Goal: Task Accomplishment & Management: Use online tool/utility

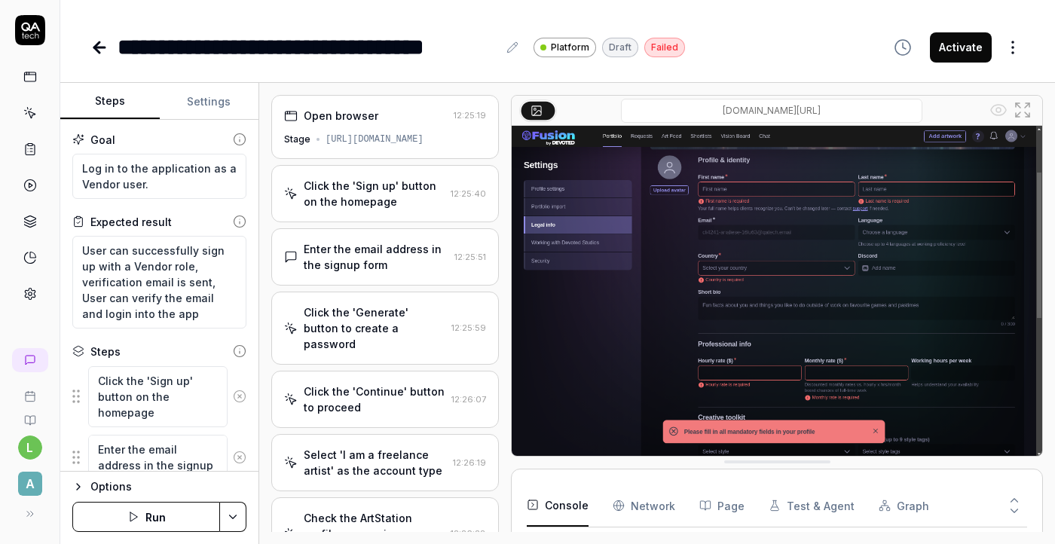
scroll to position [416, 0]
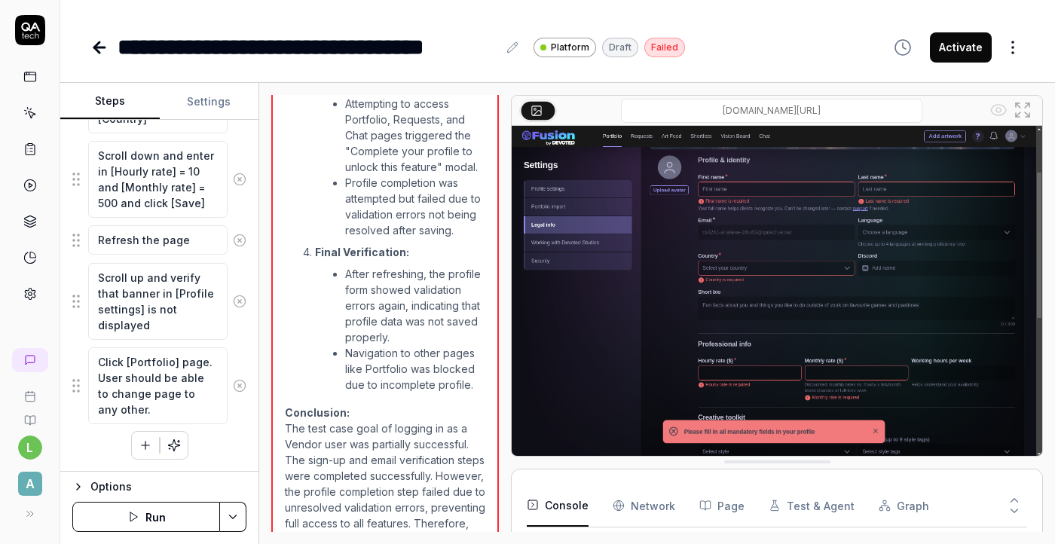
type textarea "*"
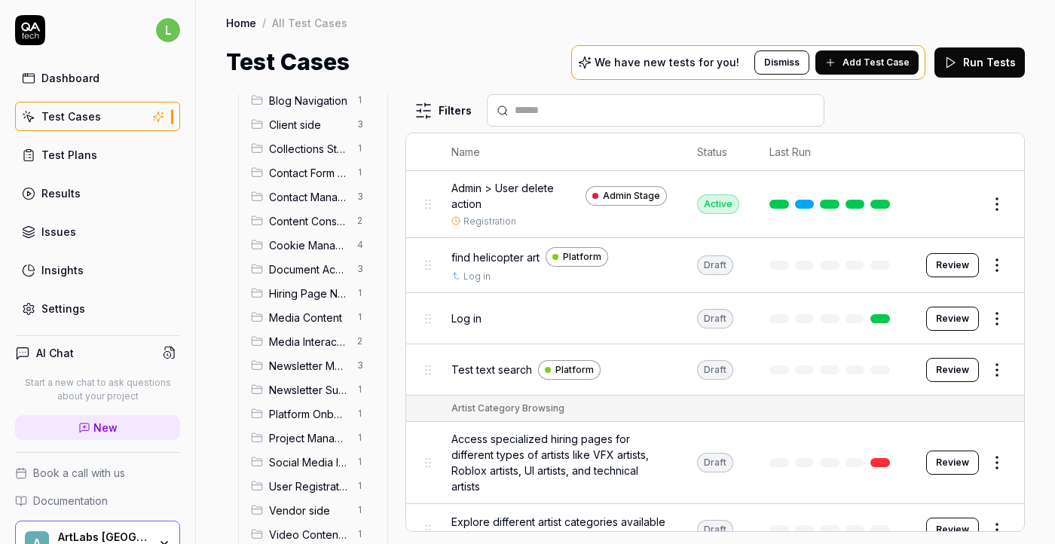
scroll to position [159, 0]
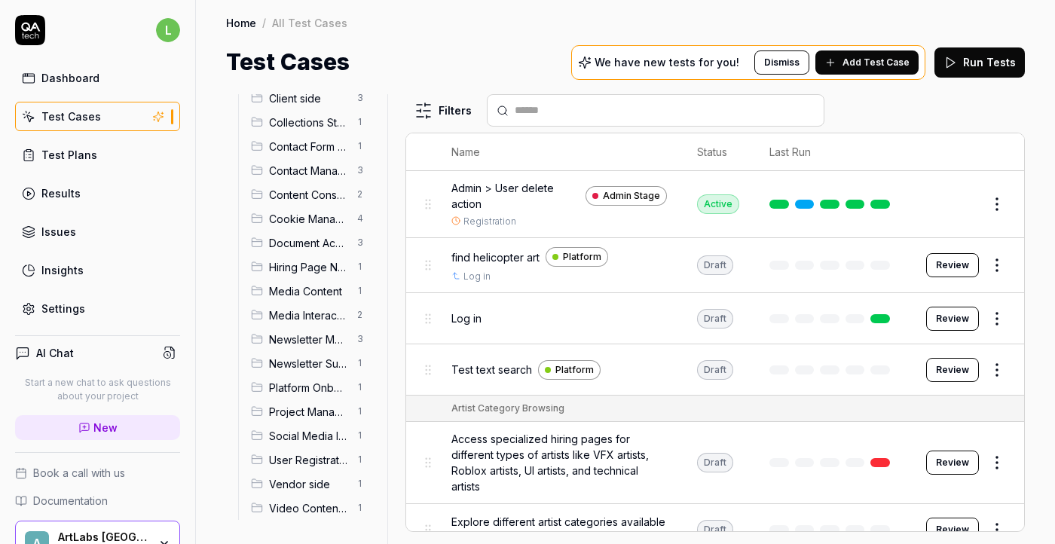
click at [338, 483] on span "Vendor side" at bounding box center [308, 484] width 79 height 16
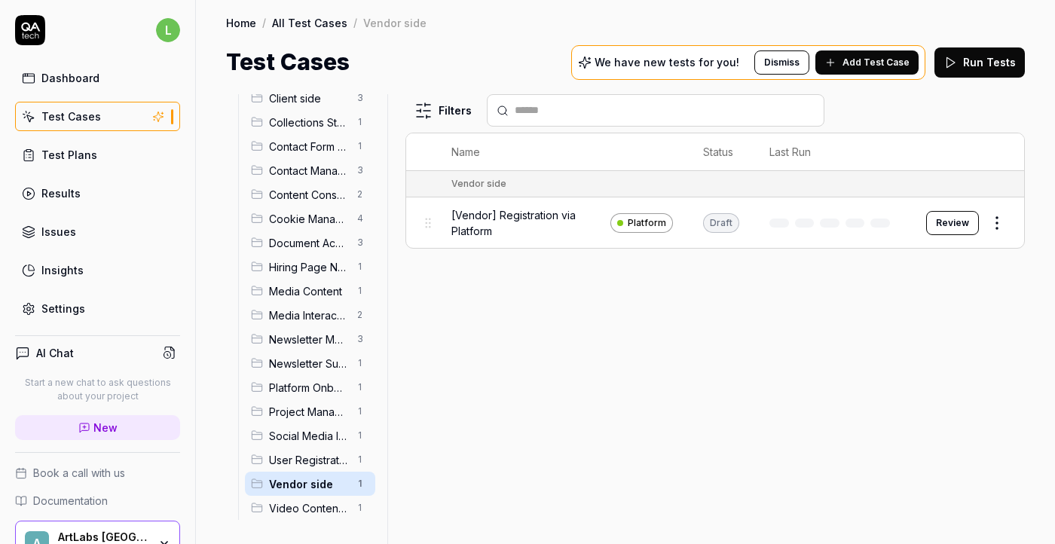
click at [948, 222] on button "Review" at bounding box center [952, 223] width 53 height 24
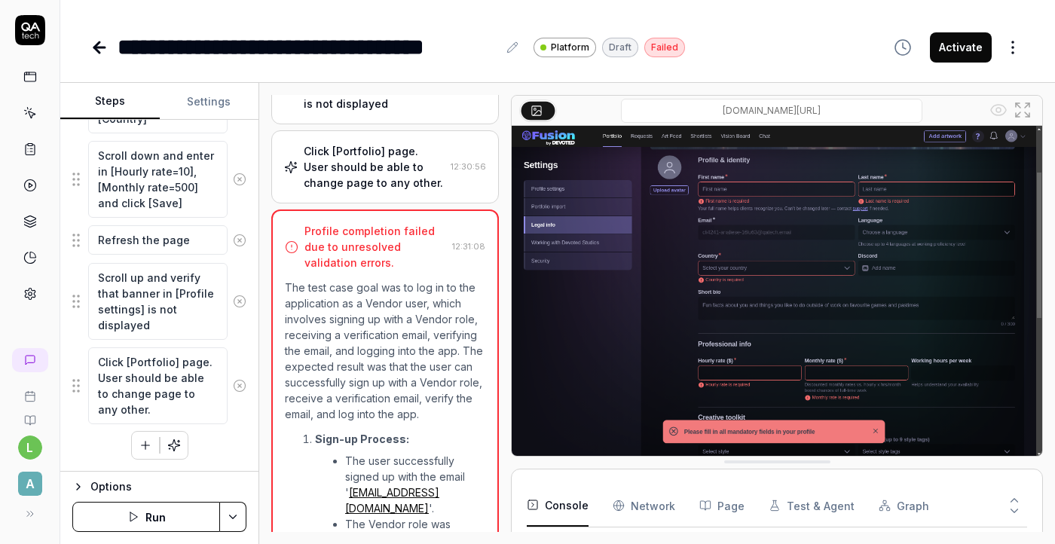
scroll to position [1724, 0]
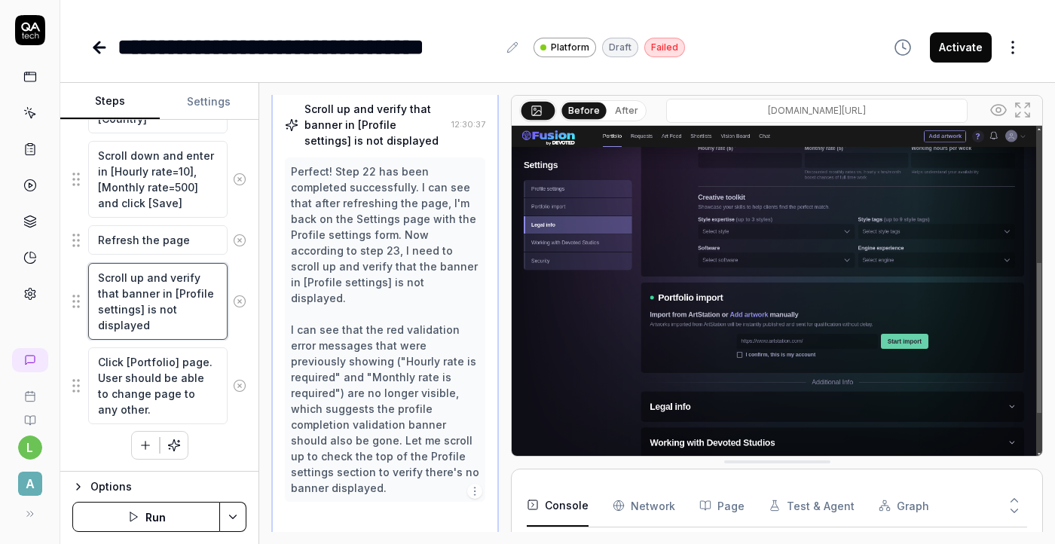
click at [139, 289] on textarea "Scroll up and verify that banner in [Profile settings] is not displayed" at bounding box center [157, 301] width 139 height 77
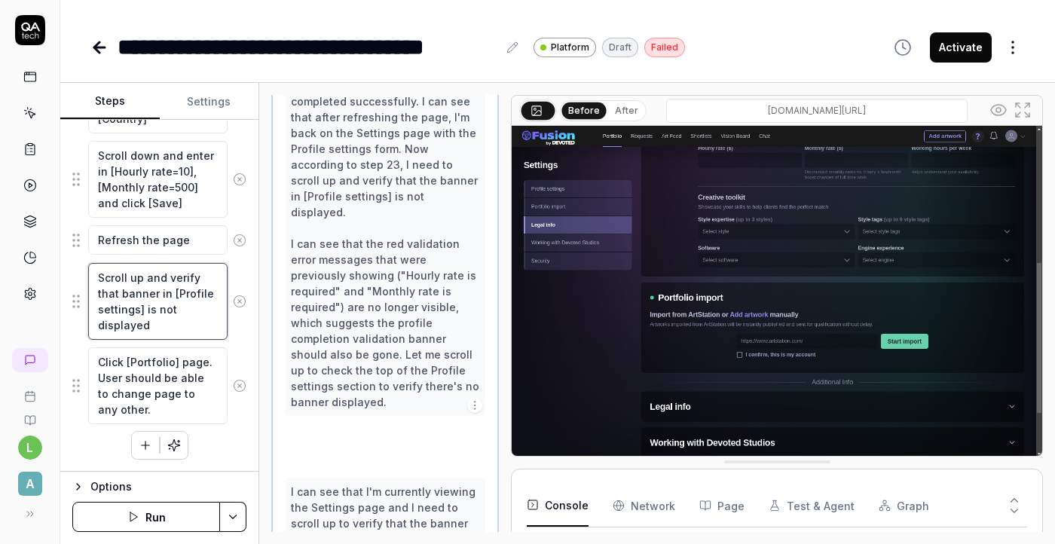
scroll to position [1786, 0]
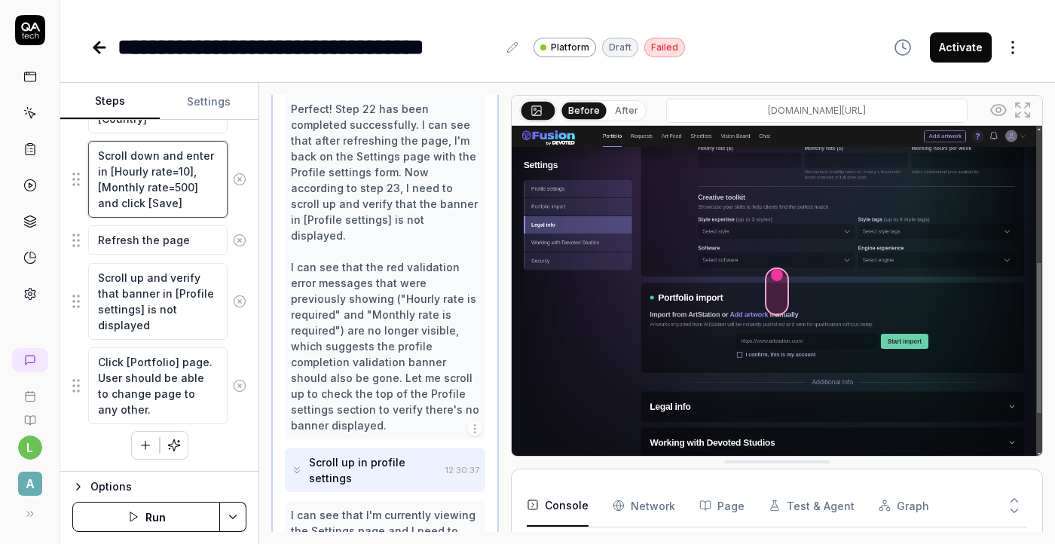
click at [158, 185] on textarea "Scroll down and enter in [Hourly rate=10], [Monthly rate=500] and click [Save]" at bounding box center [157, 179] width 139 height 77
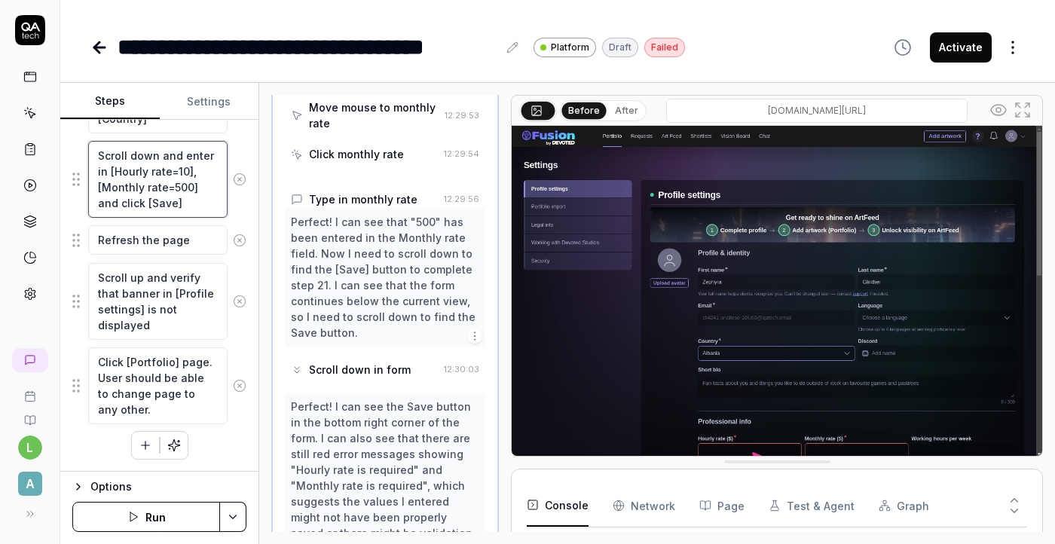
scroll to position [2184, 0]
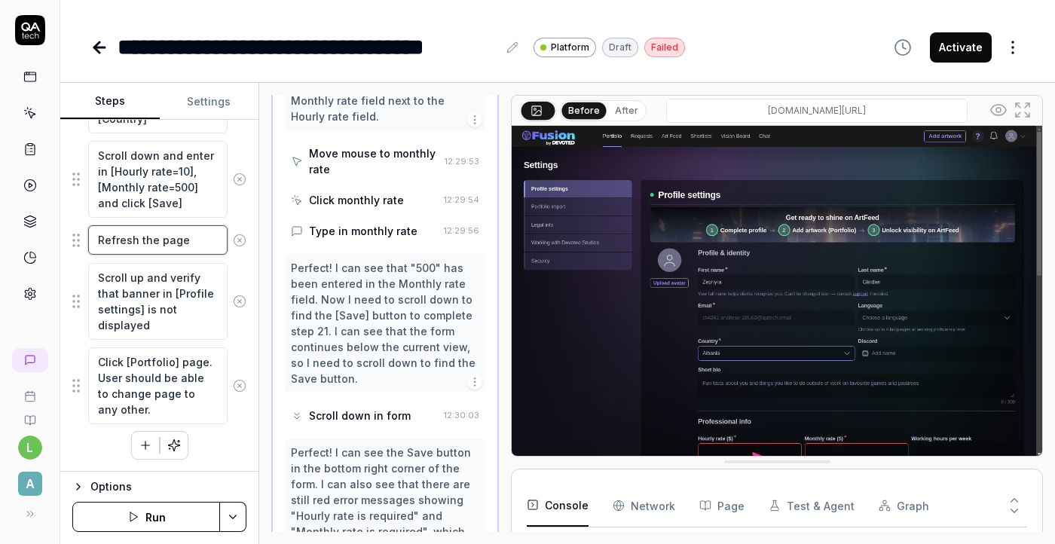
click at [187, 237] on textarea "Refresh the page" at bounding box center [157, 239] width 139 height 29
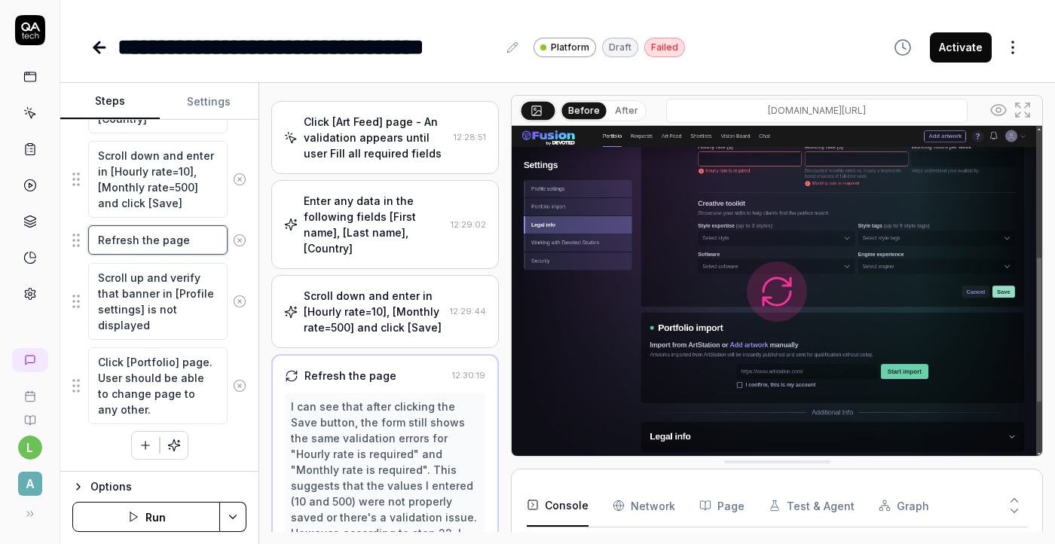
scroll to position [1380, 0]
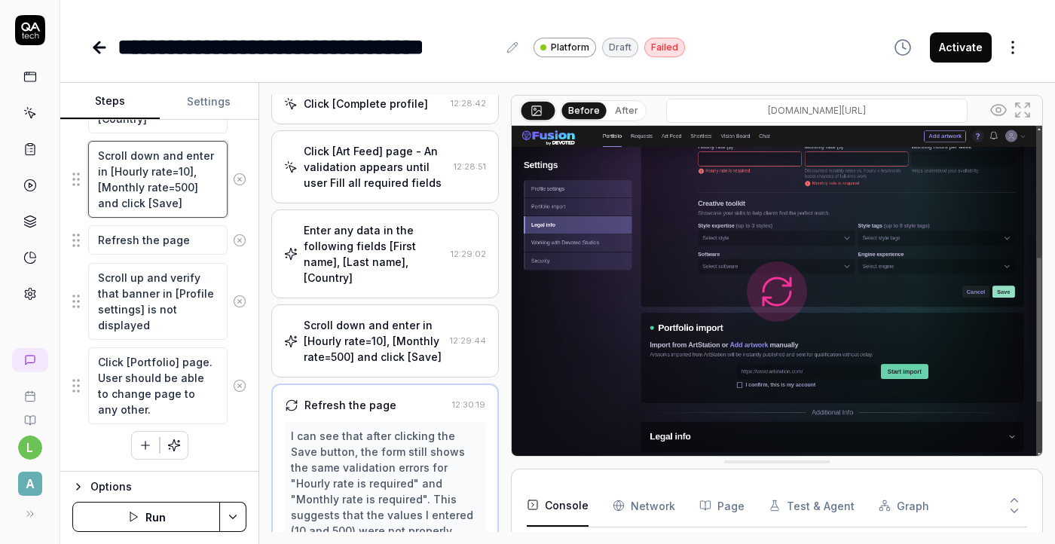
click at [184, 174] on textarea "Scroll down and enter in [Hourly rate=10], [Monthly rate=500] and click [Save]" at bounding box center [157, 179] width 139 height 77
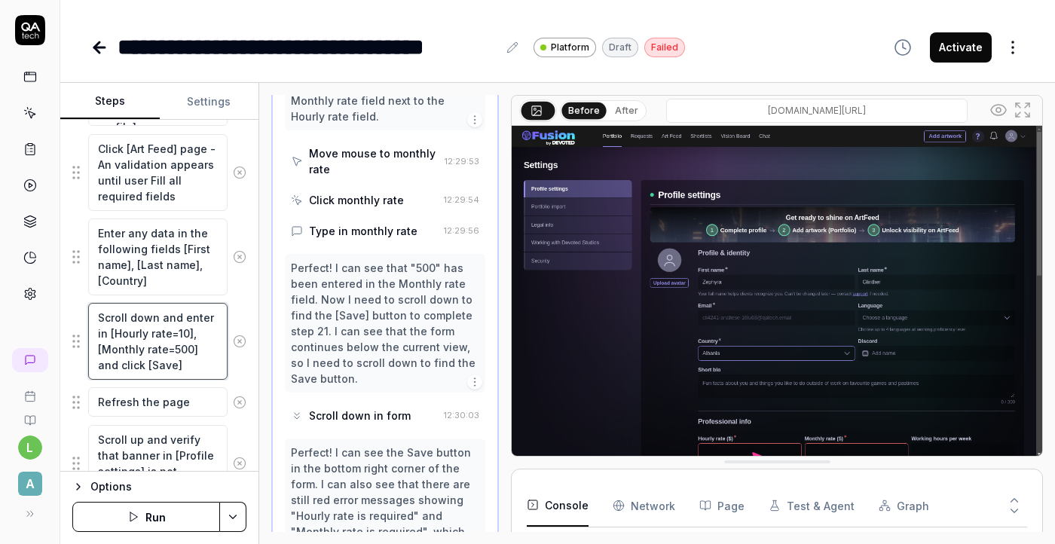
scroll to position [1595, 0]
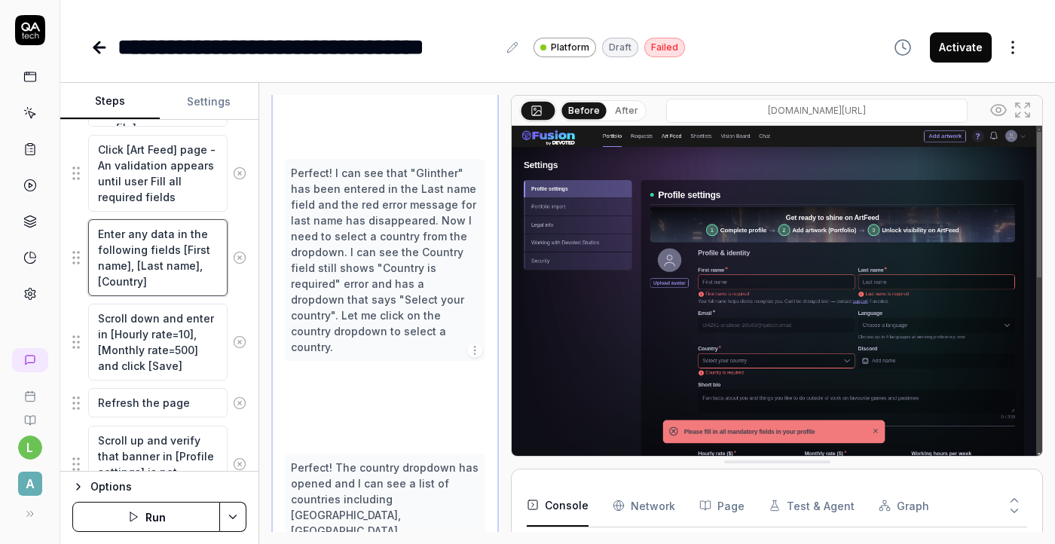
click at [189, 243] on textarea "Enter any data in the following fields [First name], [Last name], [Country]" at bounding box center [157, 257] width 139 height 77
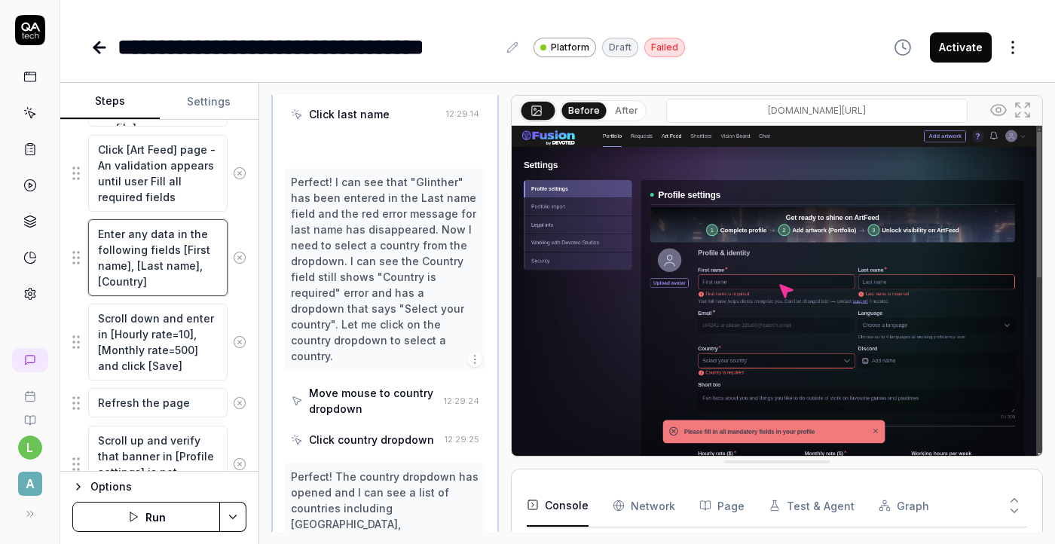
scroll to position [2167, 0]
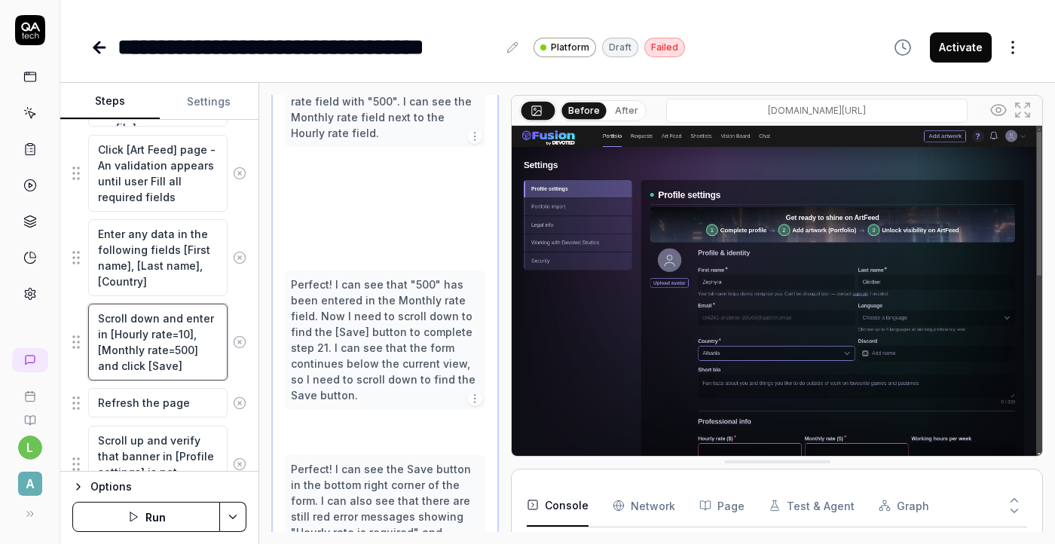
click at [184, 328] on textarea "Scroll down and enter in [Hourly rate=10], [Monthly rate=500] and click [Save]" at bounding box center [157, 342] width 139 height 77
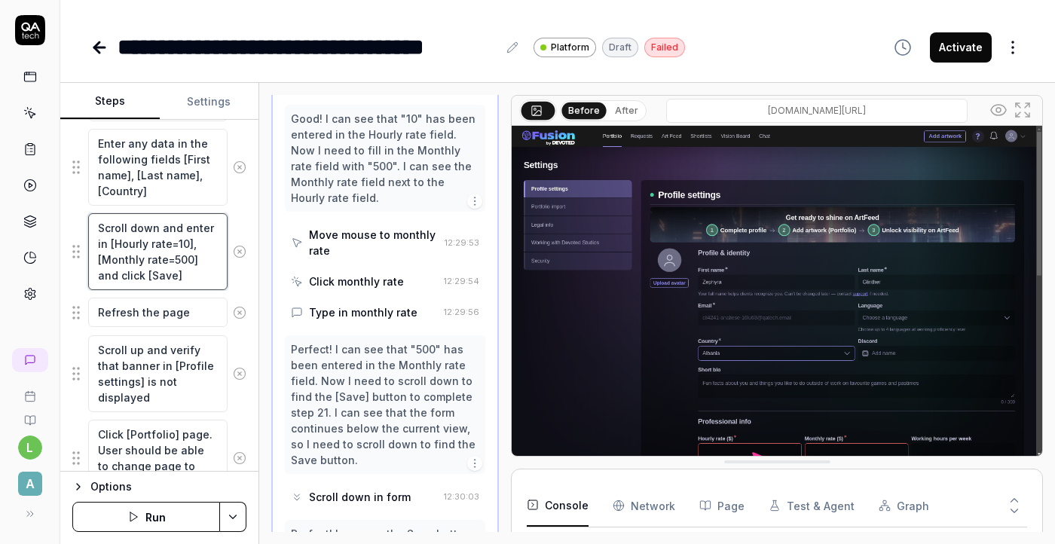
scroll to position [2040, 0]
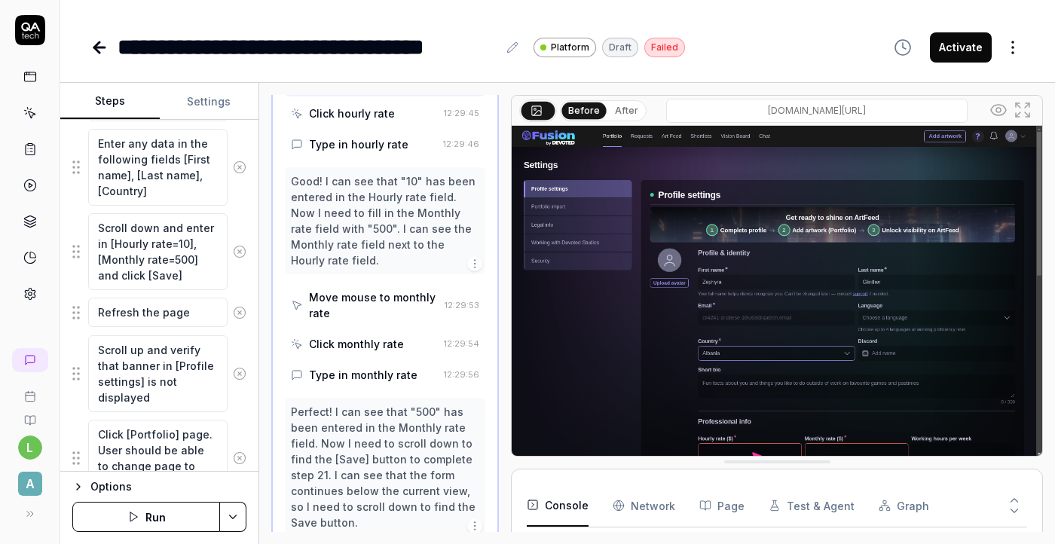
click at [375, 367] on div "Type in monthly rate" at bounding box center [363, 375] width 109 height 16
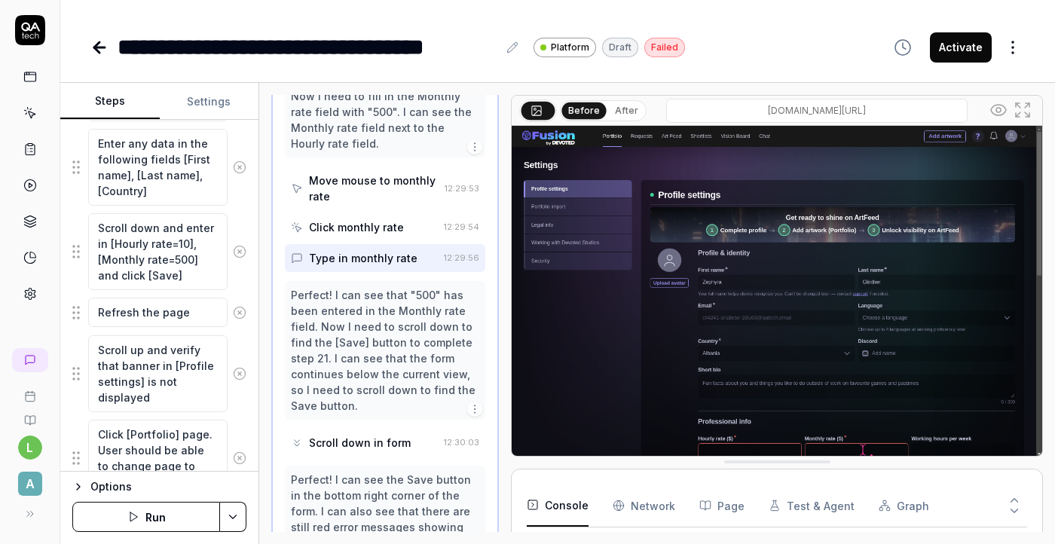
scroll to position [2165, 0]
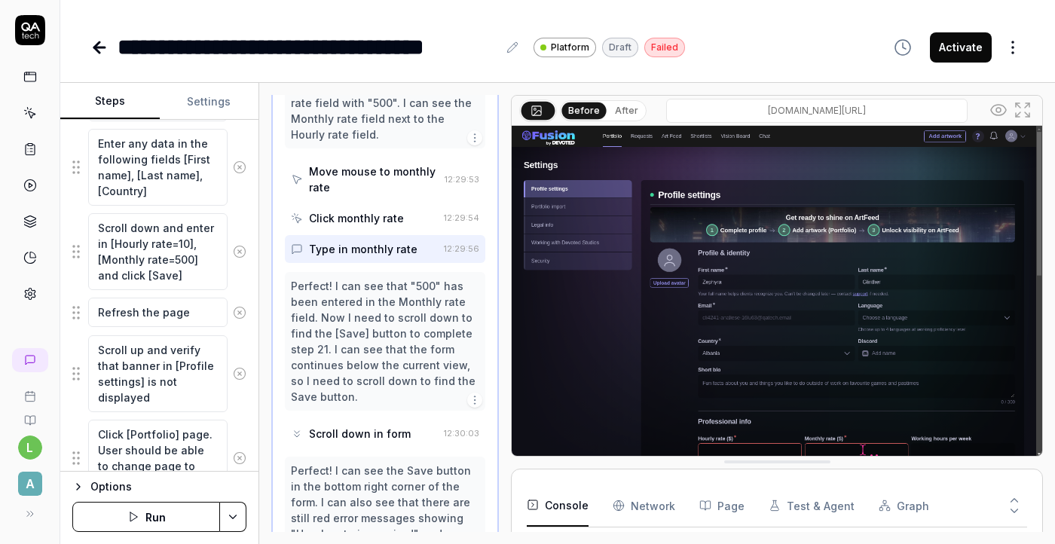
click at [379, 426] on div "Scroll down in form" at bounding box center [360, 434] width 102 height 16
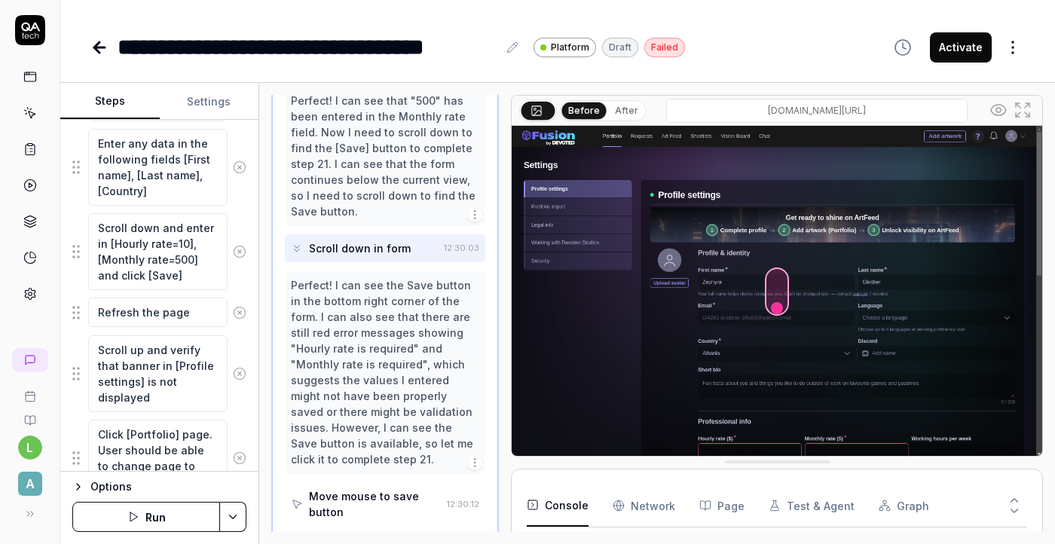
scroll to position [2390, 0]
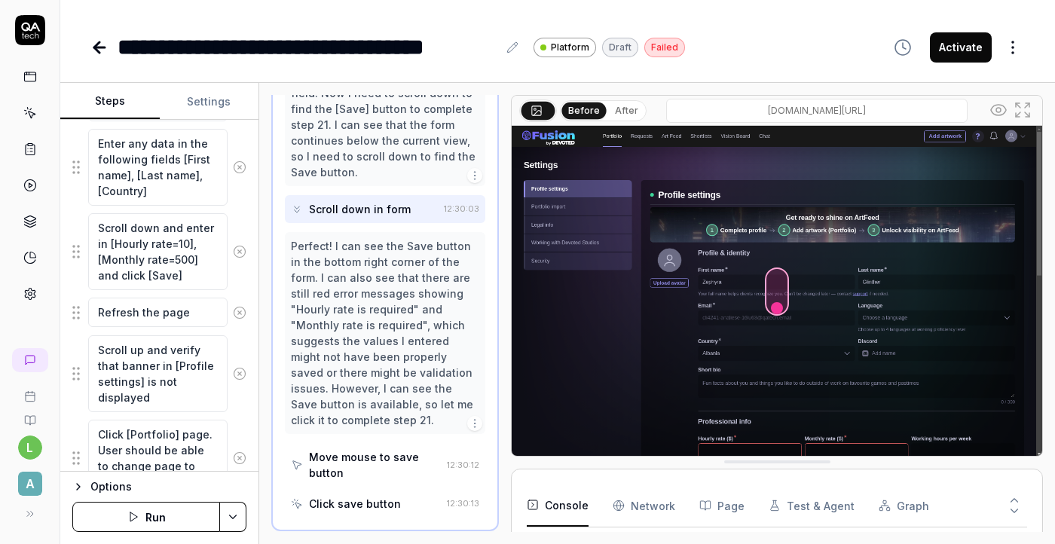
click at [372, 449] on div "Move mouse to save button" at bounding box center [375, 465] width 132 height 32
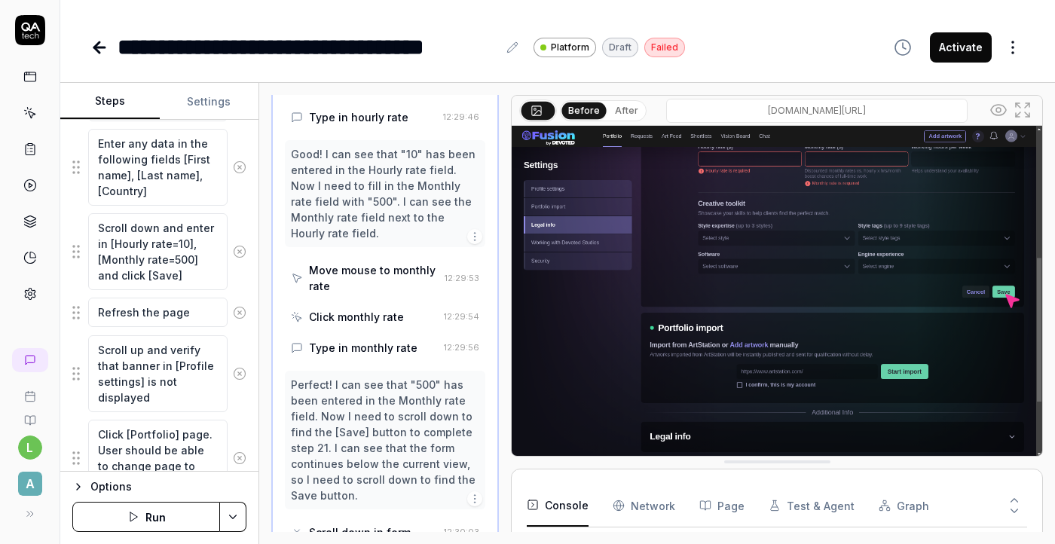
scroll to position [2064, 0]
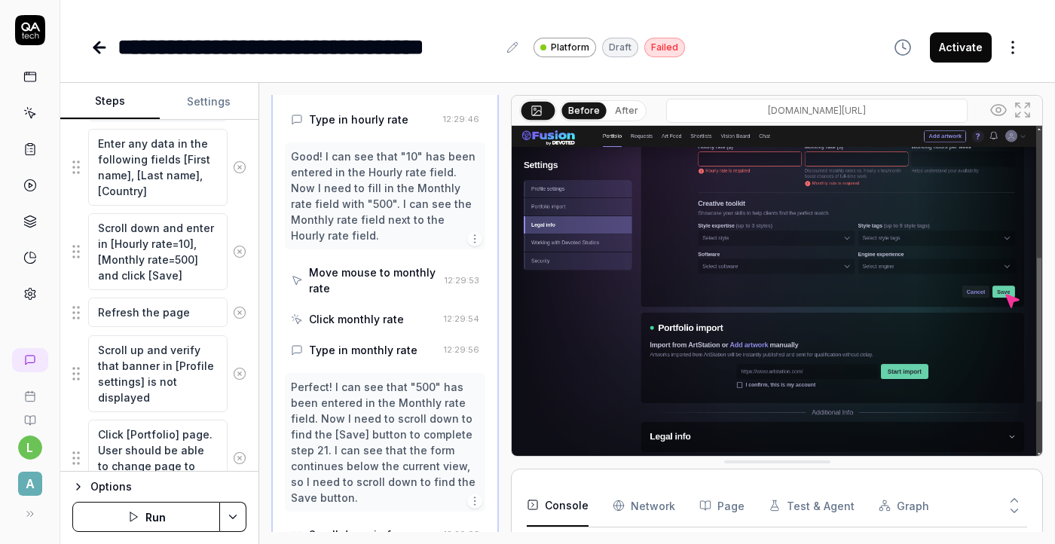
click at [385, 342] on div "Type in monthly rate" at bounding box center [363, 350] width 109 height 16
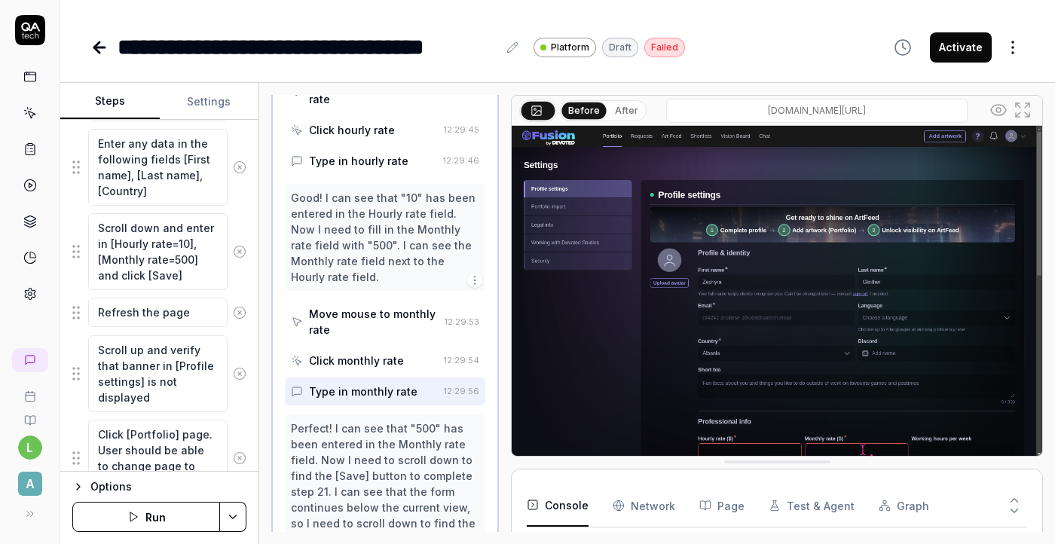
scroll to position [2021, 0]
click at [390, 354] on div "Click monthly rate" at bounding box center [356, 362] width 95 height 16
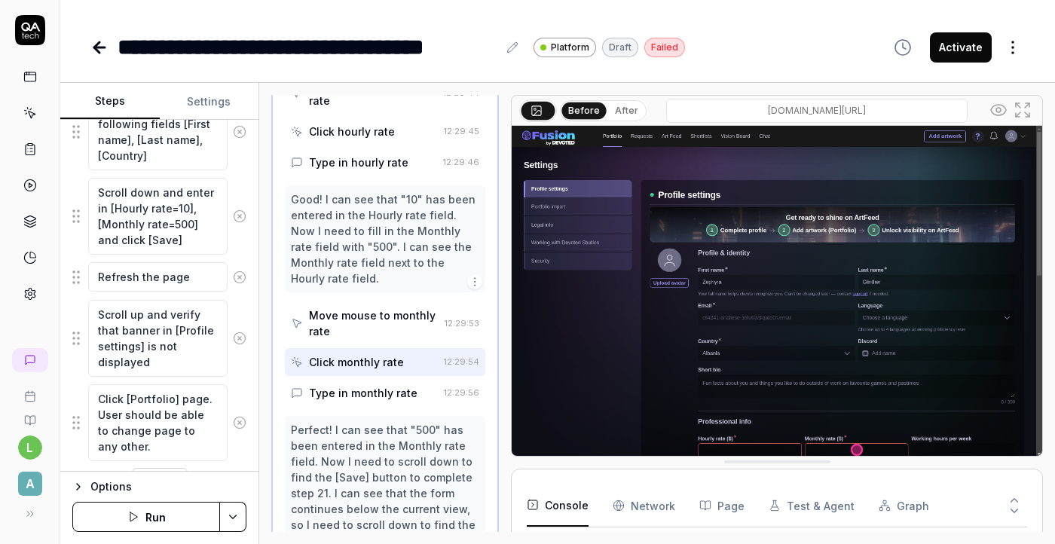
scroll to position [1717, 0]
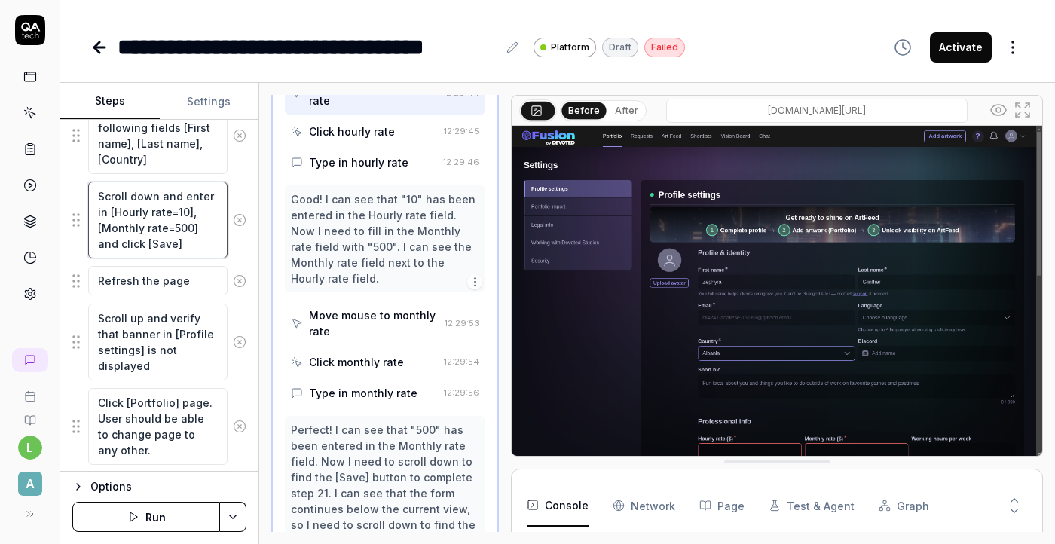
click at [177, 214] on textarea "Scroll down and enter in [Hourly rate=10], [Monthly rate=500] and click [Save]" at bounding box center [157, 220] width 139 height 77
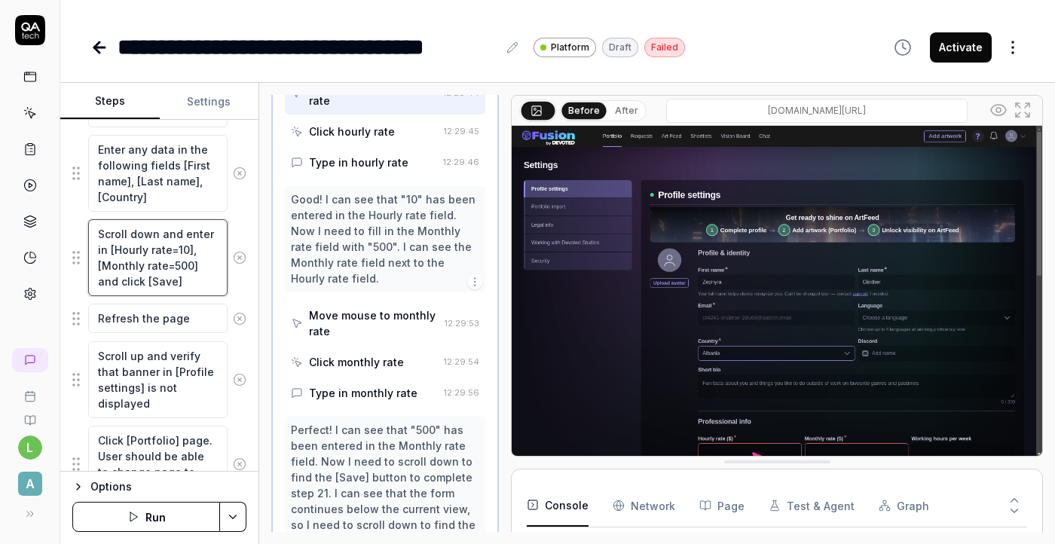
scroll to position [1678, 0]
type textarea "*"
type textarea "Scroll down and enter in [Hourly rate10], [Monthly rate=500] and click [Save]"
click at [174, 253] on textarea "Scroll down and enter in [Hourly rate10], [Monthly rate=500] and click [Save]" at bounding box center [157, 259] width 139 height 77
type textarea "*"
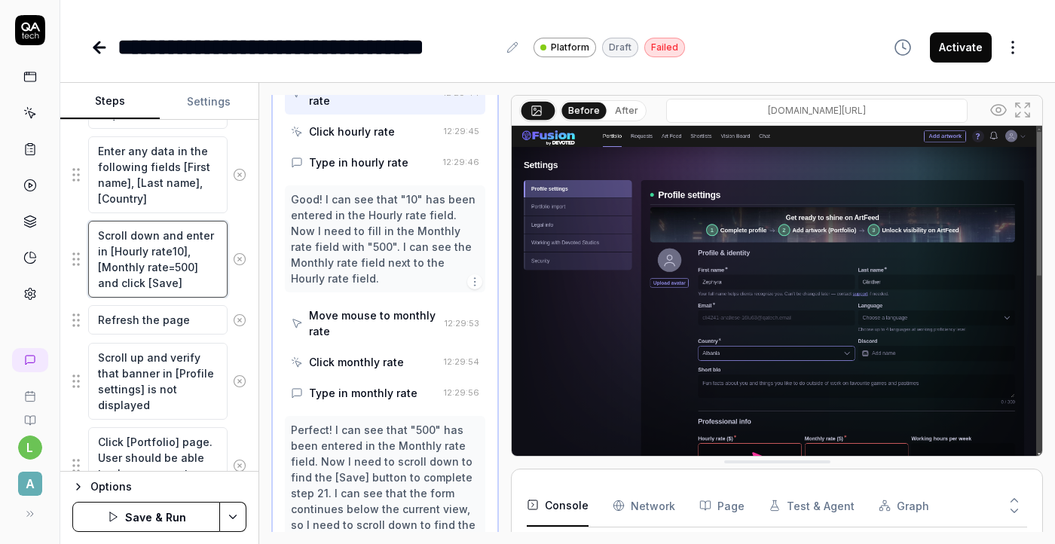
type textarea "Scroll down and enter in [Hourly rate1], [Monthly rate=500] and click [Save]"
type textarea "*"
type textarea "Scroll down and enter in [Hourly rate], [Monthly rate=500] and click [Save]"
click at [175, 251] on textarea "Scroll down and enter in [Hourly rate], [Monthly rate=500] and click [Save]" at bounding box center [157, 259] width 139 height 77
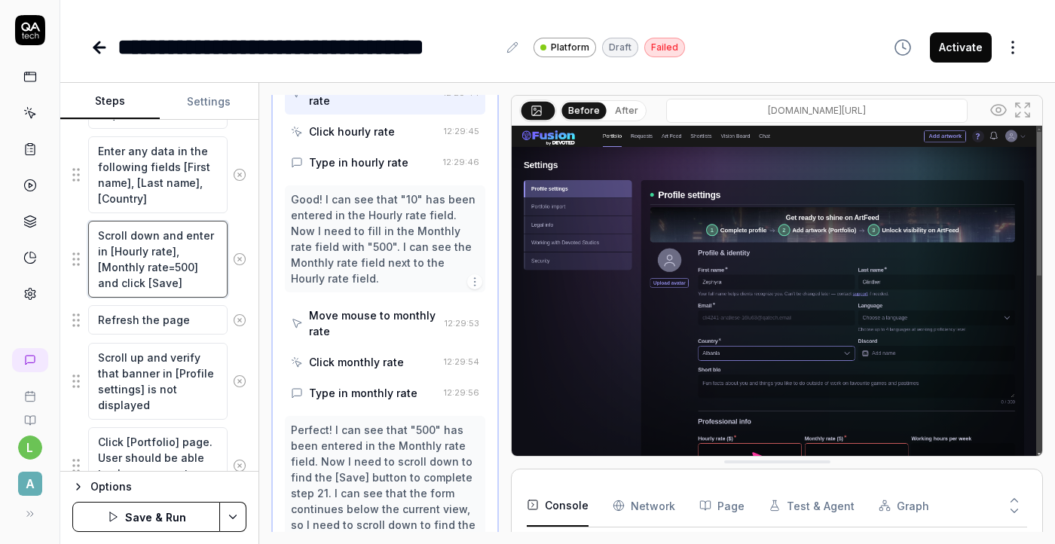
click at [176, 251] on textarea "Scroll down and enter in [Hourly rate], [Monthly rate=500] and click [Save]" at bounding box center [157, 259] width 139 height 77
click at [173, 250] on textarea "Scroll down and enter in [Hourly rate], [Monthly rate=500] and click [Save]" at bounding box center [157, 259] width 139 height 77
type textarea "*"
type textarea "Scroll down and enter in [Hourly rate] , [Monthly rate=500] and click [Save]"
type textarea "*"
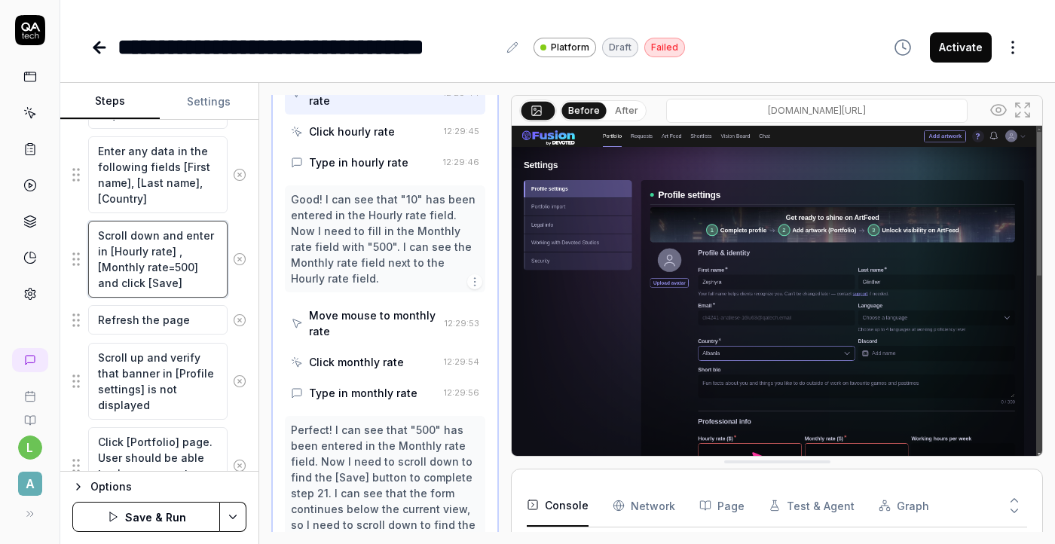
type textarea "Scroll down and enter in [Hourly rate] =, [Monthly rate=500] and click [Save]"
type textarea "*"
type textarea "Scroll down and enter in [Hourly rate] = , [Monthly rate=500] and click [Save]"
type textarea "*"
type textarea "Scroll down and enter in [Hourly rate] = 1, [Monthly rate=500] and click [Save]"
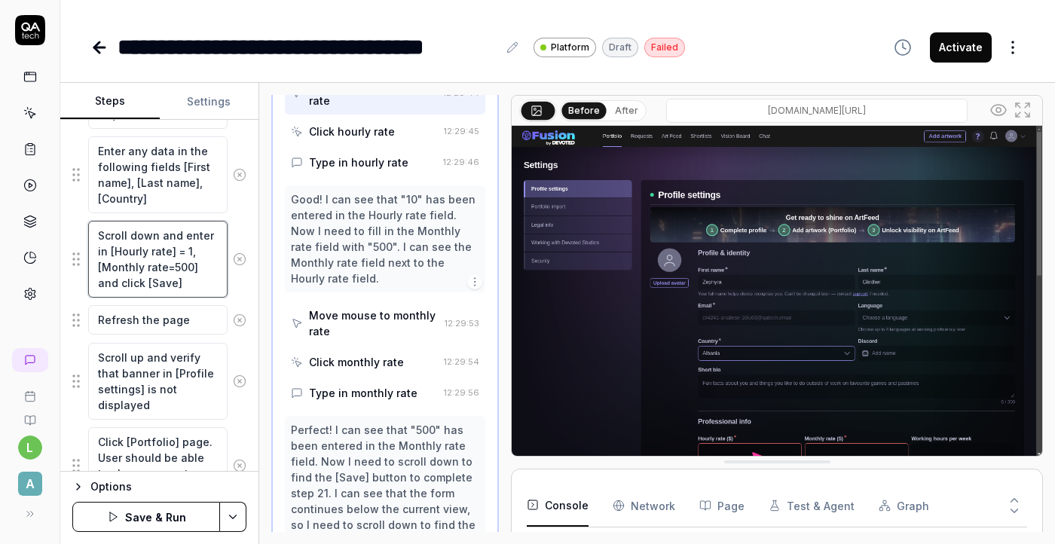
type textarea "*"
type textarea "Scroll down and enter in [Hourly rate] = 10, [Monthly rate=500] and click [Save]"
click at [193, 265] on textarea "Scroll down and enter in [Hourly rate] = 10, [Monthly rate=500] and click [Save]" at bounding box center [157, 259] width 139 height 77
type textarea "*"
type textarea "Scroll down and enter in [Hourly rate] = 10, [Monthly rate=50] and click [Save]"
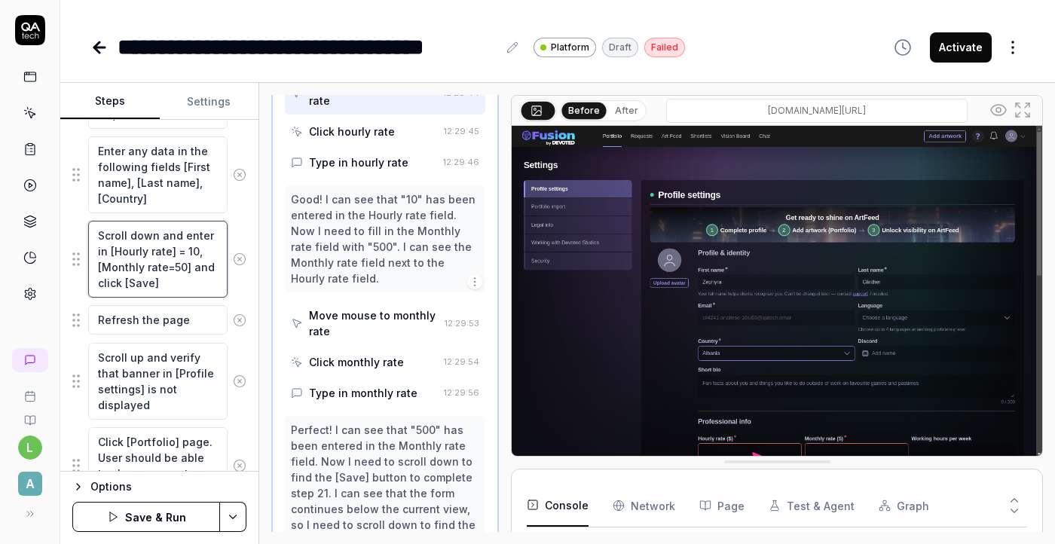
type textarea "*"
type textarea "Scroll down and enter in [Hourly rate] = 10, [Monthly rate=5] and click [Save]"
type textarea "*"
type textarea "Scroll down and enter in [Hourly rate] = 10, [Monthly rate=] and click [Save]"
type textarea "*"
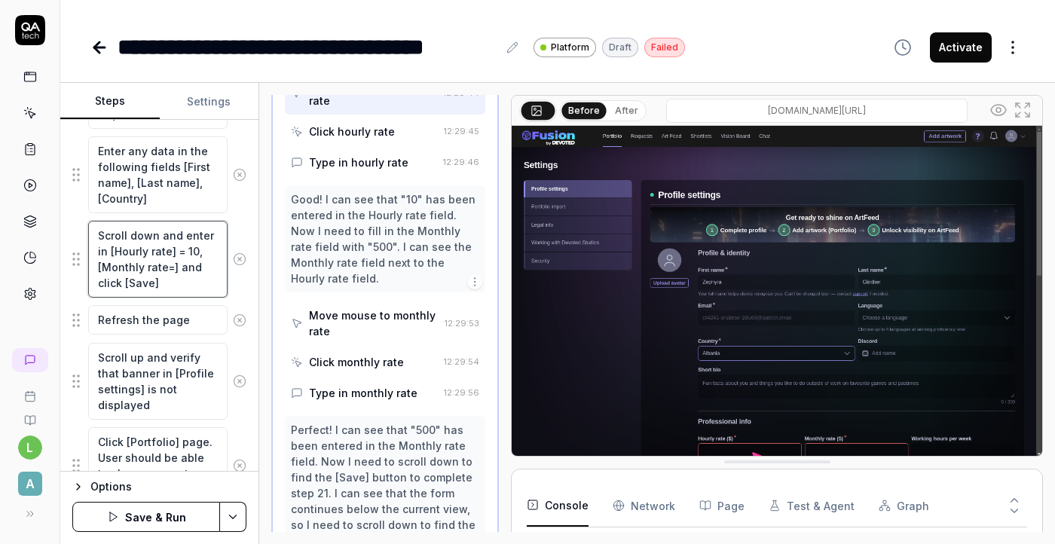
type textarea "Scroll down and enter in [Hourly rate] = 10, [Monthly rate] and click [Save]"
click at [173, 267] on textarea "Scroll down and enter in [Hourly rate] = 10, [Monthly rate] and click [Save]" at bounding box center [157, 259] width 139 height 77
type textarea "*"
type textarea "Scroll down and enter in [Hourly rate] = 10, [Monthly rate] =and click [Save]"
type textarea "*"
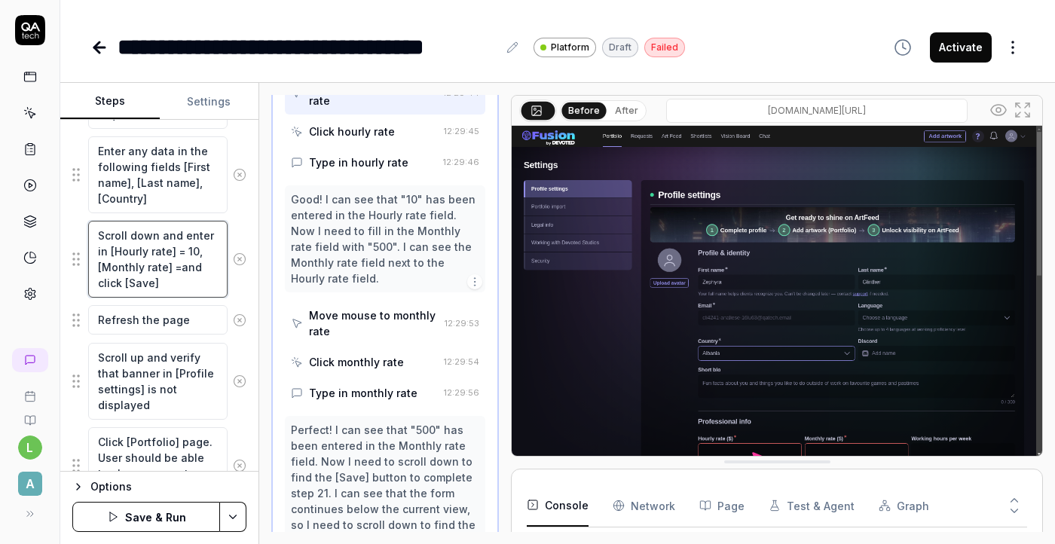
type textarea "Scroll down and enter in [Hourly rate] = 10, [Monthly rate] = and click [Save]"
type textarea "*"
type textarea "Scroll down and enter in [Hourly rate] = 10, [Monthly rate] = 5and click [Save]"
type textarea "*"
type textarea "Scroll down and enter in [Hourly rate] = 10, [Monthly rate] = 50and click [Save]"
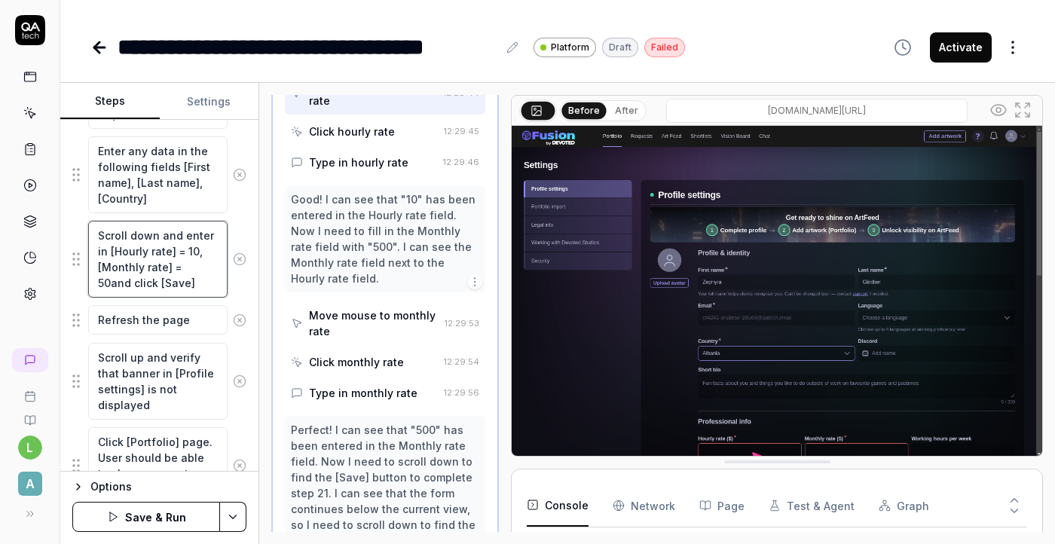
type textarea "*"
type textarea "Scroll down and enter in [Hourly rate] = 10, [Monthly rate] = 500and click [Sav…"
type textarea "*"
type textarea "Scroll down and enter in [Hourly rate] = 10, [Monthly rate] = 500 and click [Sa…"
click at [205, 254] on textarea "Scroll down and enter in [Hourly rate] = 10, [Monthly rate] = 500 and click [Sa…" at bounding box center [157, 259] width 139 height 77
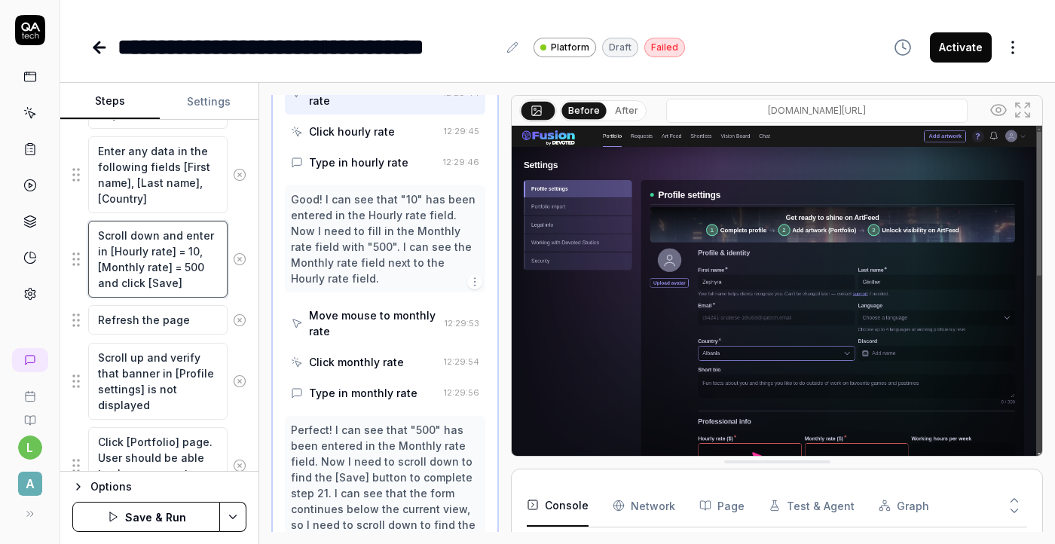
type textarea "*"
type textarea "Scroll down and enter in [Hourly rate] = 10,[Monthly rate] = 500 and click [Sav…"
type textarea "*"
type textarea "Scroll down and enter in [Hourly rate] = 10[Monthly rate] = 500 and click [Save]"
type textarea "*"
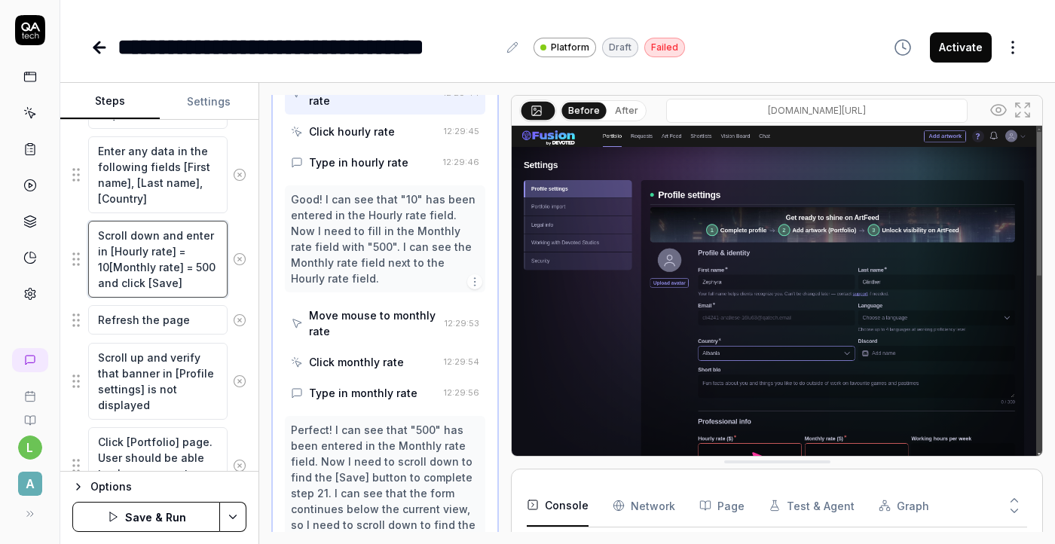
type textarea "Scroll down and enter in [Hourly rate] = 10 [Monthly rate] = 500 and click [Sav…"
type textarea "*"
type textarea "Scroll down and enter in [Hourly rate] = 10 ф[Monthly rate] = 500 and click [Sa…"
type textarea "*"
type textarea "Scroll down and enter in [Hourly rate] = 10 [Monthly rate] = 500 and click [Sav…"
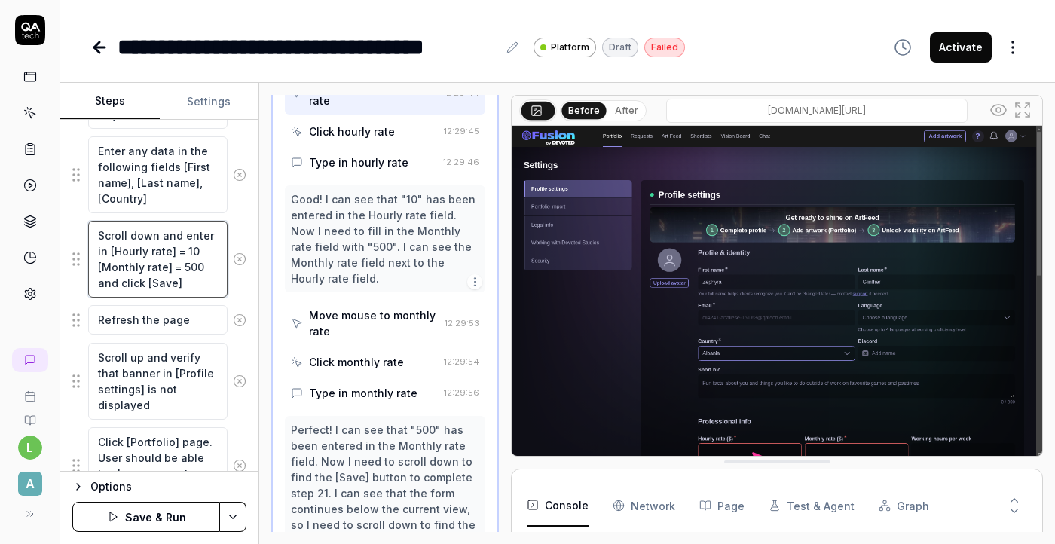
type textarea "*"
type textarea "Scroll down and enter in [Hourly rate] = 10 a[Monthly rate] = 500 and click [Sa…"
type textarea "*"
type textarea "Scroll down and enter in [Hourly rate] = 10 an[Monthly rate] = 500 and click [S…"
type textarea "*"
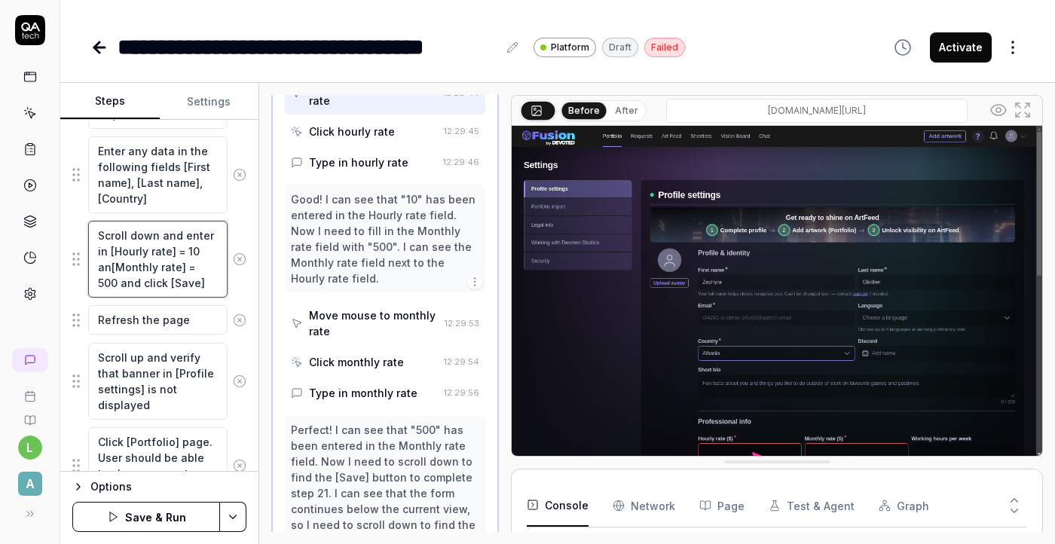
type textarea "Scroll down and enter in [Hourly rate] = 10 and[Monthly rate] = 500 and click […"
type textarea "*"
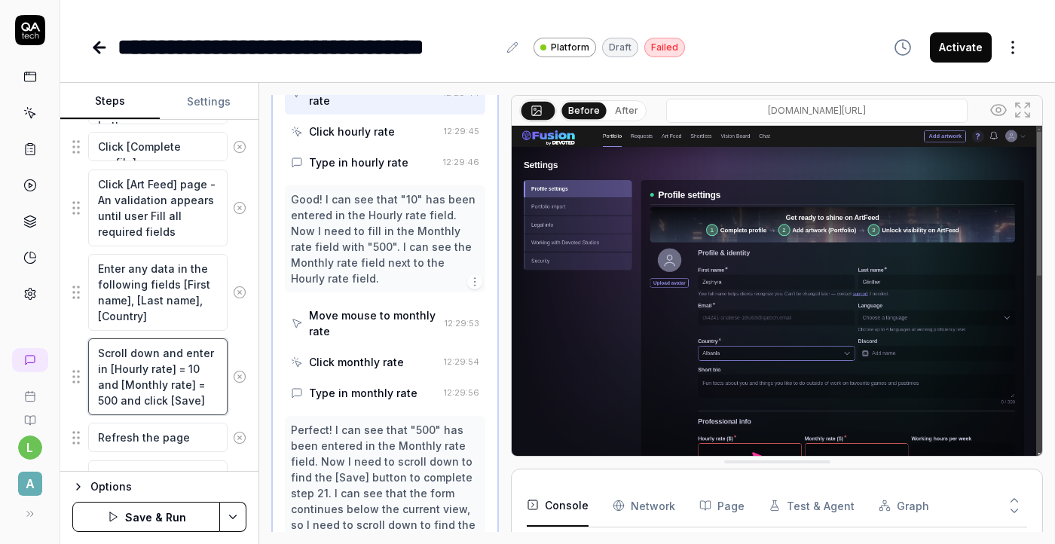
scroll to position [1559, 0]
type textarea "Scroll down and enter in [Hourly rate] = 10 and [Monthly rate] = 500 and click …"
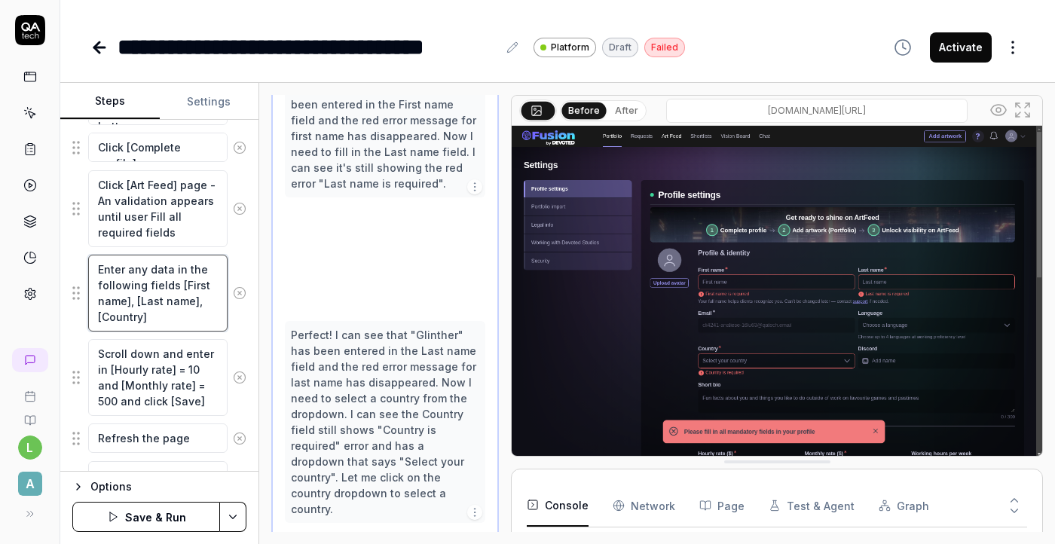
click at [192, 304] on textarea "Enter any data in the following fields [First name], [Last name], [Country]" at bounding box center [157, 293] width 139 height 77
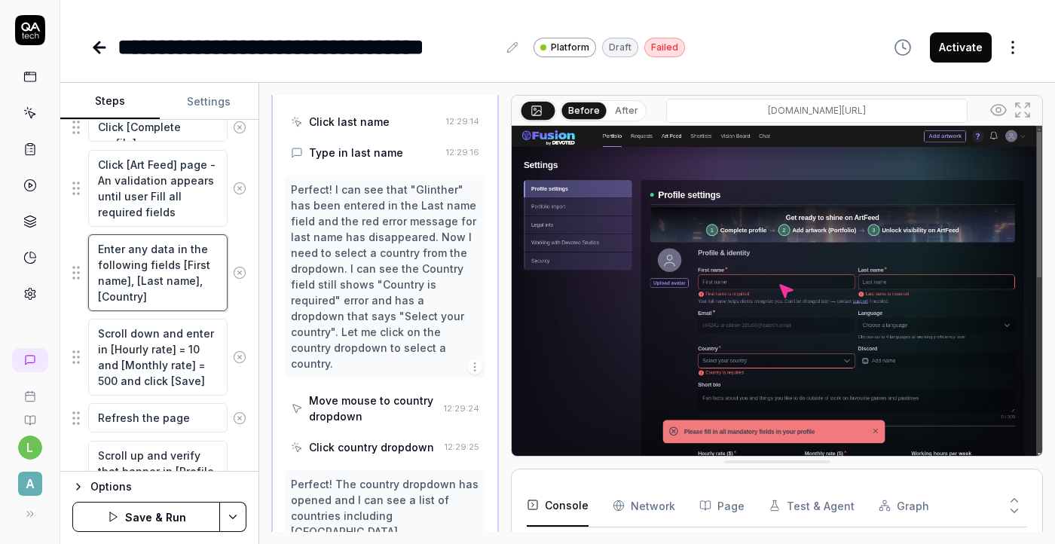
scroll to position [2229, 0]
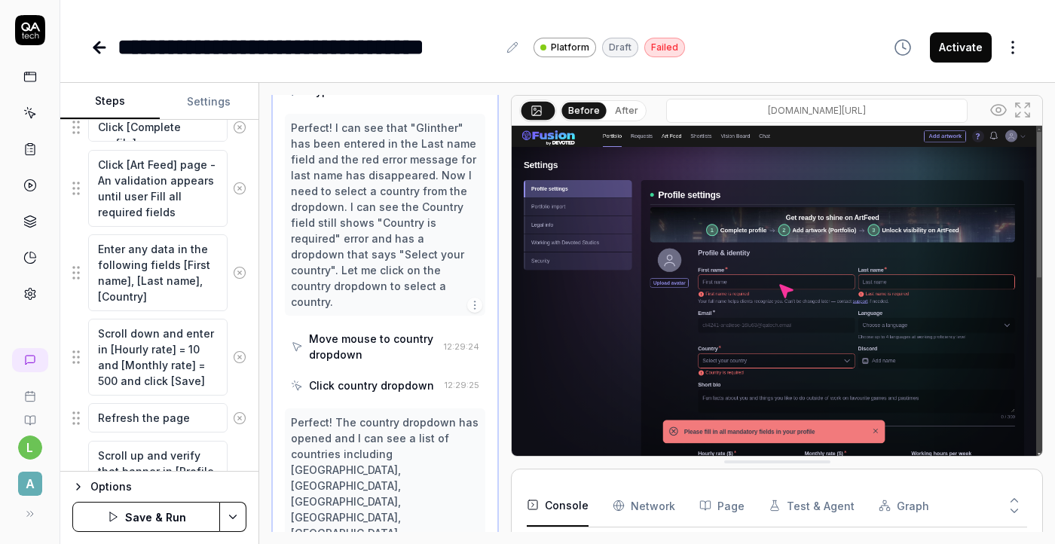
click at [368, 415] on div "Perfect! The country dropdown has opened and I can see a list of countries incl…" at bounding box center [385, 518] width 188 height 206
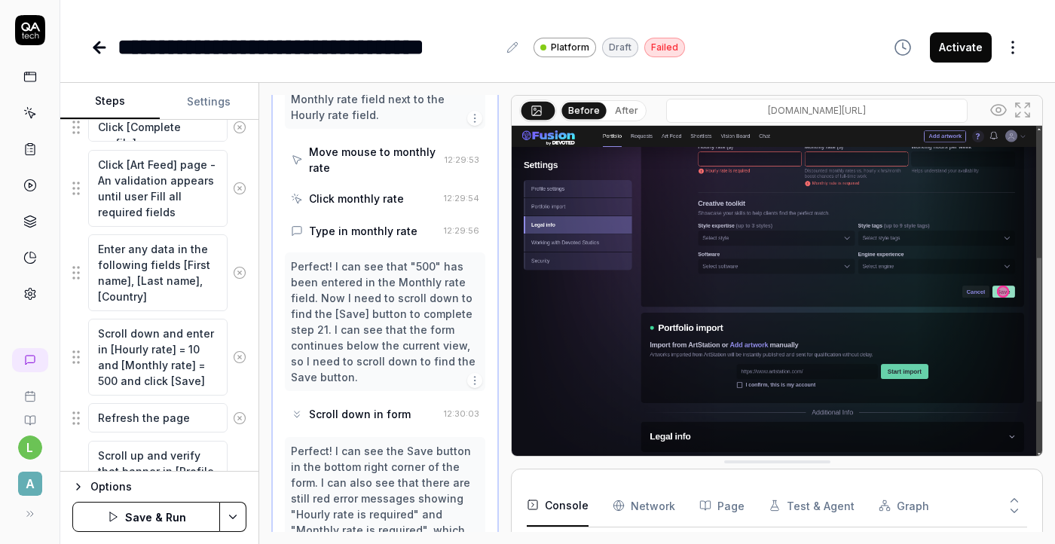
scroll to position [2184, 0]
click at [372, 445] on div "Perfect! I can see the Save button in the bottom right corner of the form. I ca…" at bounding box center [385, 540] width 188 height 190
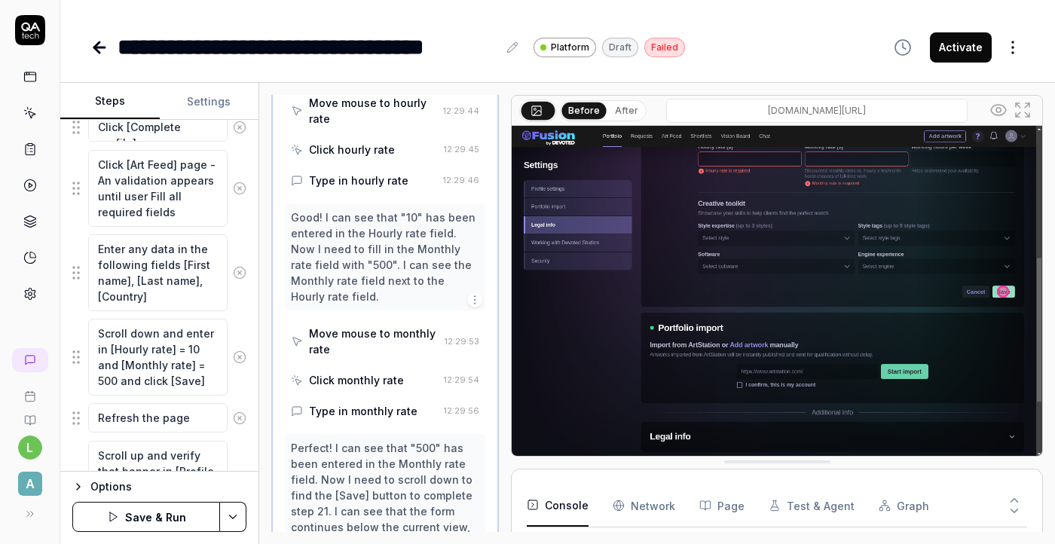
scroll to position [1859, 0]
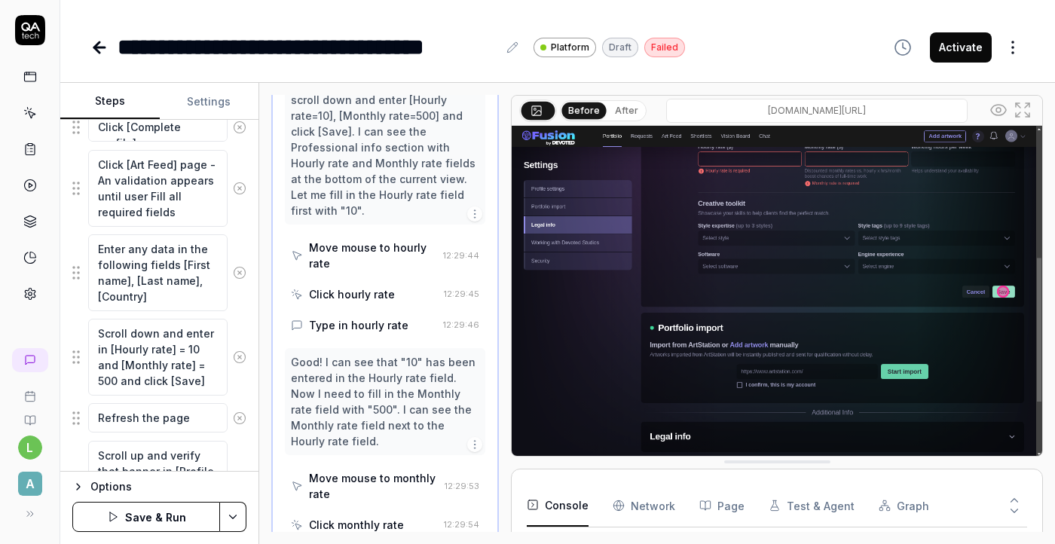
click at [372, 517] on div "Click monthly rate" at bounding box center [356, 525] width 95 height 16
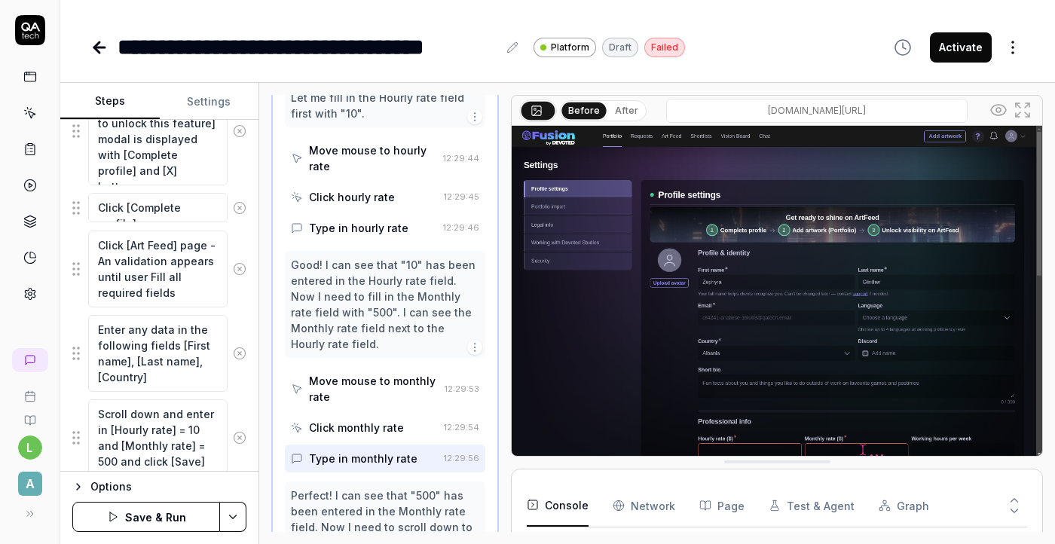
scroll to position [1477, 0]
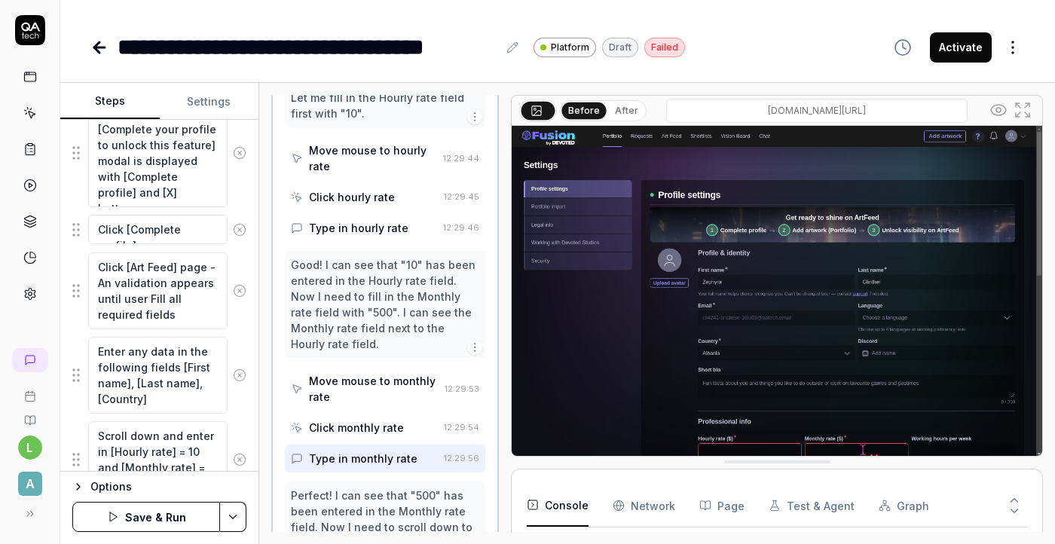
click at [349, 257] on div "Good! I can see that "10" has been entered in the Hourly rate field. Now I need…" at bounding box center [385, 304] width 188 height 95
click at [366, 257] on div "Good! I can see that "10" has been entered in the Hourly rate field. Now I need…" at bounding box center [385, 304] width 188 height 95
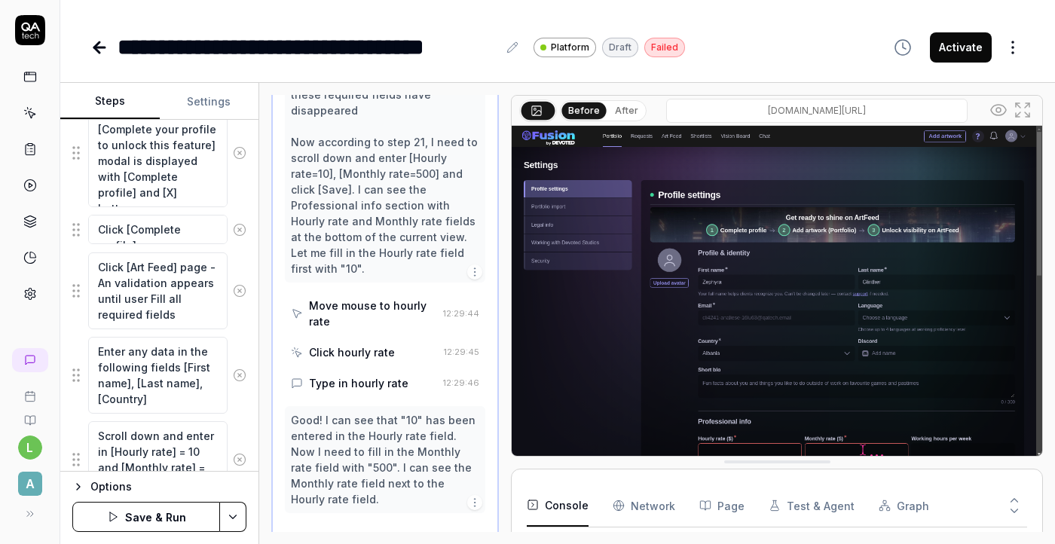
scroll to position [1791, 0]
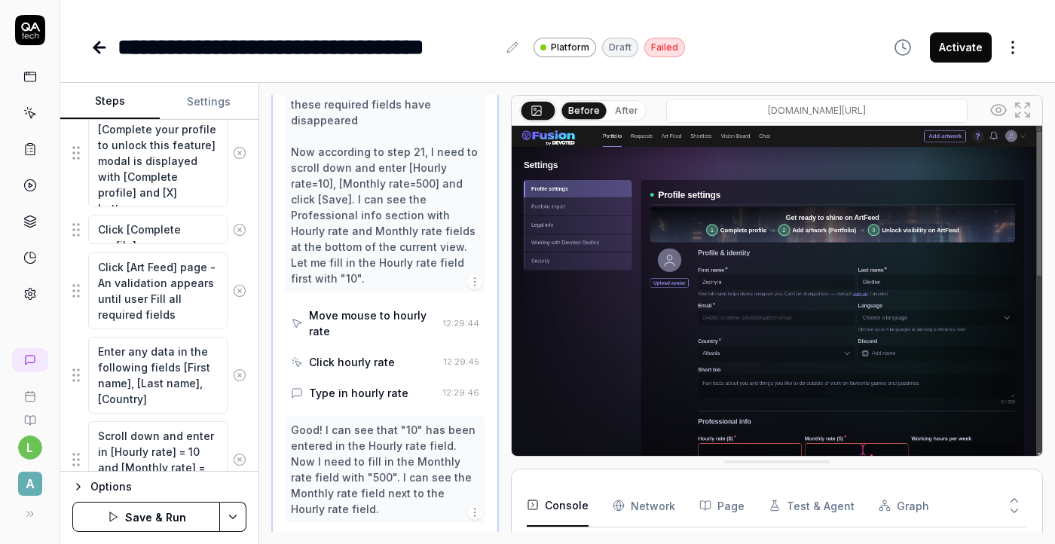
click at [369, 308] on div "Move mouse to hourly rate" at bounding box center [373, 324] width 128 height 32
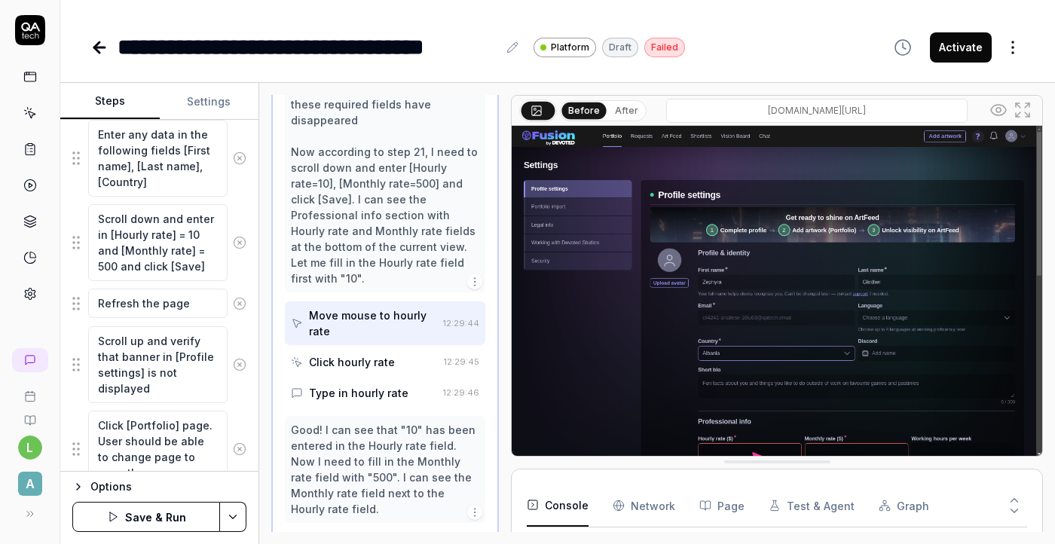
scroll to position [1691, 0]
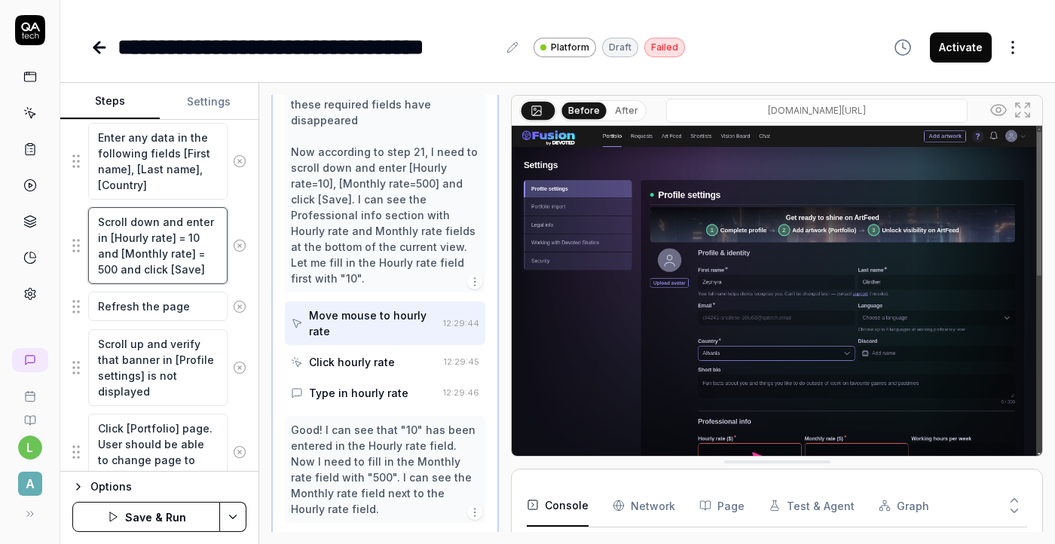
click at [212, 259] on textarea "Scroll down and enter in [Hourly rate] = 10 and [Monthly rate] = 500 and click …" at bounding box center [157, 245] width 139 height 77
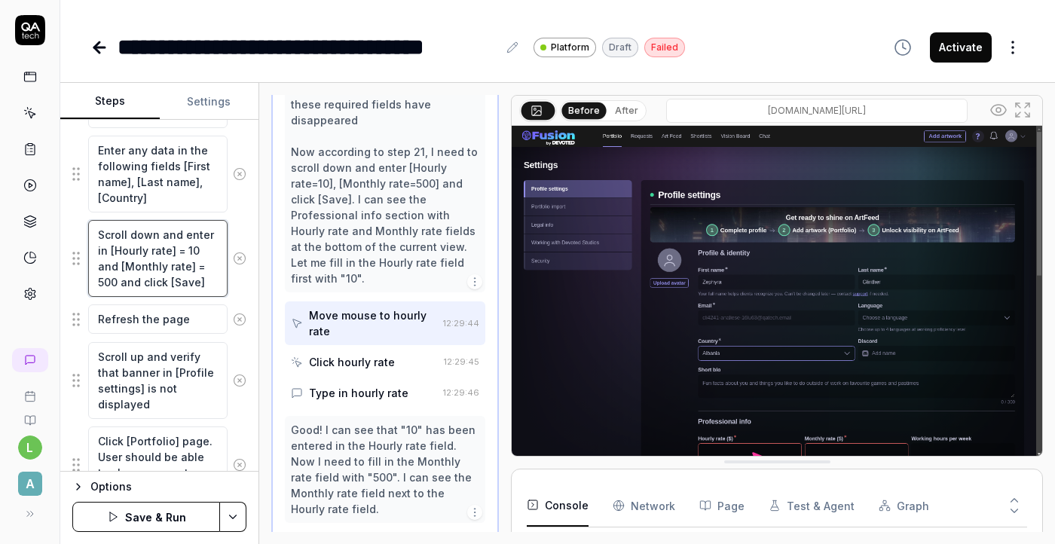
scroll to position [1678, 0]
click at [180, 192] on textarea "Enter any data in the following fields [First name], [Last name], [Country]" at bounding box center [157, 174] width 139 height 77
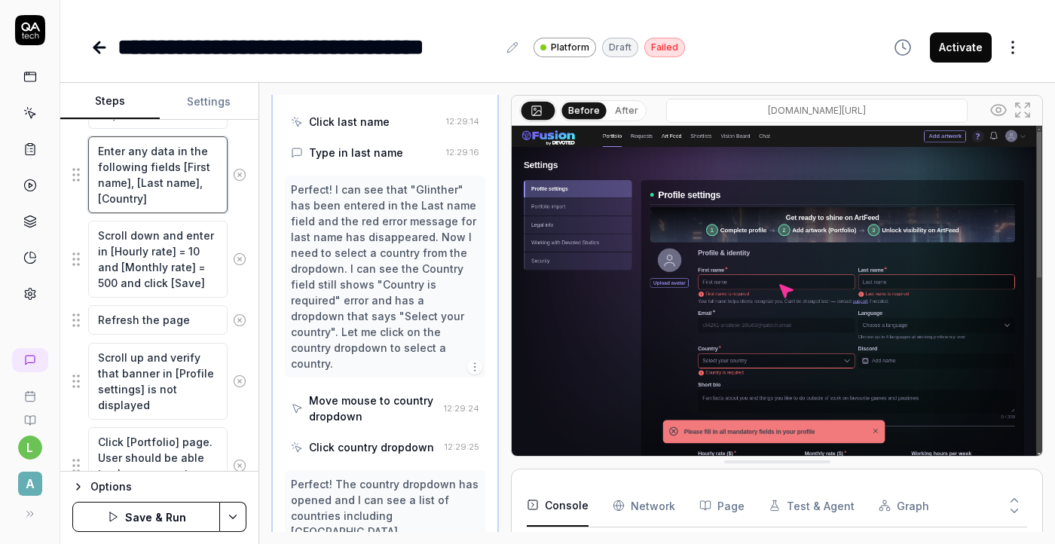
scroll to position [1758, 0]
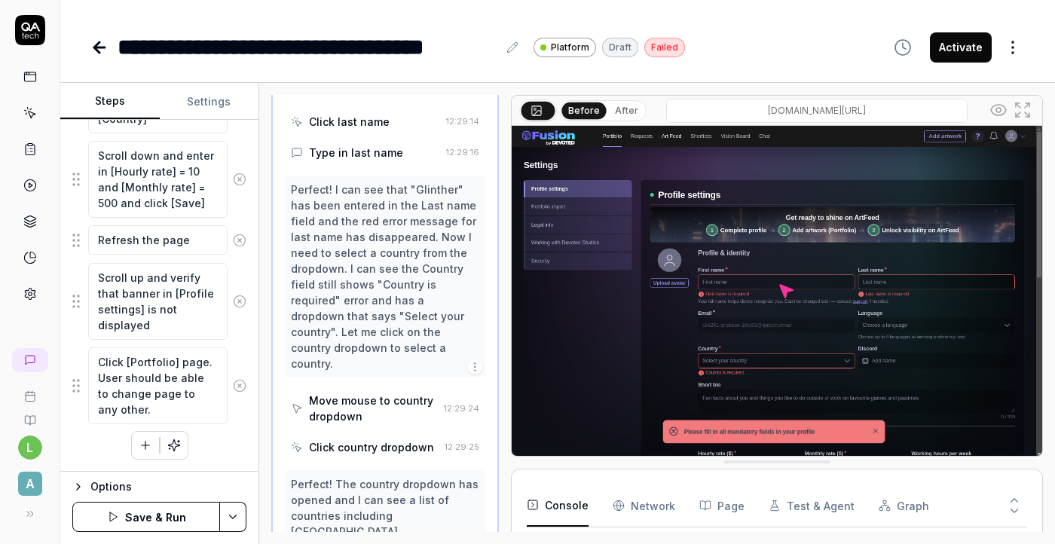
click at [161, 524] on button "Save & Run" at bounding box center [146, 517] width 148 height 30
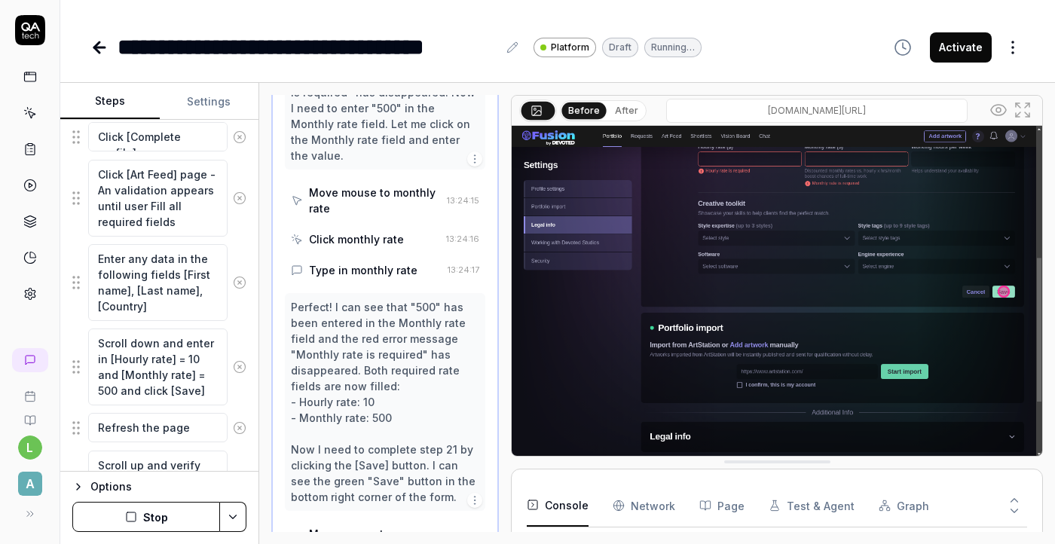
scroll to position [2517, 0]
click at [143, 514] on button "Stop" at bounding box center [146, 517] width 148 height 30
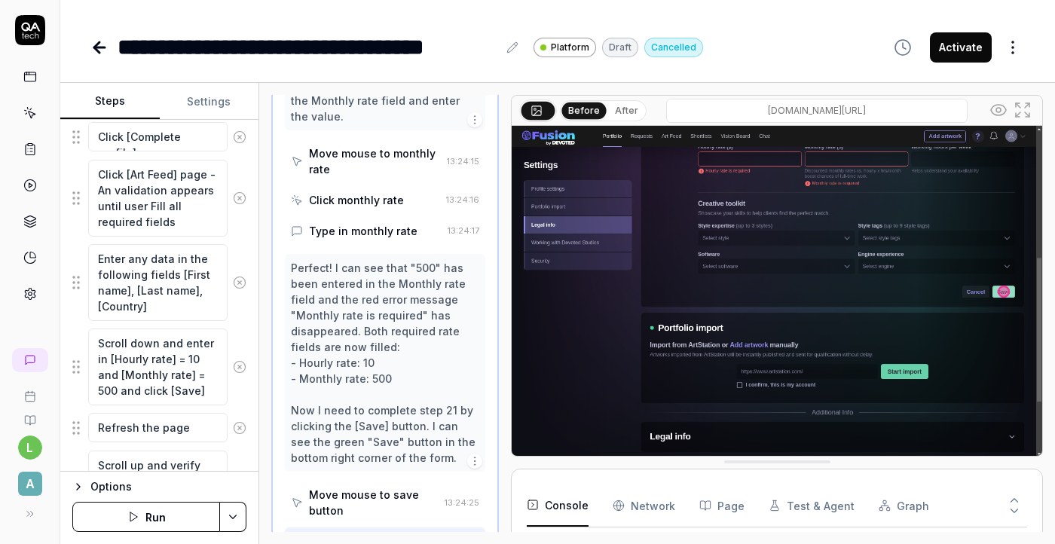
scroll to position [29, 0]
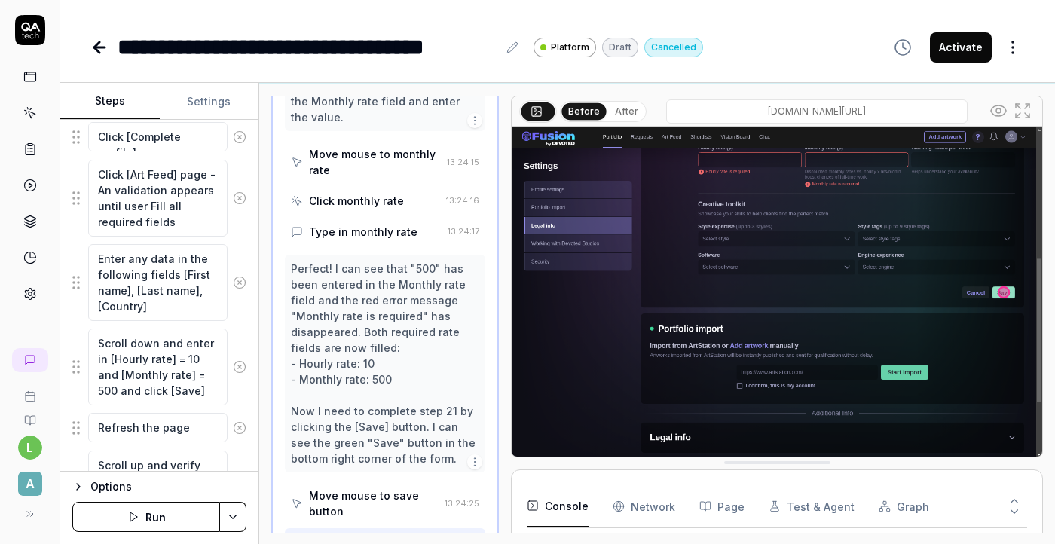
click at [346, 399] on div "Perfect! I can see that "500" has been entered in the Monthly rate field and th…" at bounding box center [385, 405] width 200 height 301
click at [315, 261] on div "Perfect! I can see that "500" has been entered in the Monthly rate field and th…" at bounding box center [385, 364] width 188 height 206
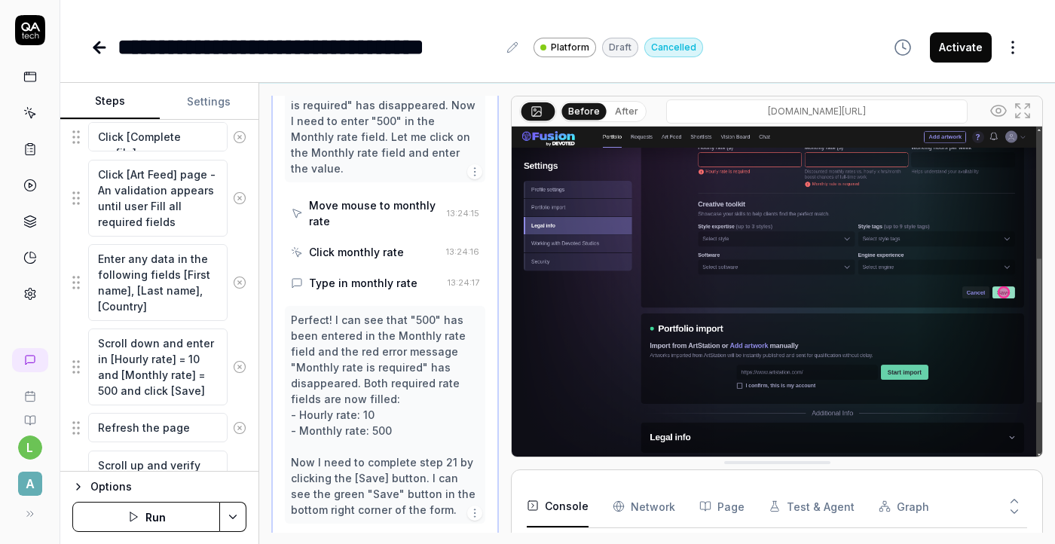
scroll to position [2506, 0]
click at [315, 313] on div "Perfect! I can see that "500" has been entered in the Monthly rate field and th…" at bounding box center [385, 416] width 188 height 206
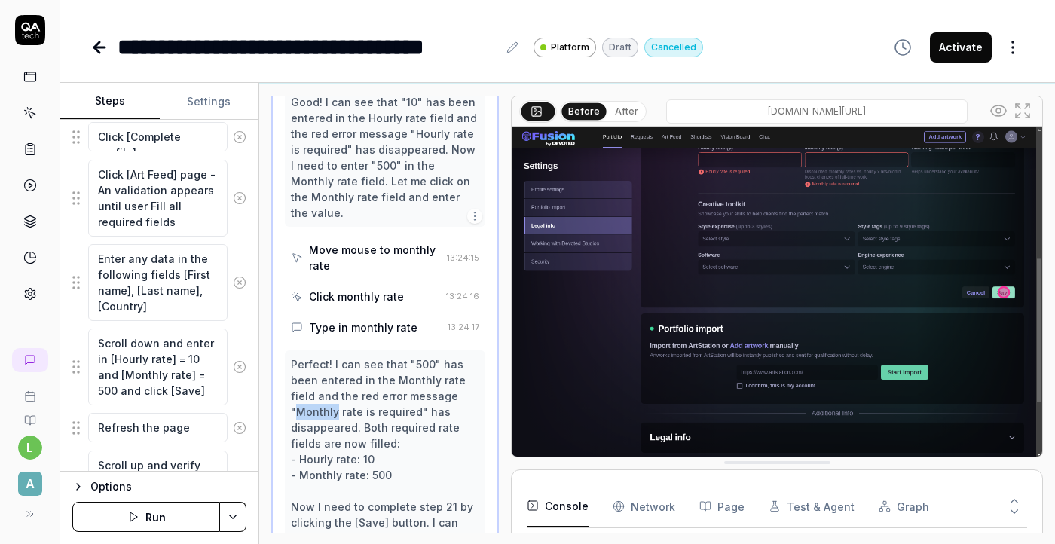
scroll to position [2463, 0]
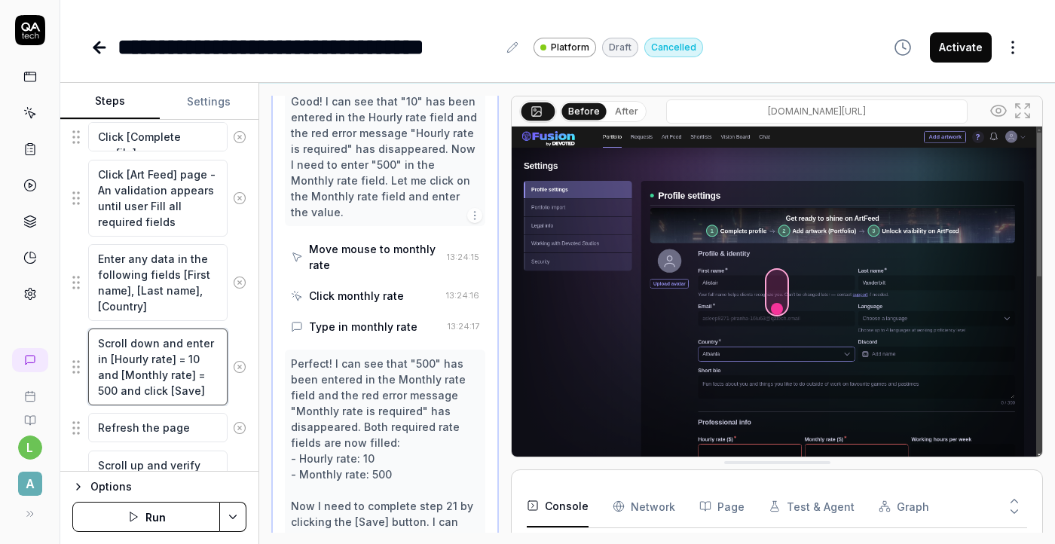
click at [208, 344] on textarea "Scroll down and enter in [Hourly rate] = 10 and [Monthly rate] = 500 and click …" at bounding box center [157, 367] width 139 height 77
type textarea "*"
type textarea "Scroll down and ente in [Hourly rate] = 10 and [Monthly rate] = 500 and click […"
type textarea "*"
type textarea "Scroll down and ent in [Hourly rate] = 10 and [Monthly rate] = 500 and click [S…"
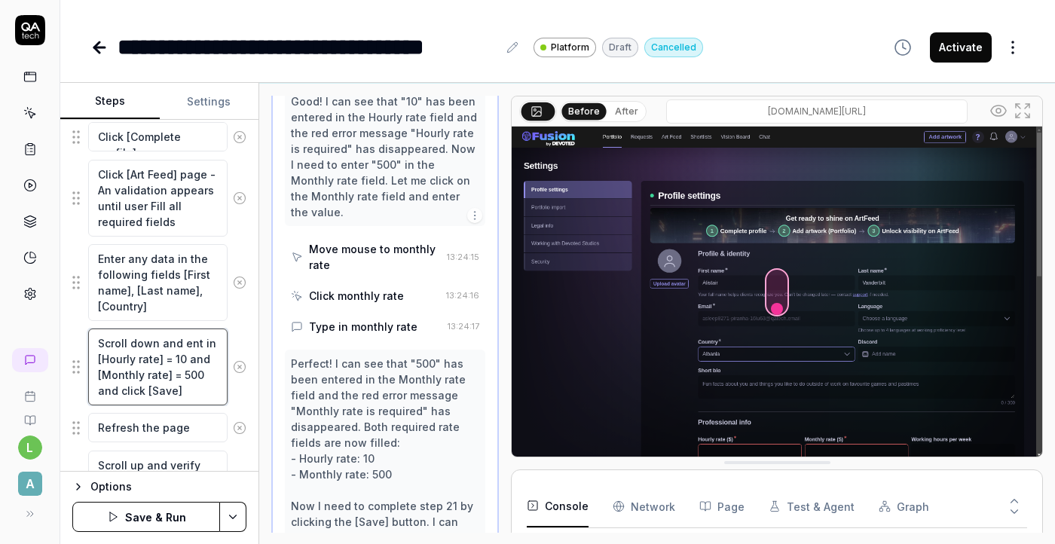
type textarea "*"
type textarea "Scroll down and en in [Hourly rate] = 10 and [Monthly rate] = 500 and click [Sa…"
type textarea "*"
type textarea "Scroll down and e in [Hourly rate] = 10 and [Monthly rate] = 500 and click [Sav…"
type textarea "*"
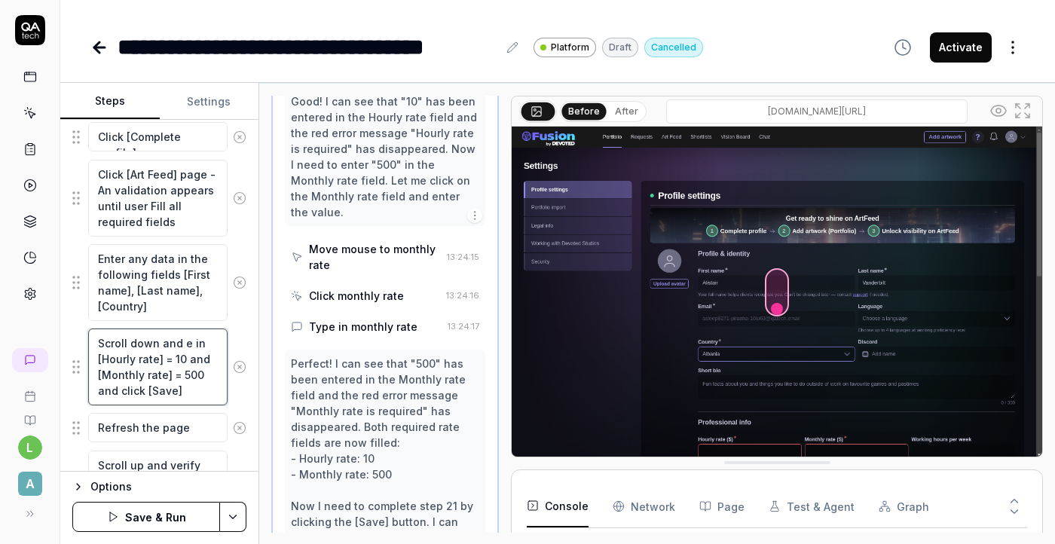
type textarea "Scroll down and in [Hourly rate] = 10 and [Monthly rate] = 500 and click [Save]"
type textarea "*"
type textarea "Scroll down and [ in [Hourly rate] = 10 and [Monthly rate] = 500 and click [Sav…"
type textarea "*"
type textarea "Scroll down and [] in [Hourly rate] = 10 and [Monthly rate] = 500 and click [Sa…"
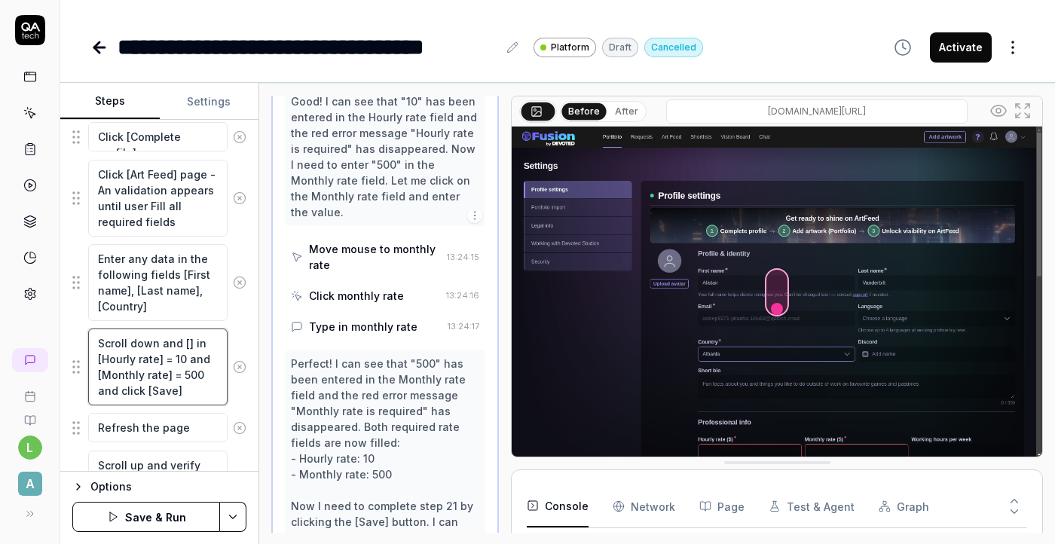
type textarea "*"
type textarea "Scroll down and [T] in [Hourly rate] = 10 and [Monthly rate] = 500 and click [S…"
type textarea "*"
type textarea "Scroll down and [Ty] in [Hourly rate] = 10 and [Monthly rate] = 500 and click […"
type textarea "*"
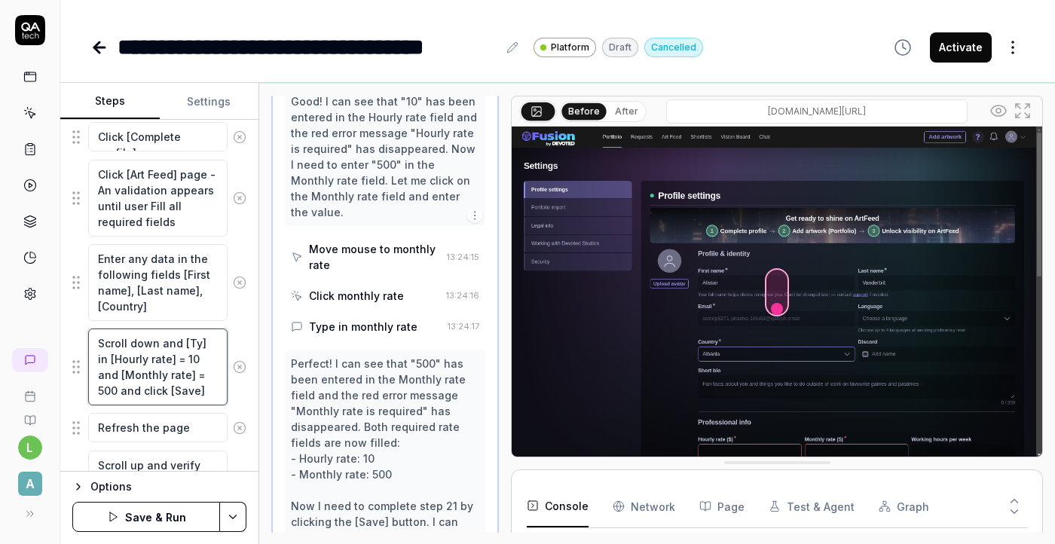
type textarea "Scroll down and [Typ] in [Hourly rate] = 10 and [Monthly rate] = 500 and click …"
type textarea "*"
type textarea "Scroll down and [Type] in [Hourly rate] = 10 and [Monthly rate] = 500 and click…"
click at [225, 343] on textarea "Scroll down and [Type] in [Hourly rate] = 10 and [Monthly rate] = 500 and click…" at bounding box center [157, 367] width 139 height 77
type textarea "*"
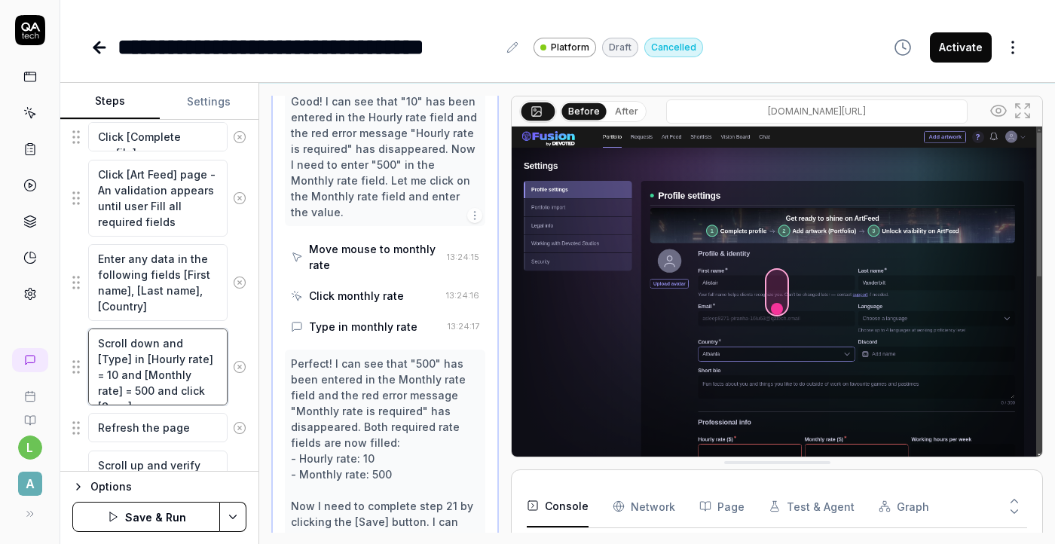
type textarea "Scroll down and [Type]in [Hourly rate] = 10 and [Monthly rate] = 500 and click …"
type textarea "*"
type textarea "Scroll down and [Typein [Hourly rate] = 10 and [Monthly rate] = 500 and click […"
type textarea "*"
type textarea "Scroll down and [Typin [Hourly rate] = 10 and [Monthly rate] = 500 and click [S…"
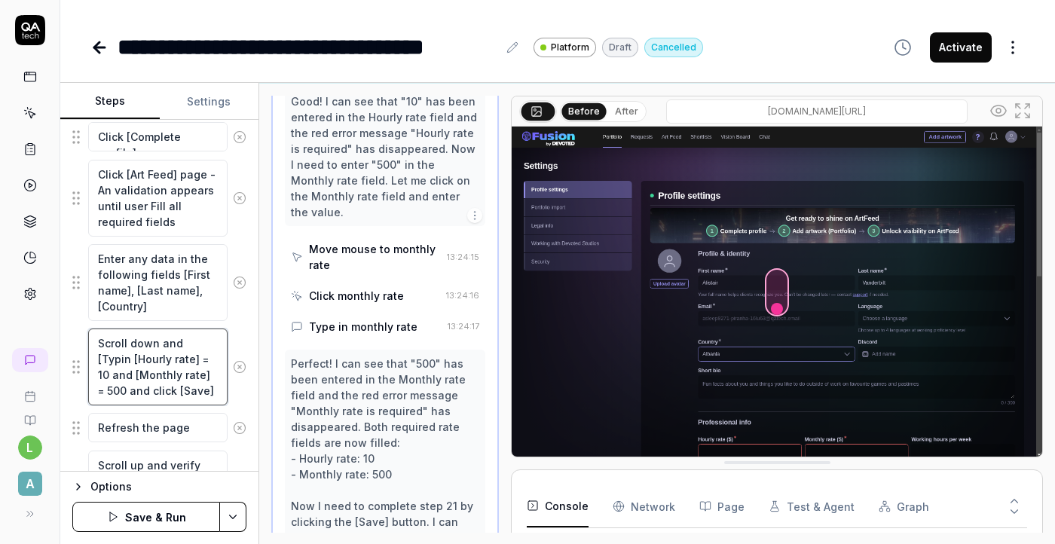
type textarea "*"
type textarea "Scroll down and [Tyin [Hourly rate] = 10 and [Monthly rate] = 500 and click [Sa…"
type textarea "*"
type textarea "Scroll down and [Tin [Hourly rate] = 10 and [Monthly rate] = 500 and click [Sav…"
type textarea "*"
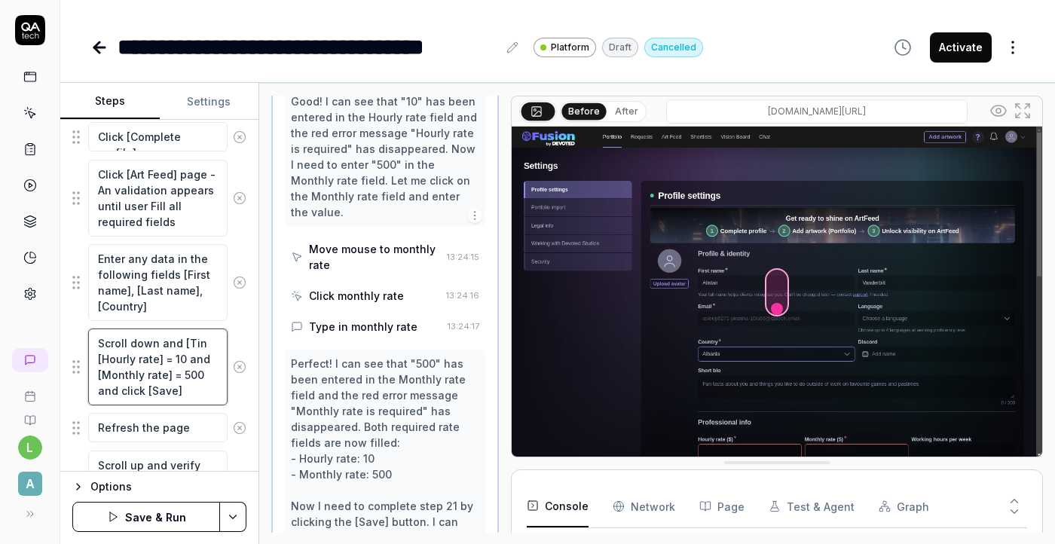
type textarea "Scroll down and [in [Hourly rate] = 10 and [Monthly rate] = 500 and click [Save]"
type textarea "*"
type textarea "Scroll down and in [Hourly rate] = 10 and [Monthly rate] = 500 and click [Save]"
type textarea "*"
type textarea "Scroll down and ein [Hourly rate] = 10 and [Monthly rate] = 500 and click [Save]"
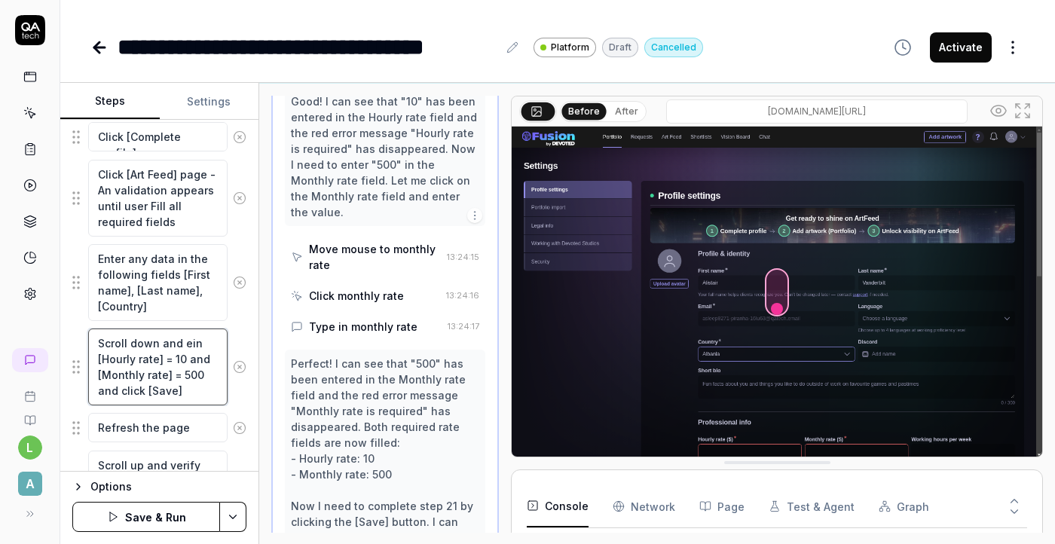
type textarea "*"
type textarea "Scroll down and enin [Hourly rate] = 10 and [Monthly rate] = 500 and click [Sav…"
type textarea "*"
type textarea "Scroll down and [PERSON_NAME] [Hourly rate] = 10 and [Monthly rate] = 500 and c…"
type textarea "*"
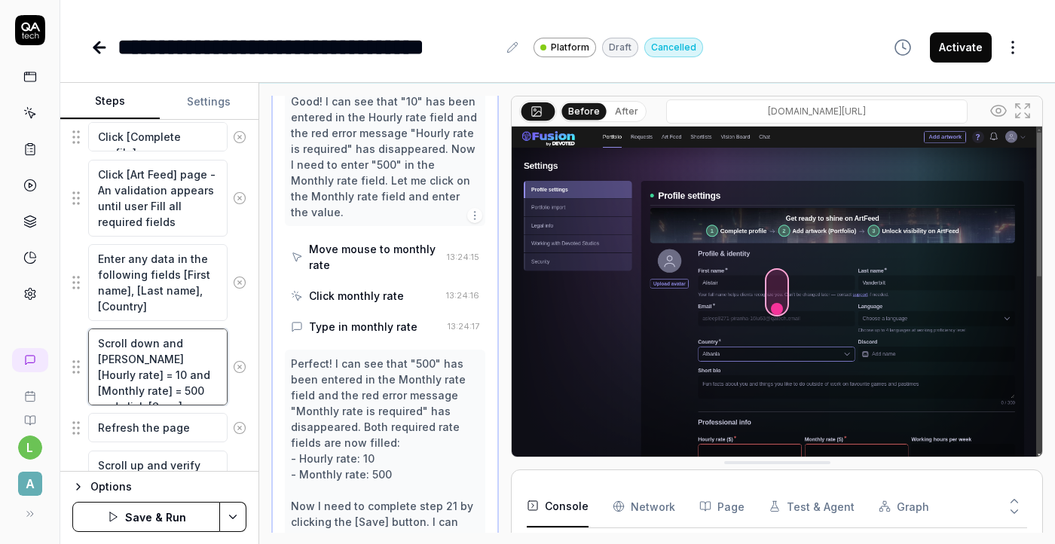
type textarea "Scroll down and entein [Hourly rate] = 10 and [Monthly rate] = 500 and click [S…"
type textarea "*"
type textarea "Scroll down and enterin [Hourly rate] = 10 and [Monthly rate] = 500 and click […"
type textarea "*"
type textarea "Scroll down and enter in [Hourly rate] = 10 and [Monthly rate] = 500 and click …"
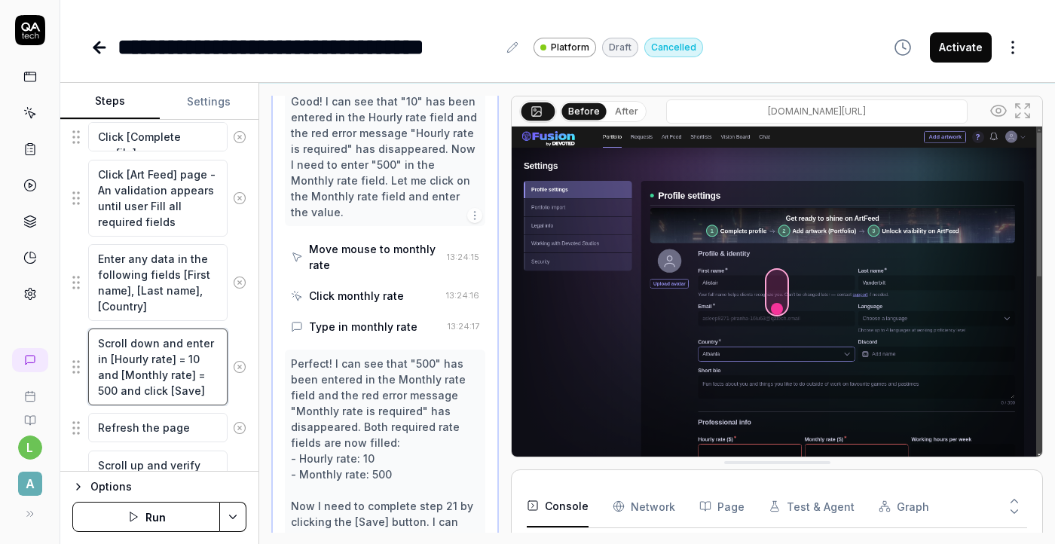
click at [185, 364] on textarea "Scroll down and enter in [Hourly rate] = 10 and [Monthly rate] = 500 and click …" at bounding box center [157, 367] width 139 height 77
type textarea "*"
type textarea "Scroll down and enter in [Hourly rate] = t10 and [Monthly rate] = 500 and click…"
type textarea "*"
type textarea "Scroll down and enter in [Hourly rate] = 10 and [Monthly rate] = 500 and click …"
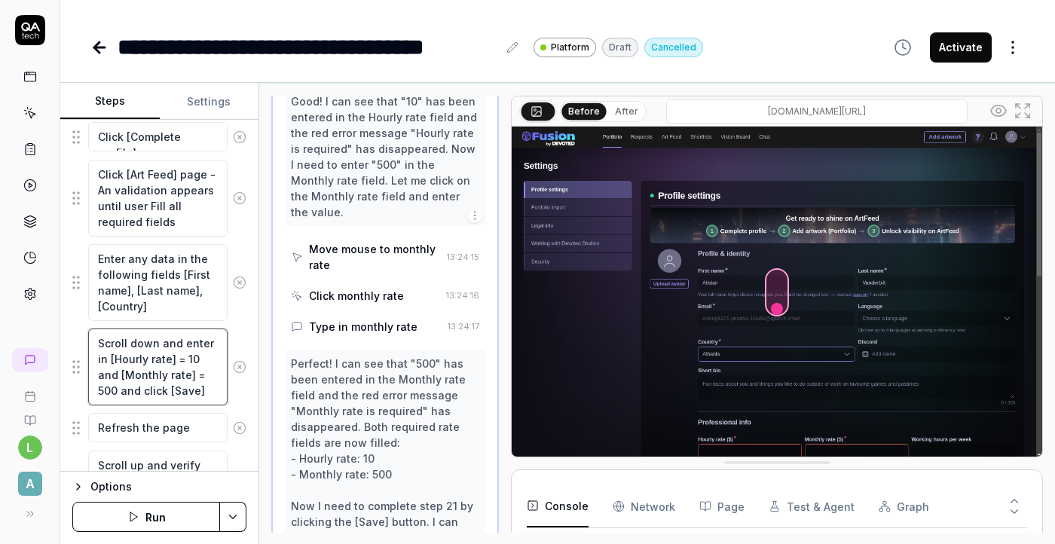
type textarea "*"
type textarea "Scroll down and enter in [Hourly rate] = [10 and [Monthly rate] = 500 and click…"
type textarea "*"
type textarea "Scroll down and enter in [Hourly rate] = []10 and [Monthly rate] = 500 and clic…"
type textarea "*"
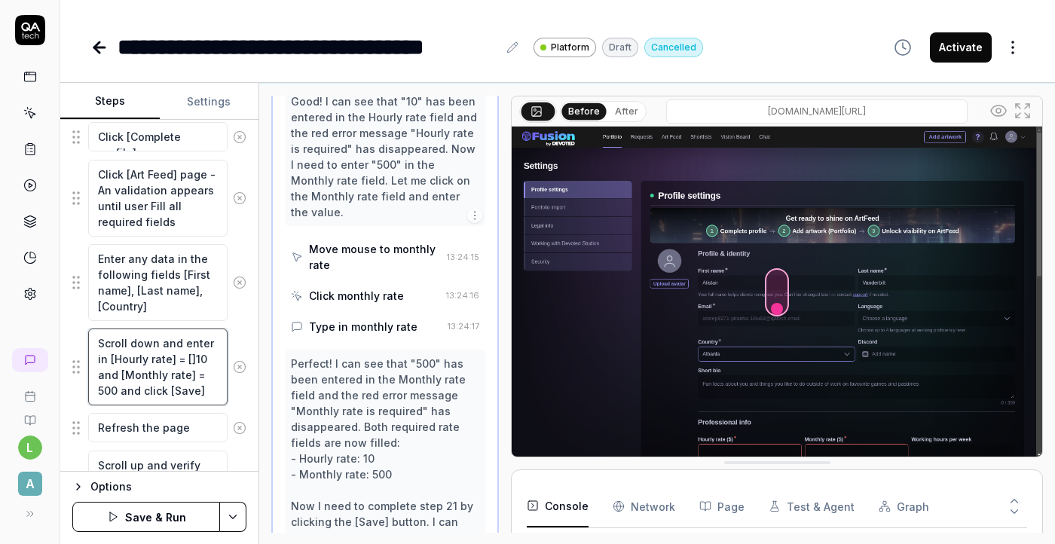
type textarea "Scroll down and enter in [Hourly rate] = [T]10 and [Monthly rate] = 500 and cli…"
type textarea "*"
type textarea "Scroll down and enter in [Hourly rate] = [Ty]10 and [Monthly rate] = 500 and cl…"
type textarea "*"
type textarea "Scroll down and enter in [Hourly rate] = [Typ]10 and [Monthly rate] = 500 and c…"
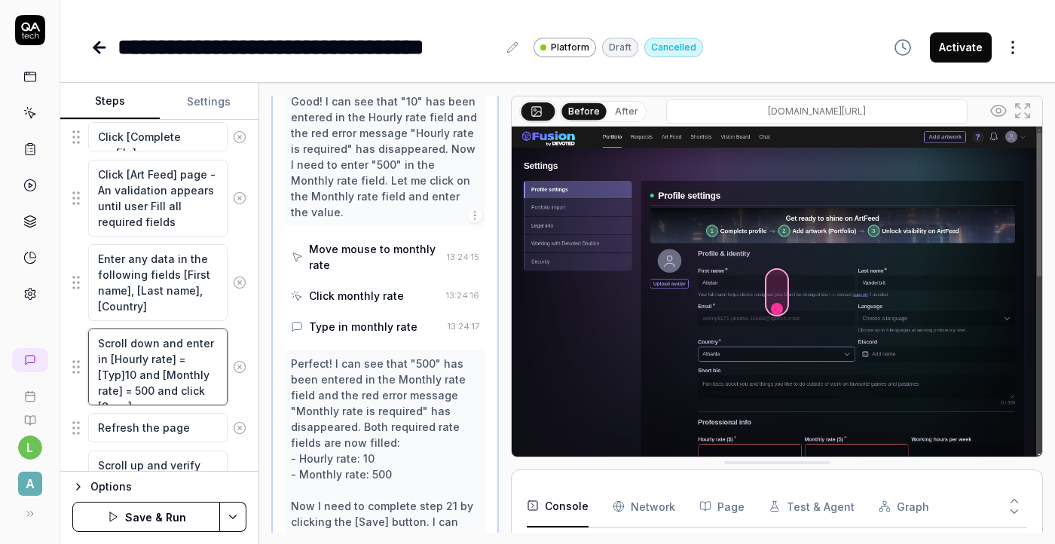
type textarea "*"
type textarea "Scroll down and enter in [Hourly rate] = [Type]10 and [Monthly rate] = 500 and …"
type textarea "*"
type textarea "Scroll down and enter in [Hourly rate] = [Type10 and [Monthly rate] = 500 and c…"
type textarea "*"
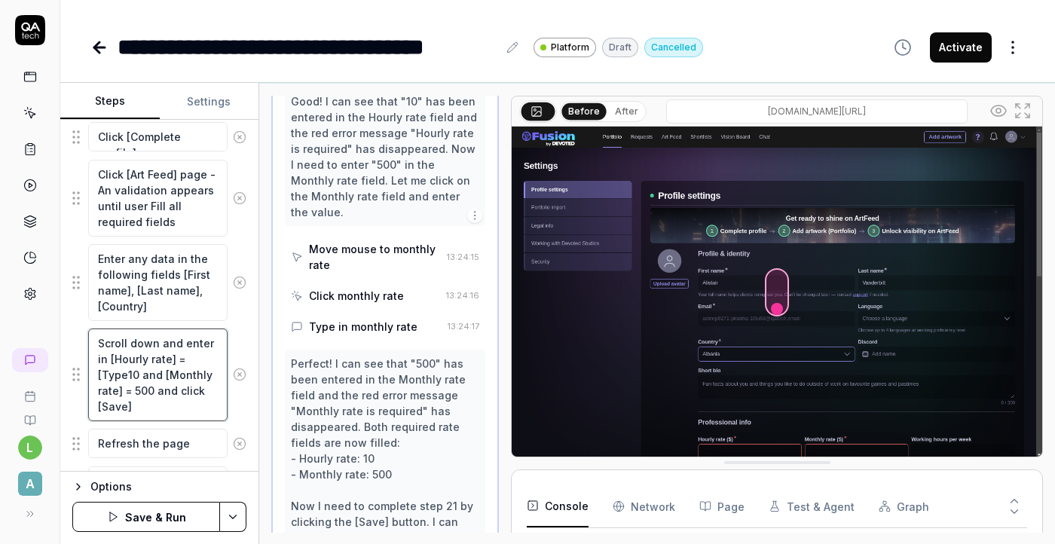
type textarea "Scroll down and enter in [Hourly rate] = [Typ10 and [Monthly rate] = 500 and cl…"
type textarea "*"
type textarea "Scroll down and enter in [Hourly rate] = [Ty10 and [Monthly rate] = 500 and cli…"
type textarea "*"
type textarea "Scroll down and enter in [Hourly rate] = [T10 and [Monthly rate] = 500 and clic…"
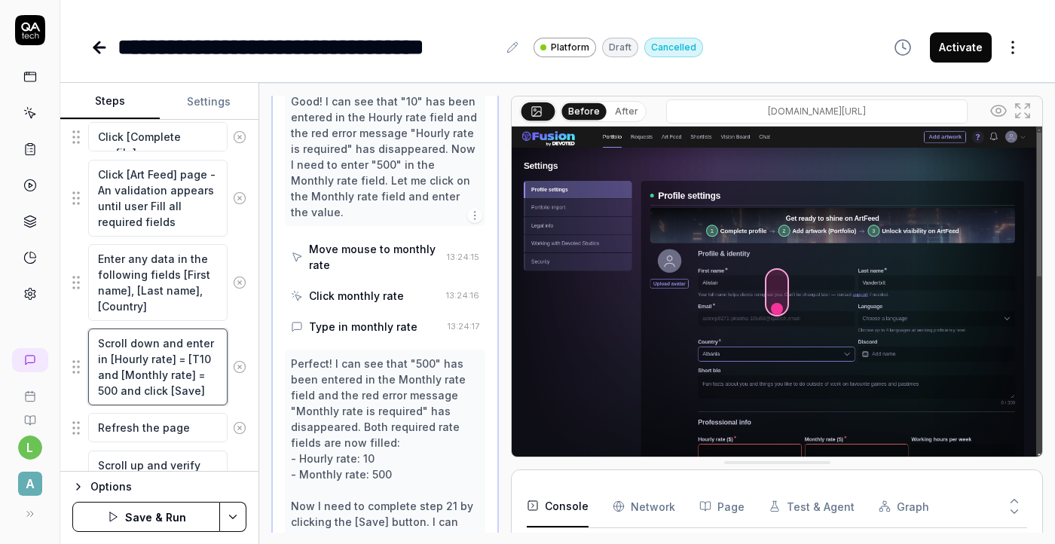
type textarea "*"
type textarea "Scroll down and enter in [Hourly rate] = [10 and [Monthly rate] = 500 and click…"
type textarea "*"
type textarea "Scroll down and enter in [Hourly rate] = 10 and [Monthly rate] = 500 and click …"
drag, startPoint x: 208, startPoint y: 345, endPoint x: 181, endPoint y: 343, distance: 27.2
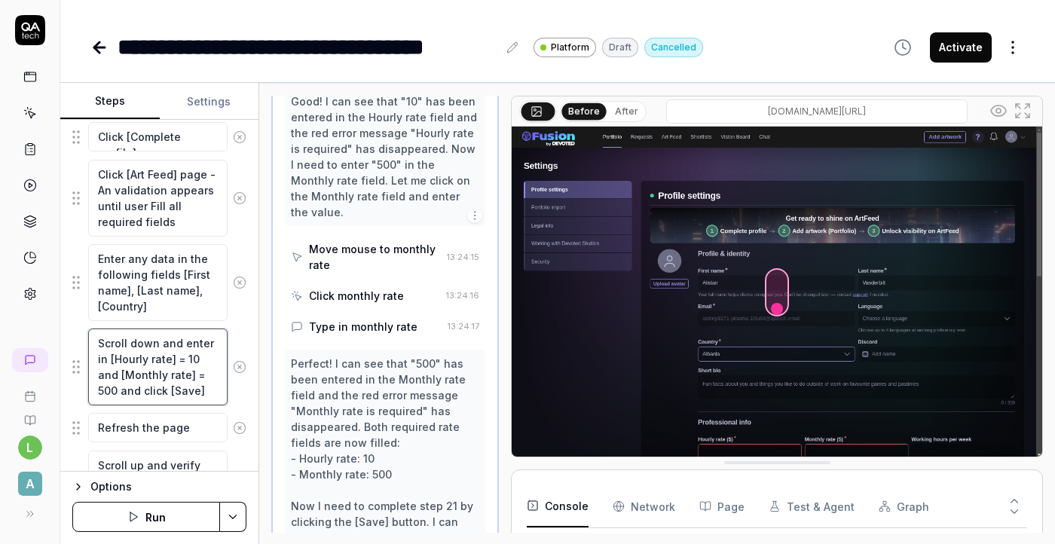
click at [181, 343] on textarea "Scroll down and enter in [Hourly rate] = 10 and [Monthly rate] = 500 and click …" at bounding box center [157, 367] width 139 height 77
type textarea "*"
type textarea "Scroll down and T in [Hourly rate] = 10 and [Monthly rate] = 500 and click [Sav…"
type textarea "*"
type textarea "Scroll down and Ty in [Hourly rate] = 10 and [Monthly rate] = 500 and click [Sa…"
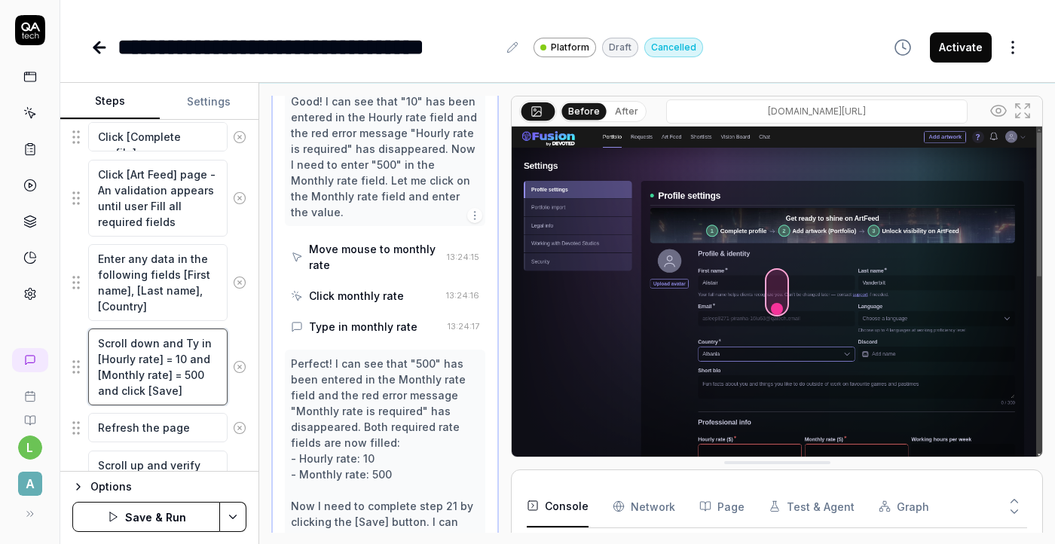
type textarea "*"
type textarea "Scroll down and Typ in [Hourly rate] = 10 and [Monthly rate] = 500 and click [S…"
type textarea "*"
type textarea "Scroll down and Type in [Hourly rate] = 10 and [Monthly rate] = 500 and click […"
type textarea "*"
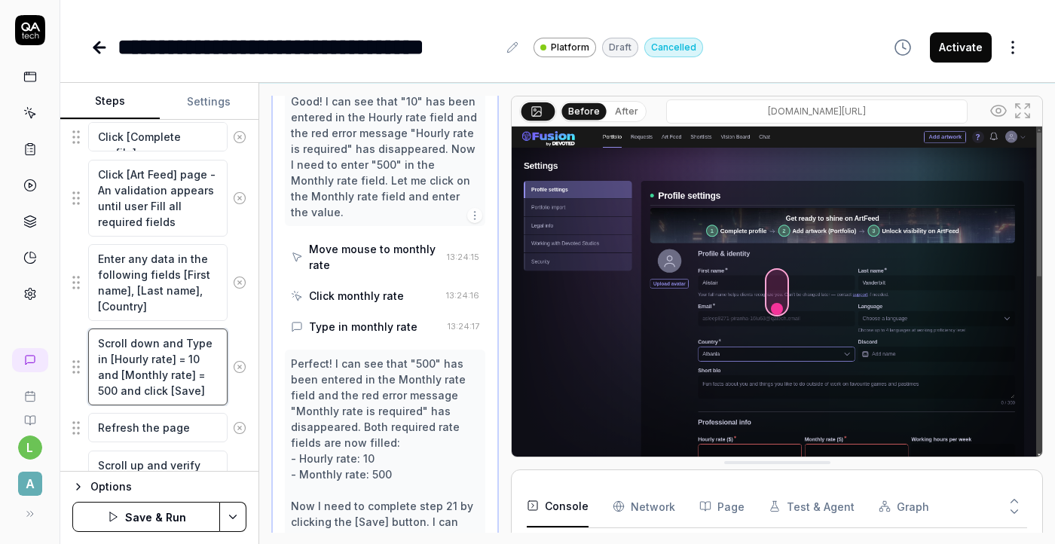
type textarea "Scroll down and Type\ in [Hourly rate] = 10 and [Monthly rate] = 500 and click …"
type textarea "*"
type textarea "Scroll down and Type\] in [Hourly rate] = 10 and [Monthly rate] = 500 and click…"
click at [209, 343] on textarea "Scroll down and Type\] in [Hourly rate] = 10 and [Monthly rate] = 500 and click…" at bounding box center [157, 367] width 139 height 77
type textarea "*"
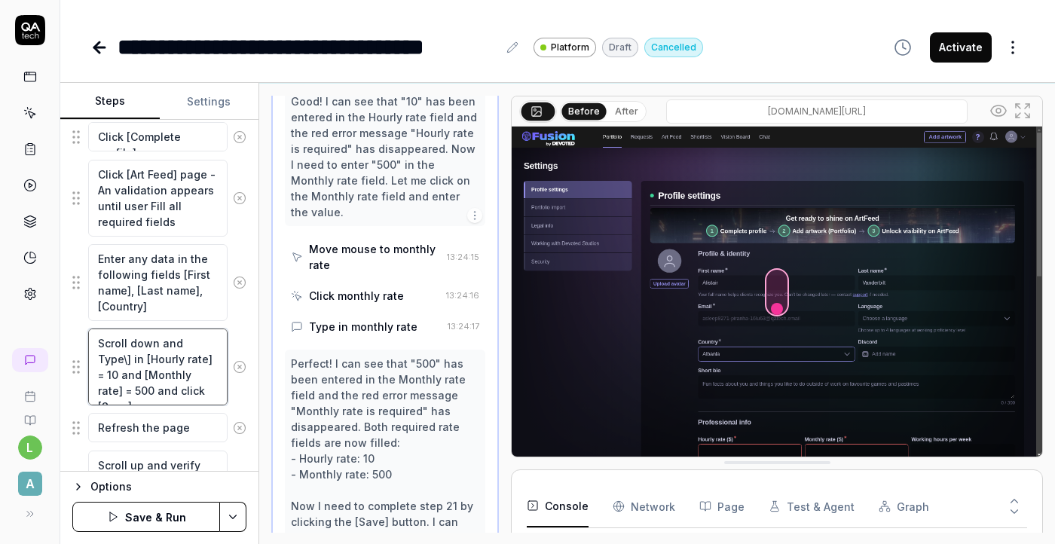
type textarea "Scroll down and Type] in [Hourly rate] = 10 and [Monthly rate] = 500 and click …"
click at [183, 342] on textarea "Scroll down and Type] in [Hourly rate] = 10 and [Monthly rate] = 500 and click …" at bounding box center [157, 367] width 139 height 77
type textarea "*"
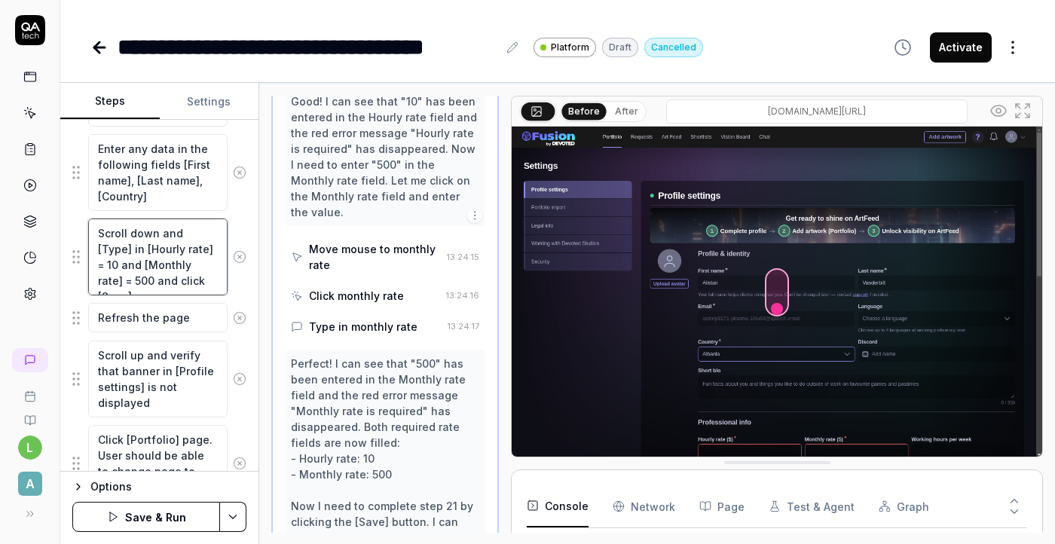
scroll to position [1758, 0]
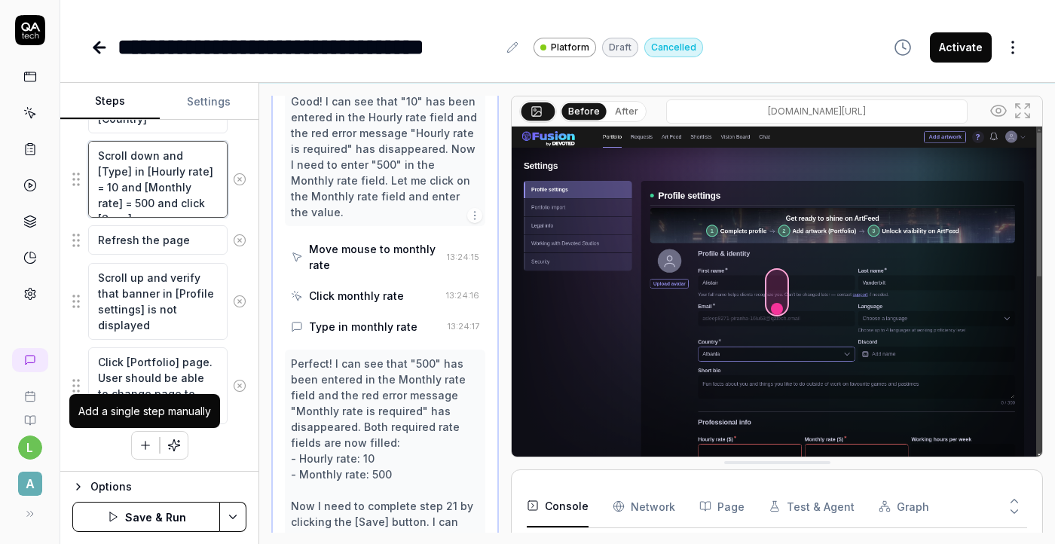
type textarea "Scroll down and [Type] in [Hourly rate] = 10 and [Monthly rate] = 500 and click…"
click at [156, 449] on button "button" at bounding box center [145, 445] width 27 height 27
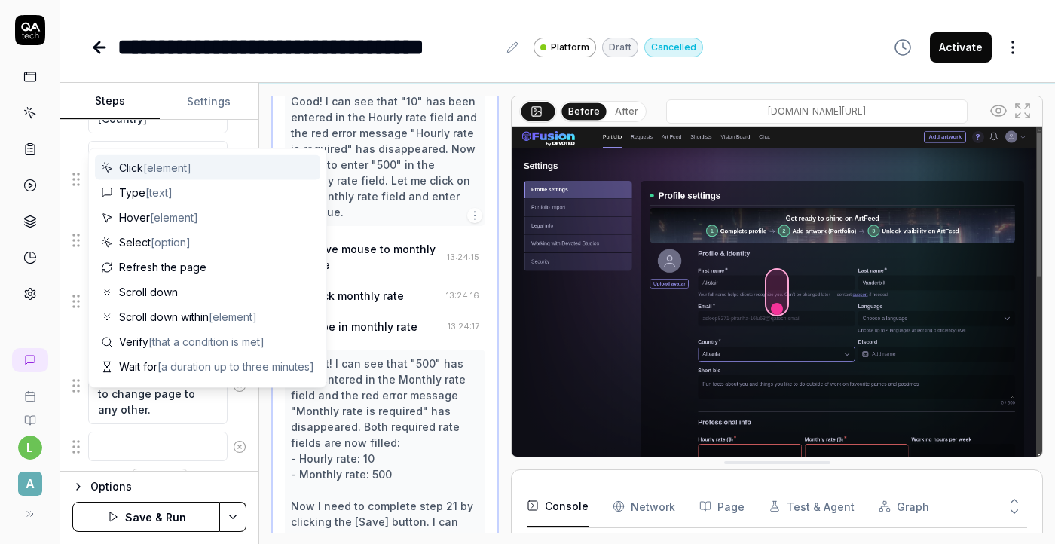
scroll to position [1795, 0]
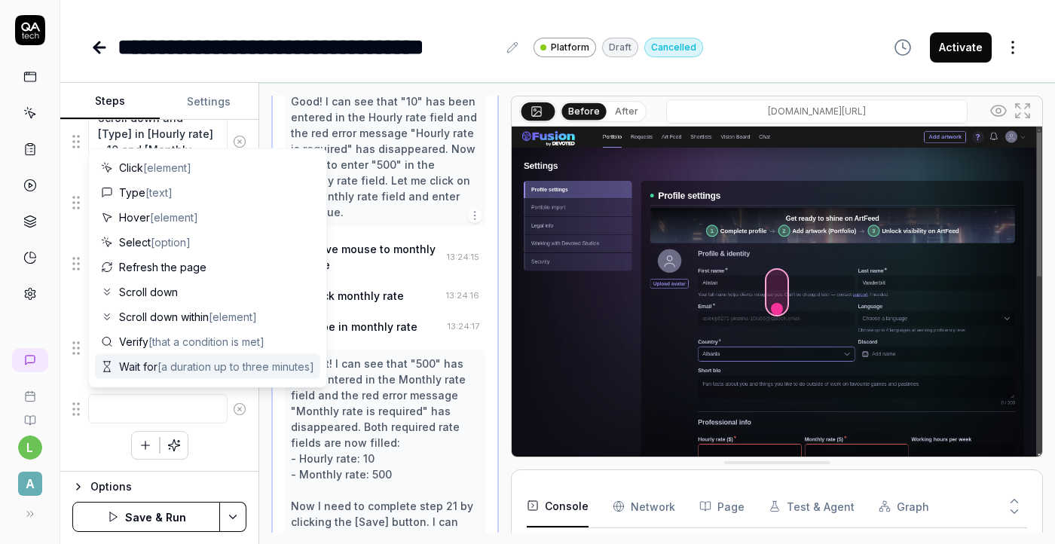
click at [203, 416] on textarea at bounding box center [157, 408] width 139 height 29
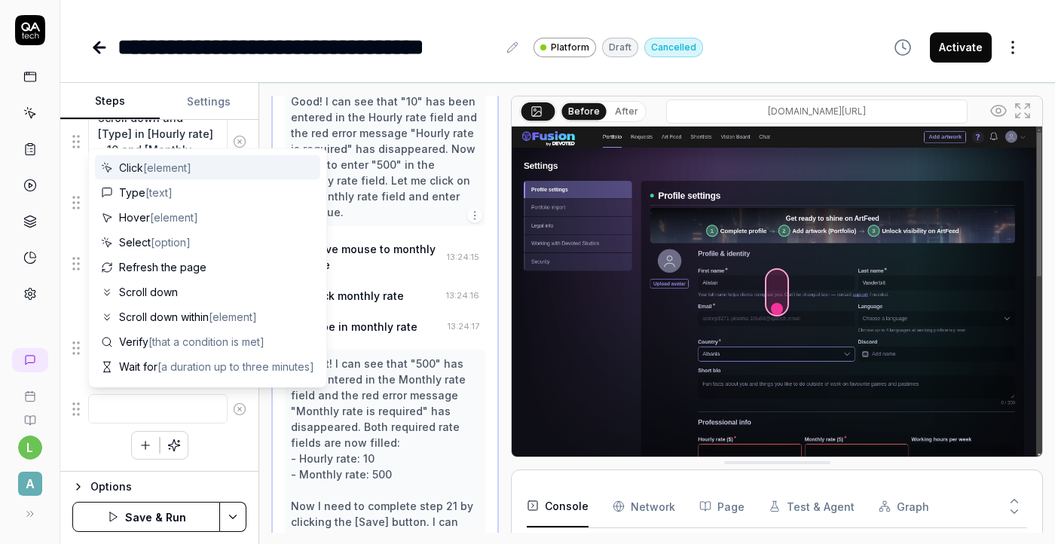
click at [171, 72] on div "**********" at bounding box center [557, 272] width 995 height 544
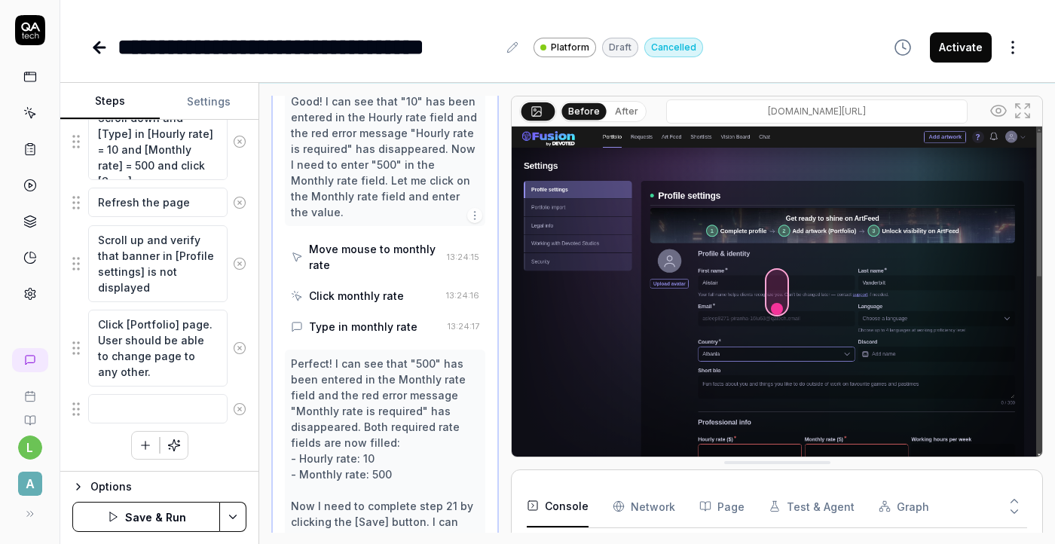
click at [242, 411] on icon at bounding box center [240, 409] width 14 height 14
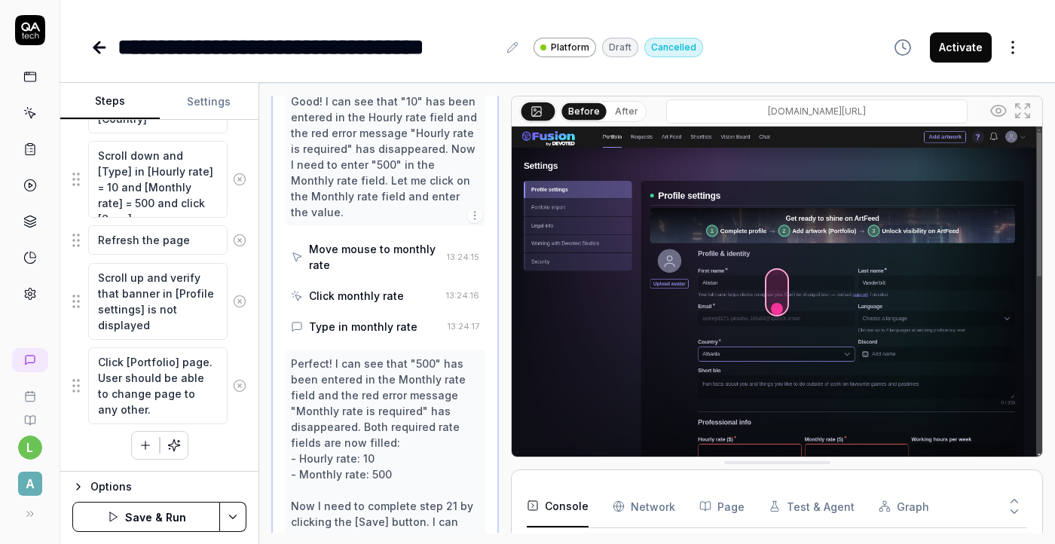
click at [158, 523] on button "Save & Run" at bounding box center [146, 517] width 148 height 30
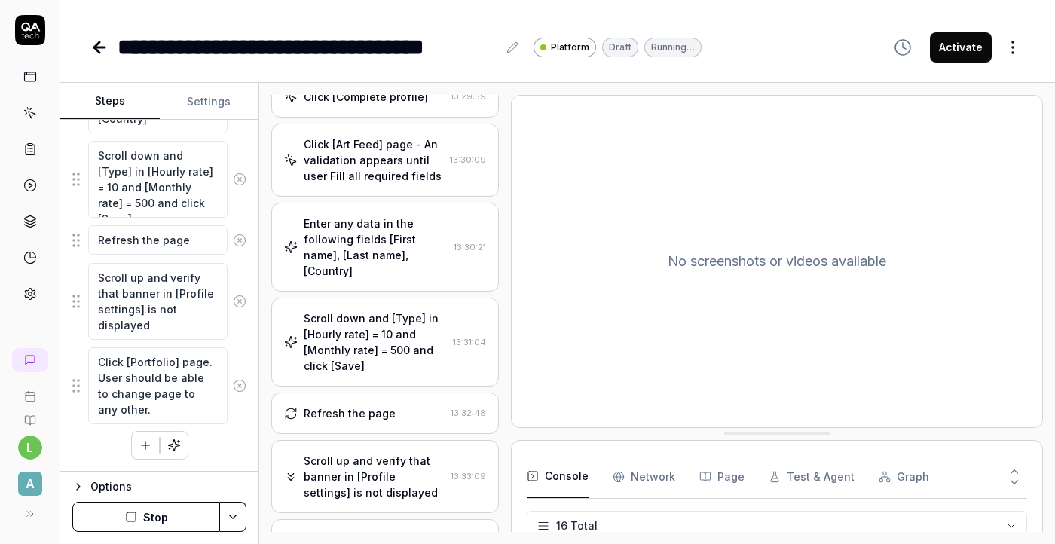
scroll to position [1496, 0]
click at [196, 513] on button "Stop" at bounding box center [146, 517] width 148 height 30
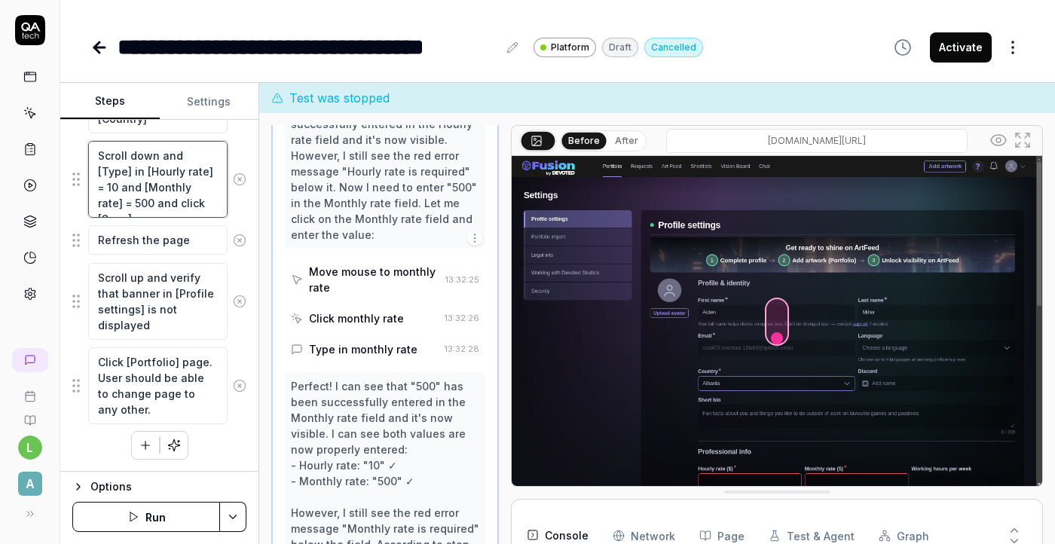
scroll to position [4084, 0]
drag, startPoint x: 214, startPoint y: 201, endPoint x: 122, endPoint y: 209, distance: 92.3
click at [121, 209] on textarea "Scroll down and [Type] in [Hourly rate] = 10 and [Monthly rate] = 500 and click…" at bounding box center [157, 179] width 139 height 77
type textarea "*"
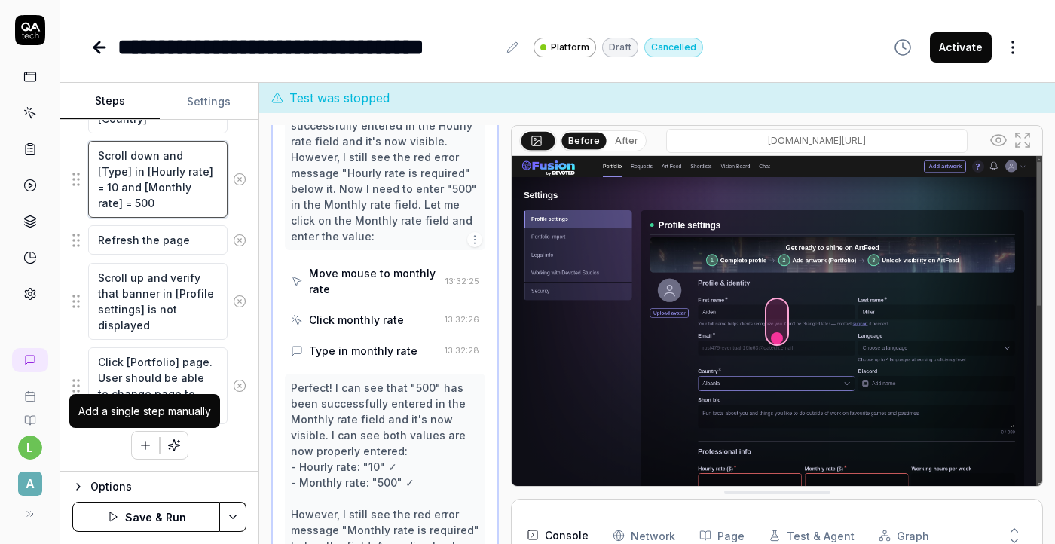
type textarea "Scroll down and [Type] in [Hourly rate] = 10 and [Monthly rate] = 500"
click at [143, 449] on icon "button" at bounding box center [146, 446] width 14 height 14
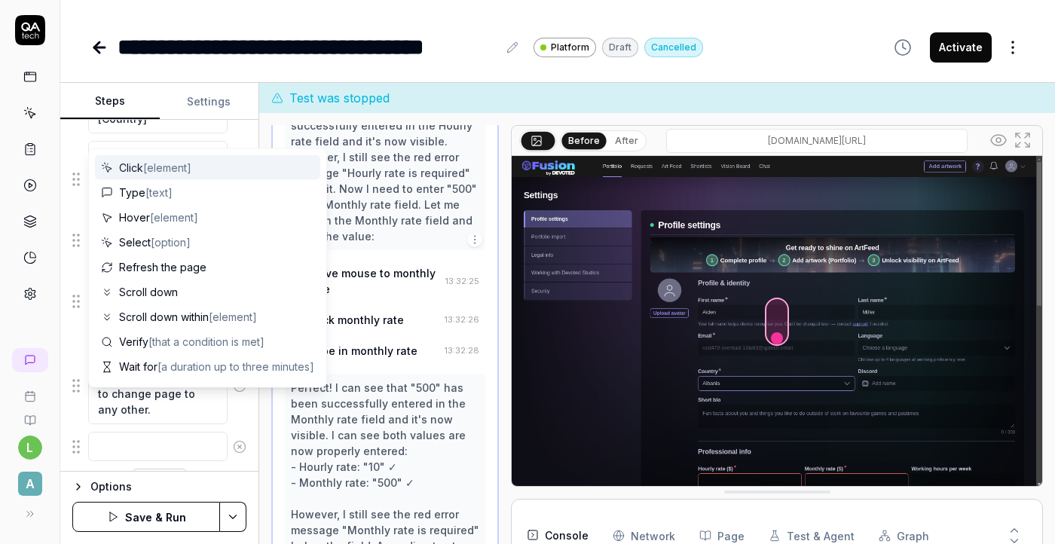
scroll to position [1795, 0]
click at [159, 170] on span "[element]" at bounding box center [167, 167] width 48 height 13
type textarea "*"
type textarea "Click"
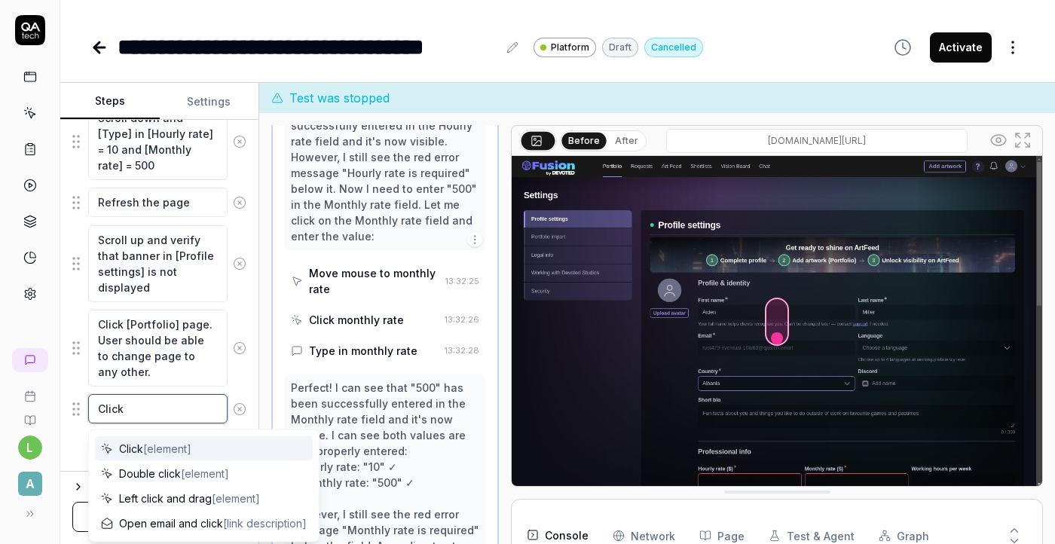
paste textarea "and click [Save]"
type textarea "*"
type textarea "Click and click [Save]"
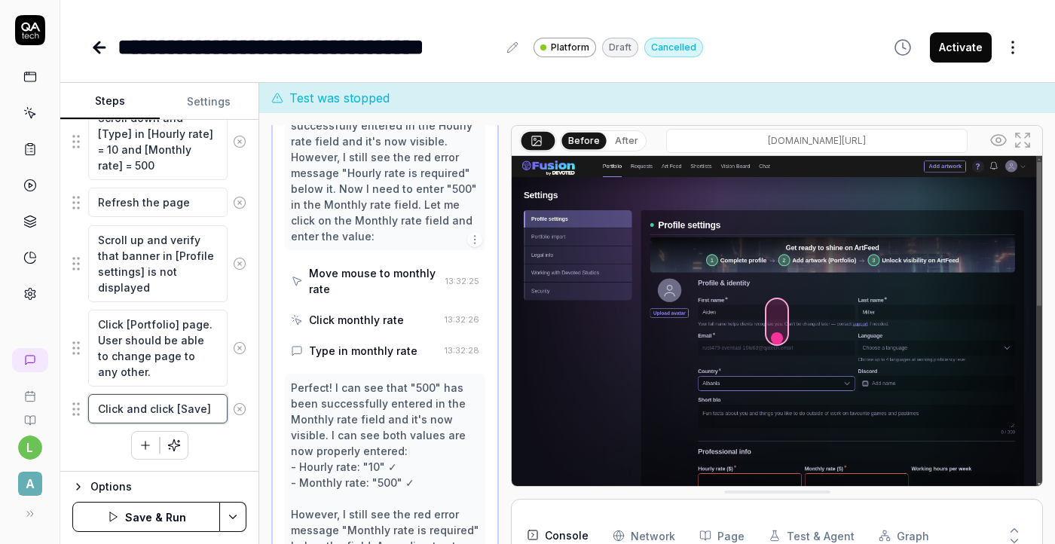
click at [169, 407] on textarea "Click and click [Save]" at bounding box center [157, 408] width 139 height 29
type textarea "*"
type textarea "Click and clic [Save]"
type textarea "*"
type textarea "Click and cli [Save]"
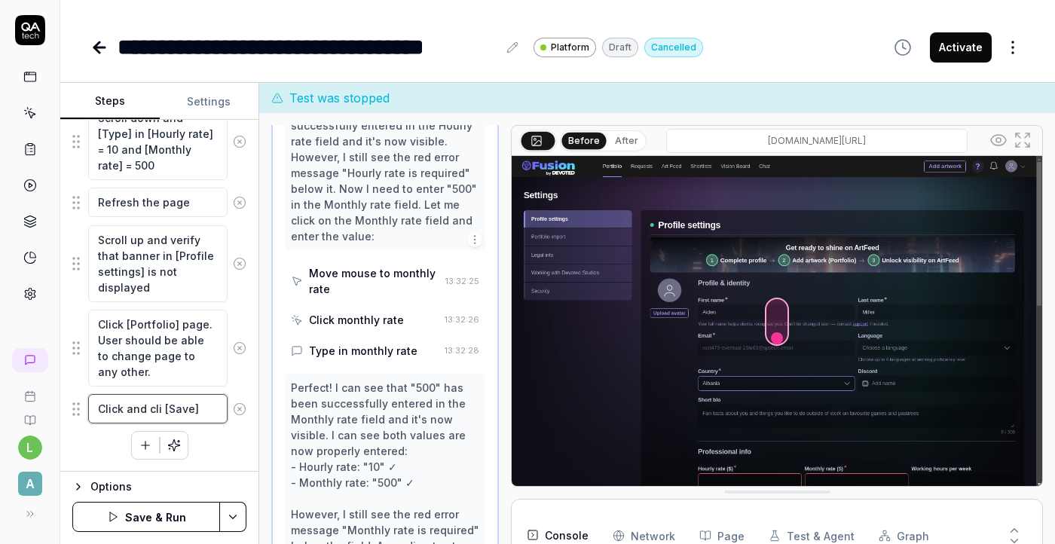
type textarea "*"
type textarea "Click and cl [Save]"
type textarea "*"
type textarea "Click and c [Save]"
type textarea "*"
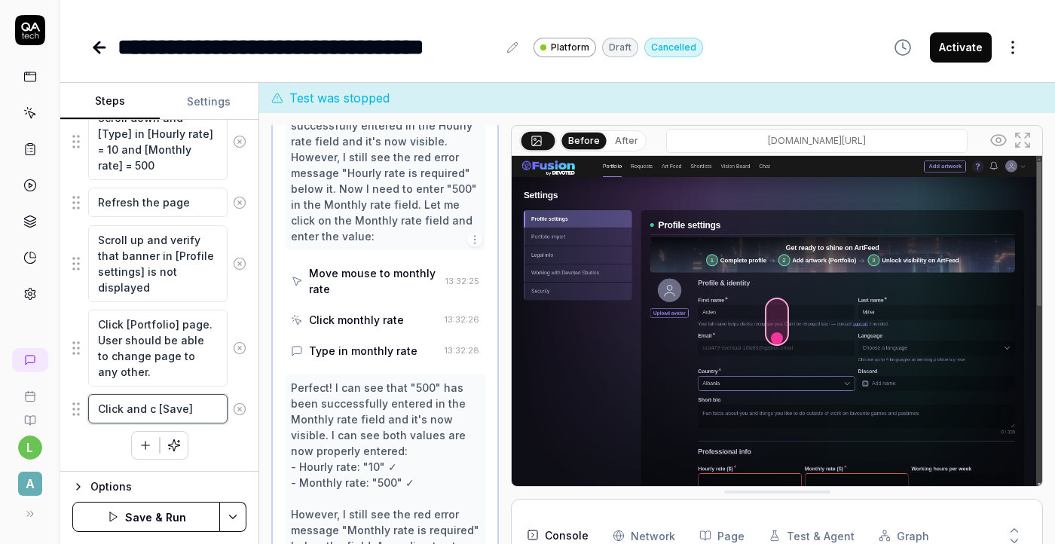
type textarea "Click and [Save]"
type textarea "*"
type textarea "Click and [Save]"
type textarea "*"
type textarea "Click an [Save]"
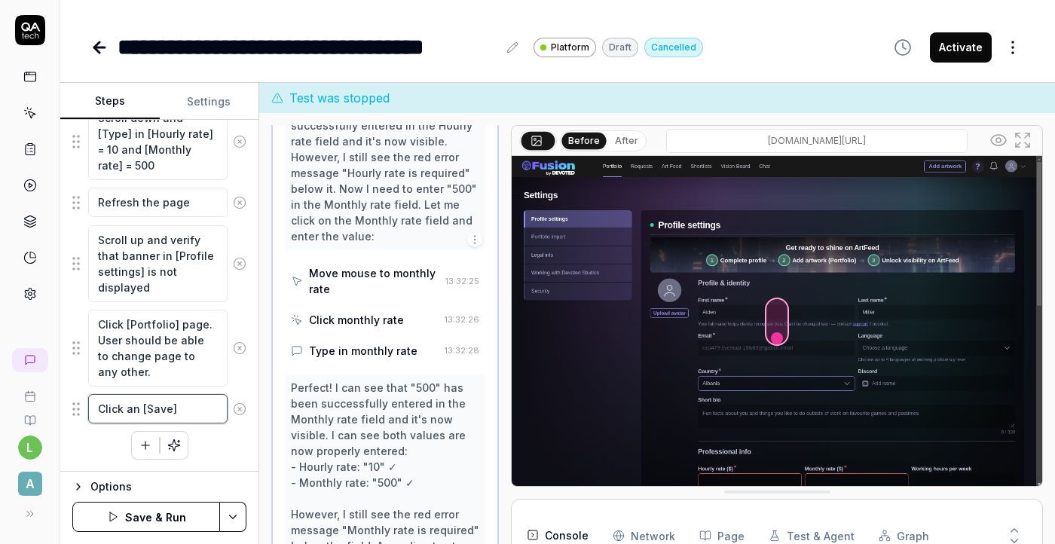
type textarea "*"
type textarea "Click a [Save]"
type textarea "*"
type textarea "Click [Save]"
type textarea "*"
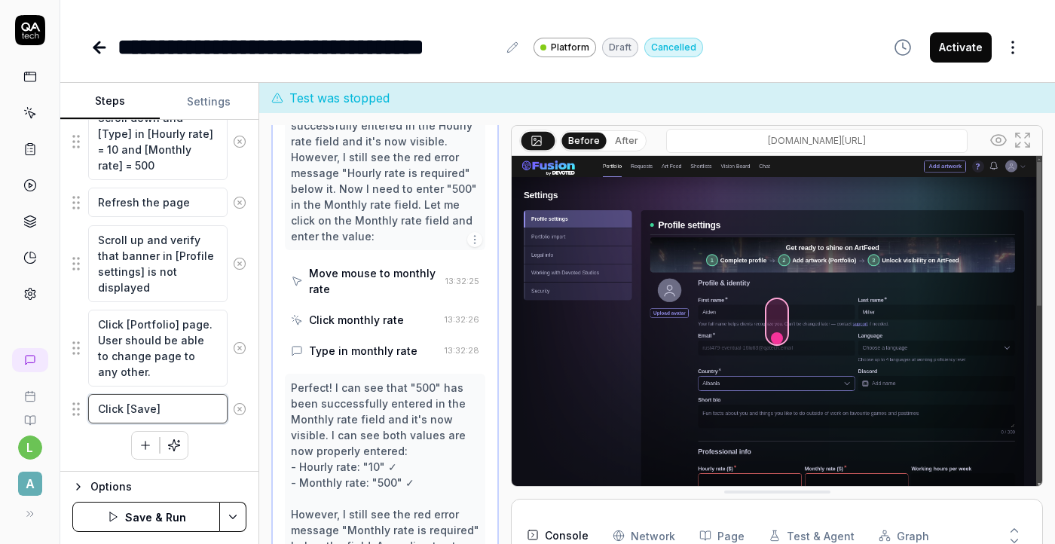
type textarea "Click [Save]"
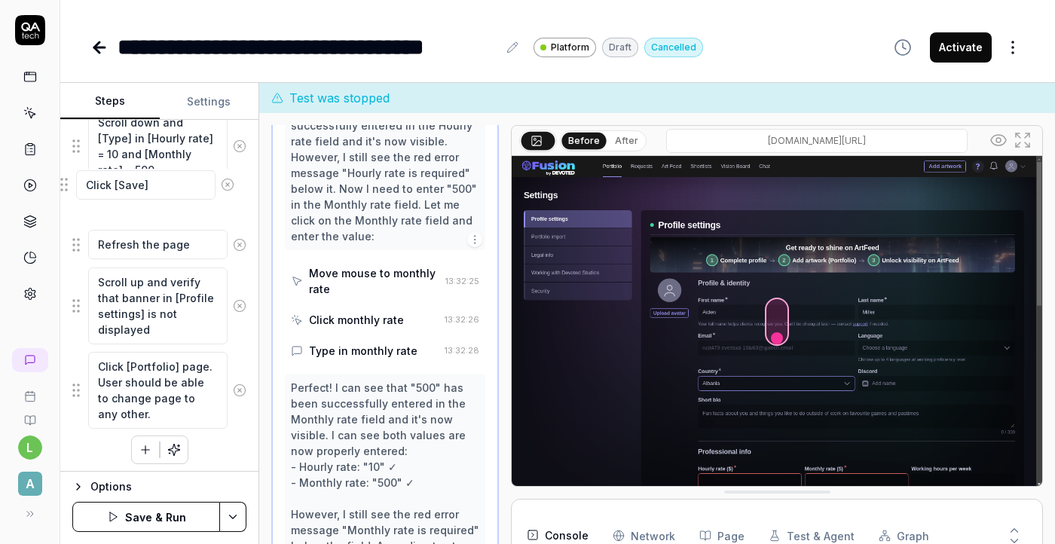
scroll to position [1787, 0]
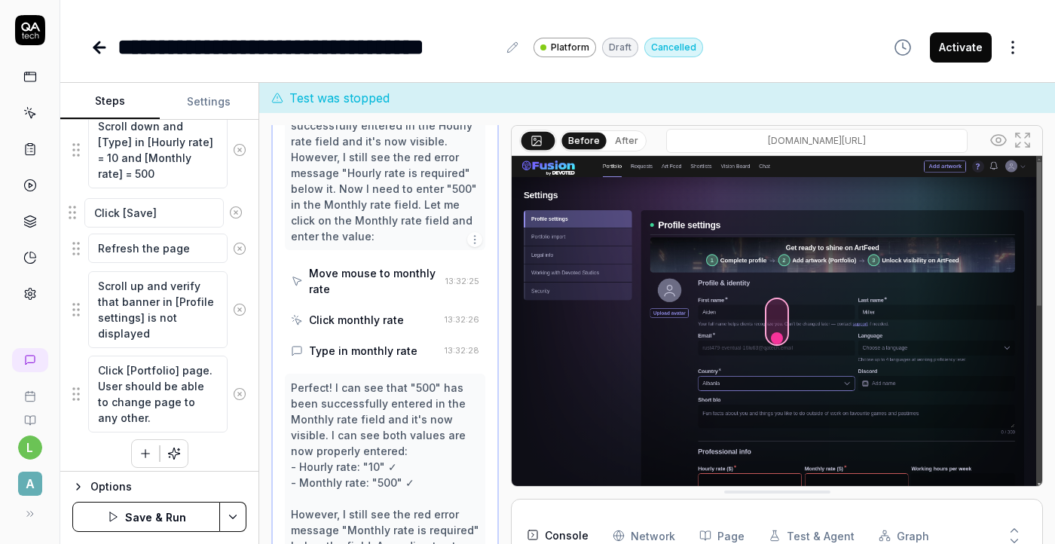
drag, startPoint x: 78, startPoint y: 411, endPoint x: 74, endPoint y: 215, distance: 196.0
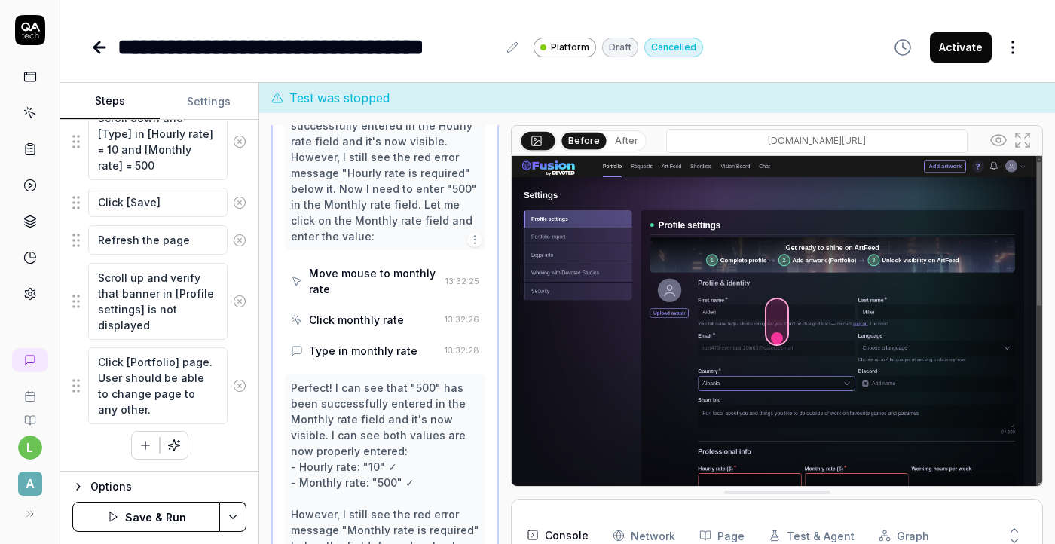
click at [171, 525] on button "Save & Run" at bounding box center [146, 517] width 148 height 30
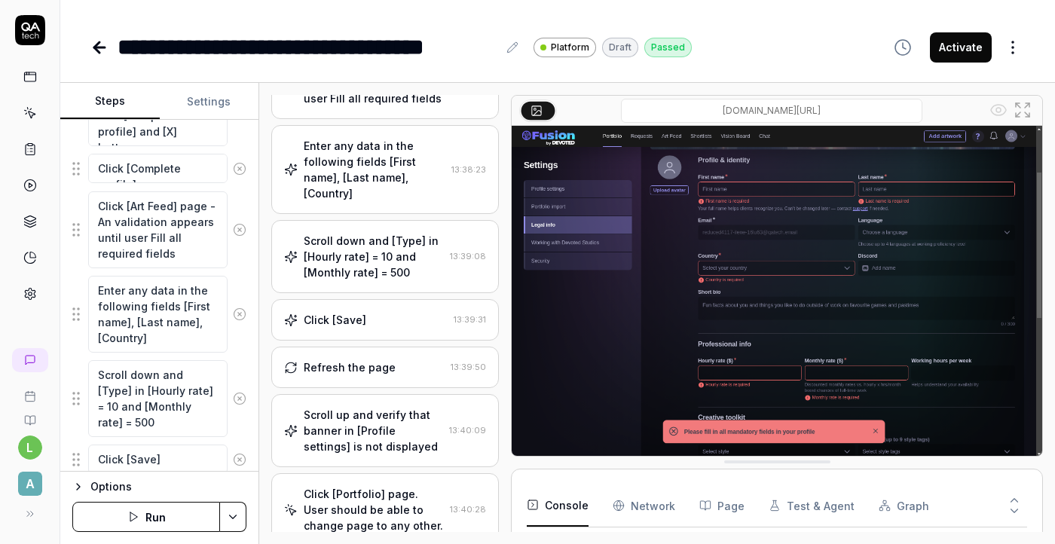
scroll to position [1535, 0]
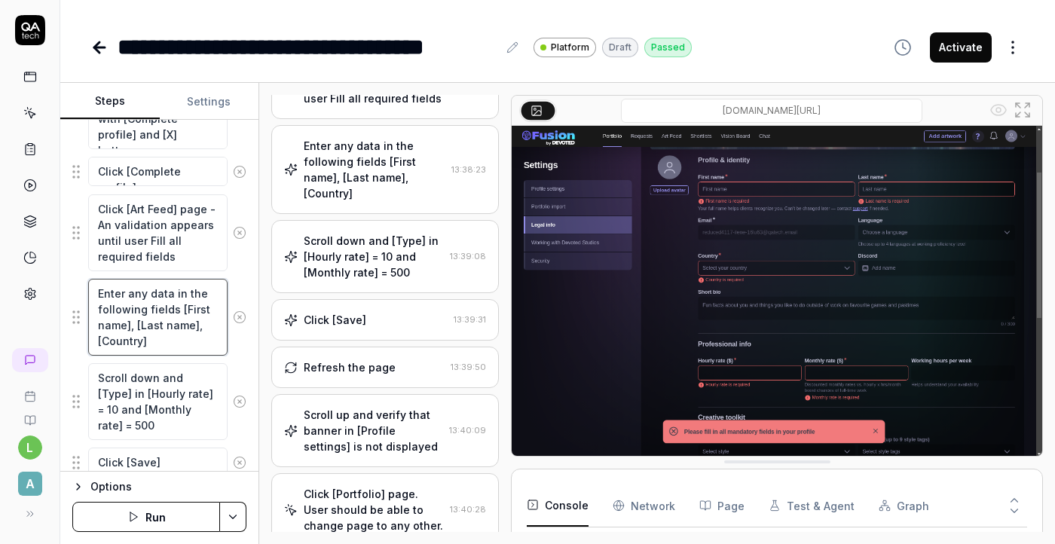
click at [187, 343] on textarea "Enter any data in the following fields [First name], [Last name], [Country]" at bounding box center [157, 317] width 139 height 77
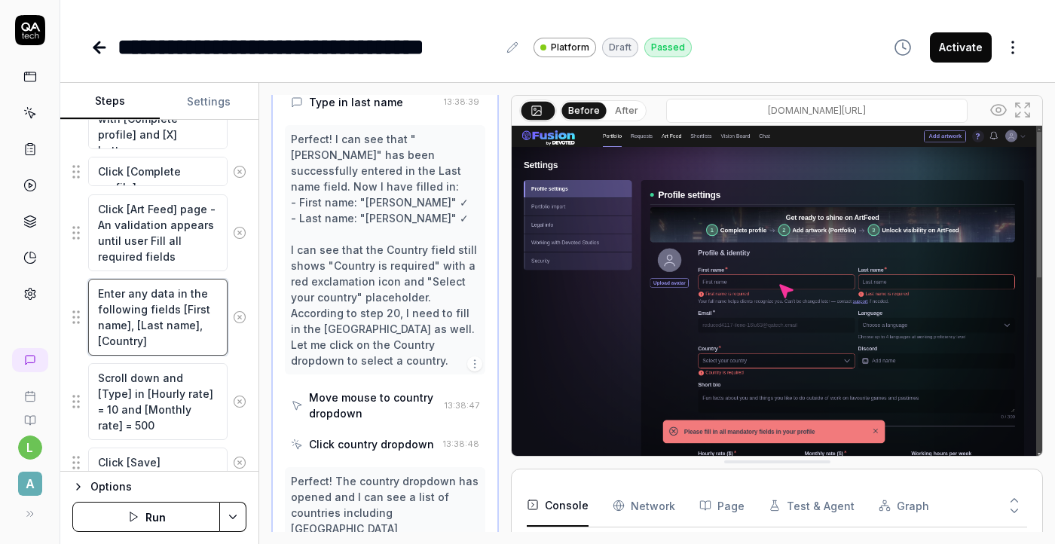
scroll to position [2420, 0]
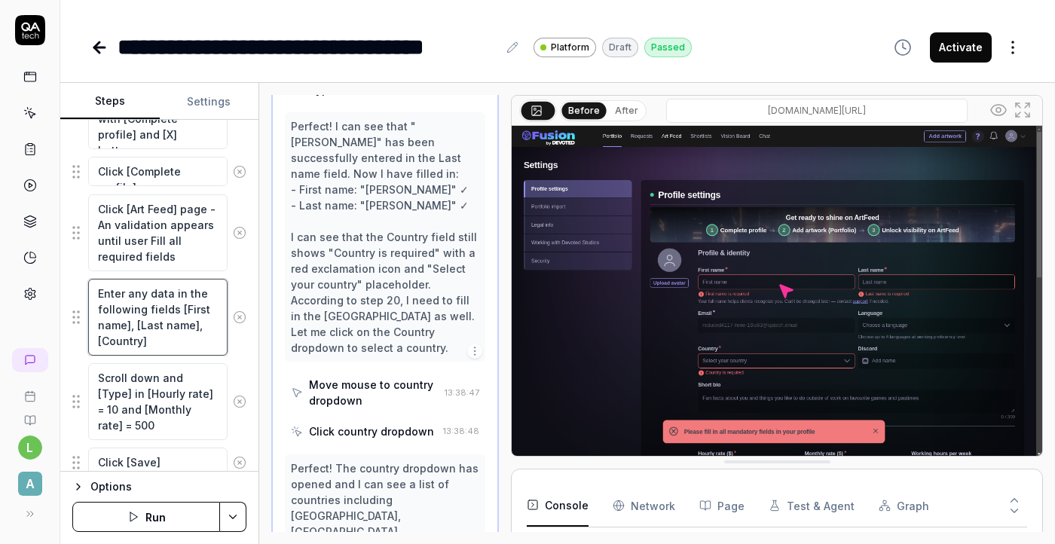
type textarea "*"
type textarea "Enter any data in the following fields [First name], [Last name], [Country]"
type textarea "*"
type textarea "Enter any data in the following fields [First name], [Last name], [Country] a"
type textarea "*"
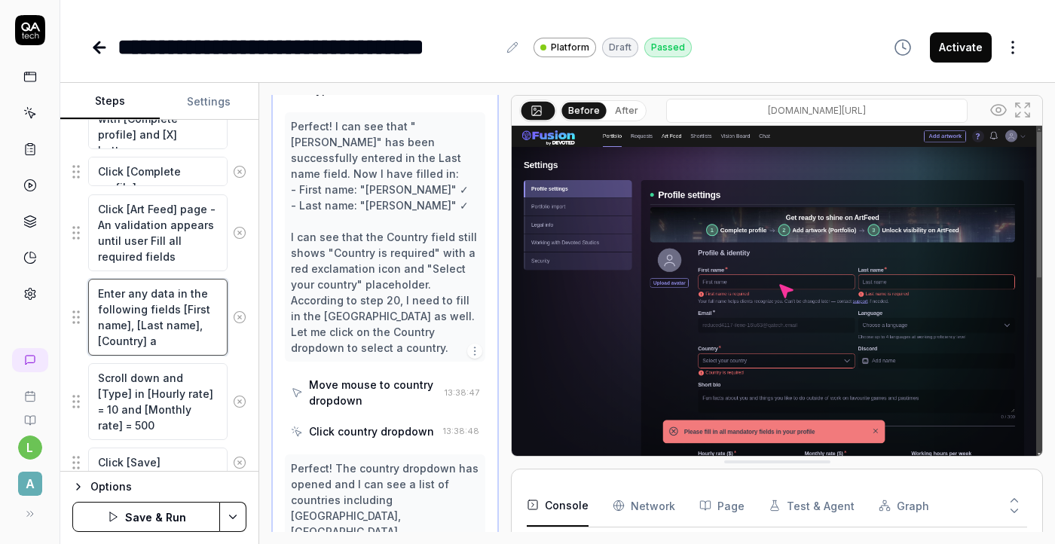
type textarea "Enter any data in the following fields [First name], [Last name], [Country] an"
type textarea "*"
type textarea "Enter any data in the following fields [First name], [Last name], [Country] and"
type textarea "*"
type textarea "Enter any data in the following fields [First name], [Last name], [Country] and"
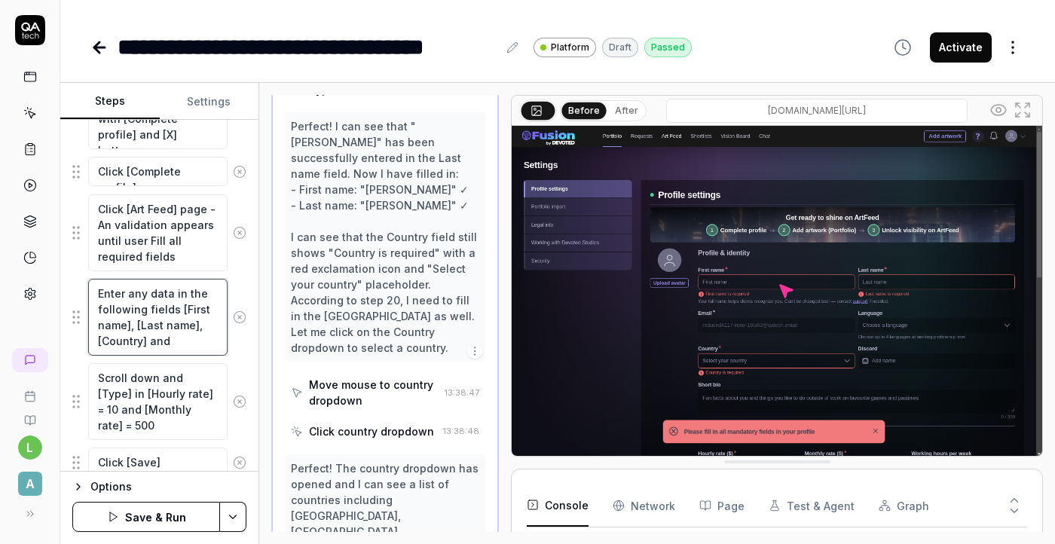
type textarea "*"
type textarea "Enter any data in the following fields [First name], [Last name], [Country] and…"
type textarea "*"
type textarea "Enter any data in the following fields [First name], [Last name], [Country] and…"
type textarea "*"
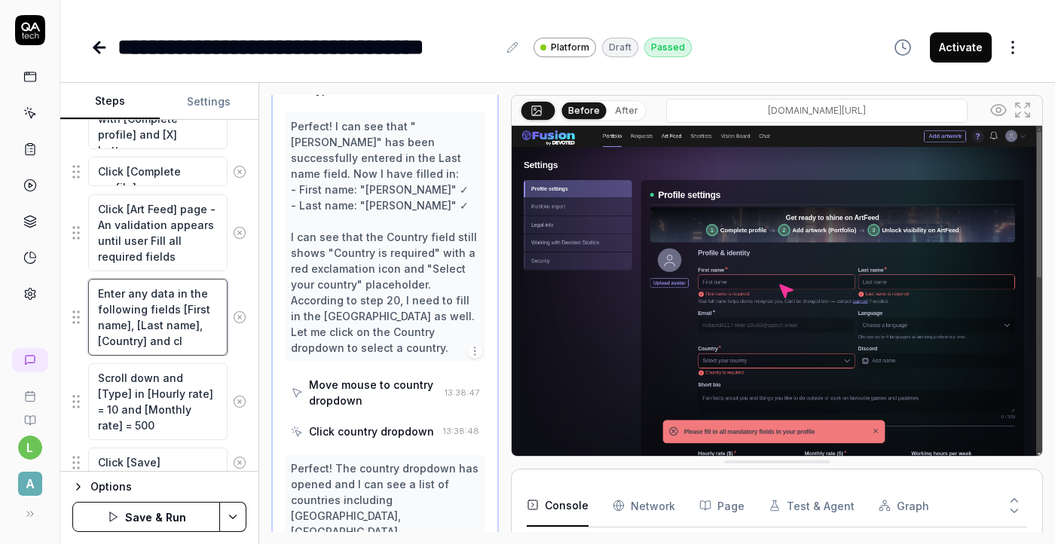
type textarea "Enter any data in the following fields [First name], [Last name], [Country] and…"
type textarea "*"
type textarea "Enter any data in the following fields [First name], [Last name], [Country] and…"
type textarea "*"
type textarea "Enter any data in the following fields [First name], [Last name], [Country] and…"
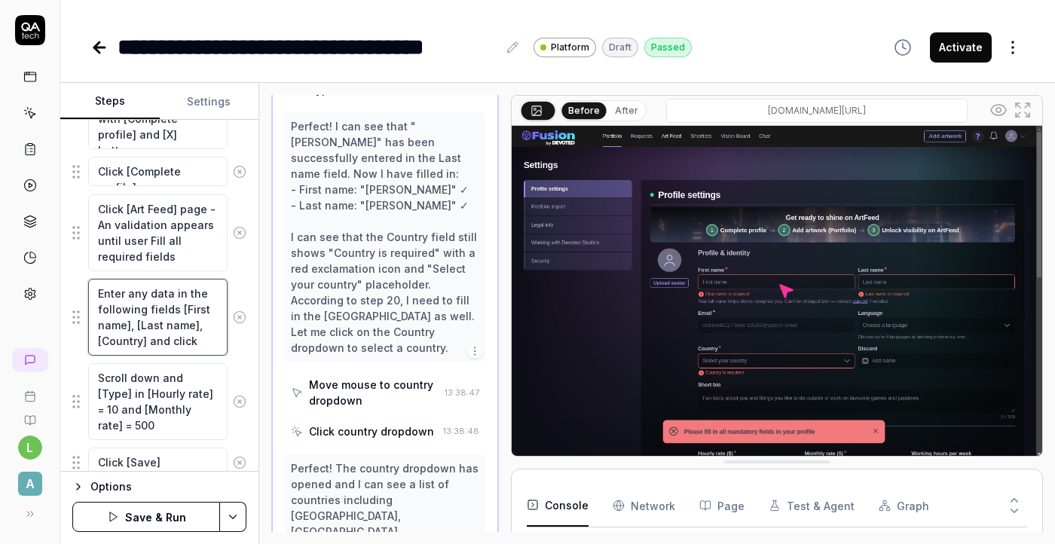
type textarea "*"
type textarea "Enter any data in the following fields [First name], [Last name], [Country] and…"
type textarea "*"
type textarea "Enter any data in the following fields [First name], [Last name], [Country] and…"
type textarea "*"
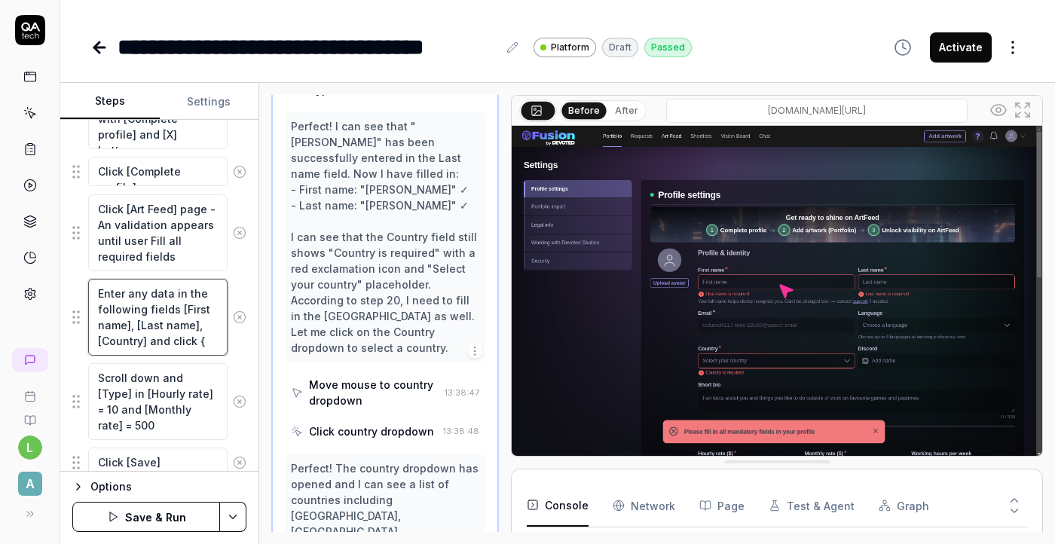
type textarea "Enter any data in the following fields [First name], [Last name], [Country] and…"
type textarea "*"
type textarea "Enter any data in the following fields [First name], [Last name], [Country] and…"
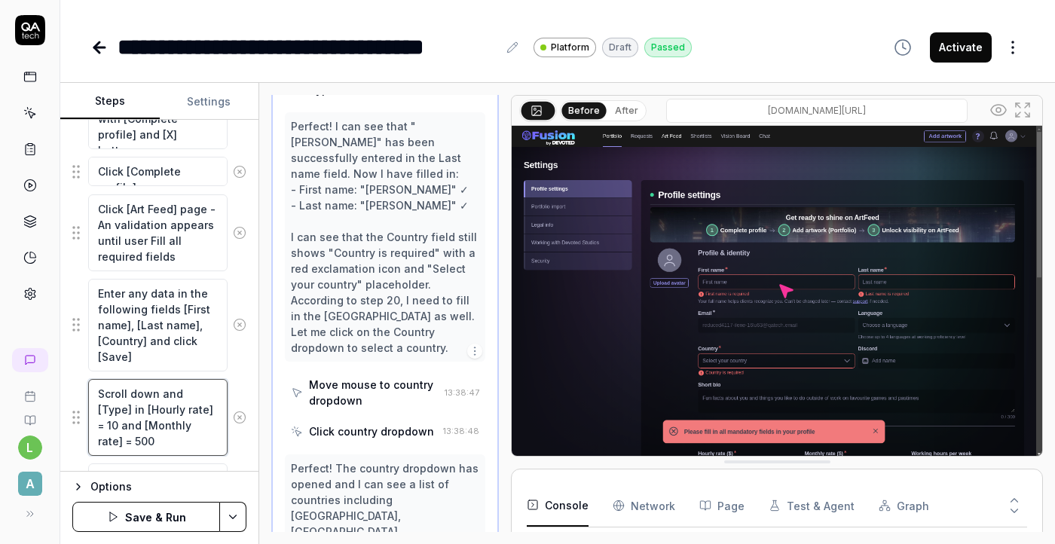
click at [155, 418] on textarea "Scroll down and [Type] in [Hourly rate] = 10 and [Monthly rate] = 500" at bounding box center [157, 417] width 139 height 77
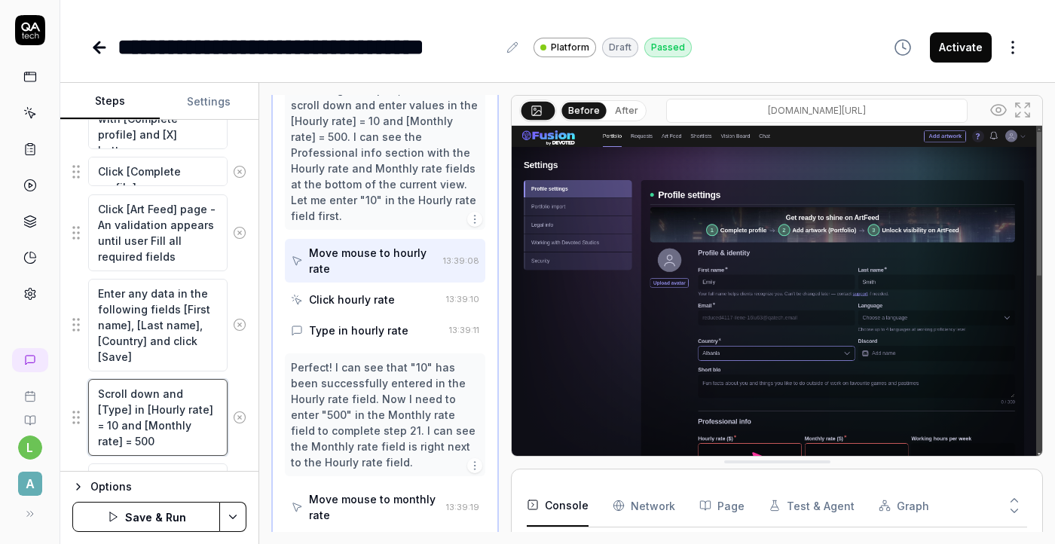
scroll to position [1934, 0]
click at [393, 490] on div "Move mouse to monthly rate" at bounding box center [374, 506] width 131 height 32
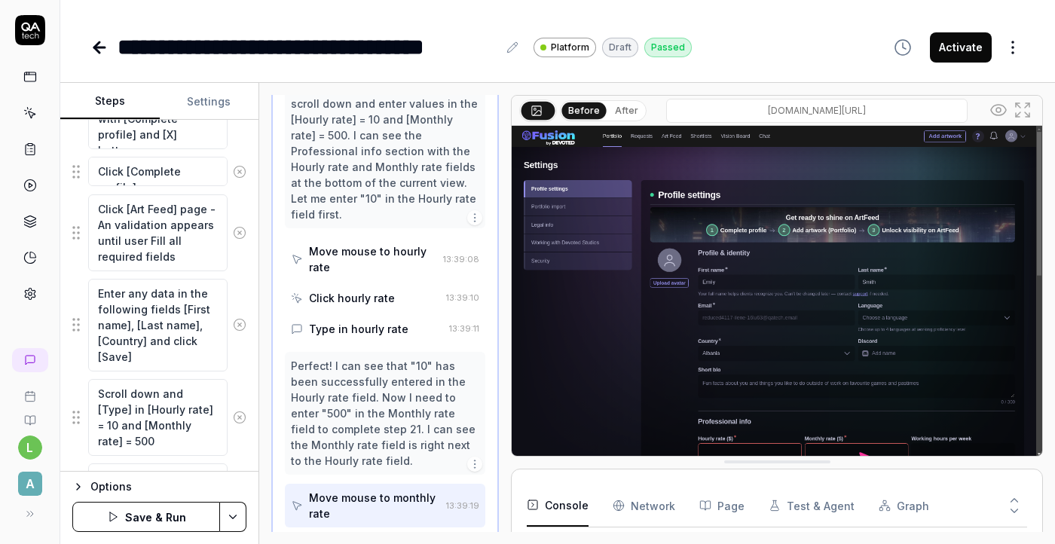
click at [381, 537] on div "Click monthly rate" at bounding box center [356, 545] width 95 height 16
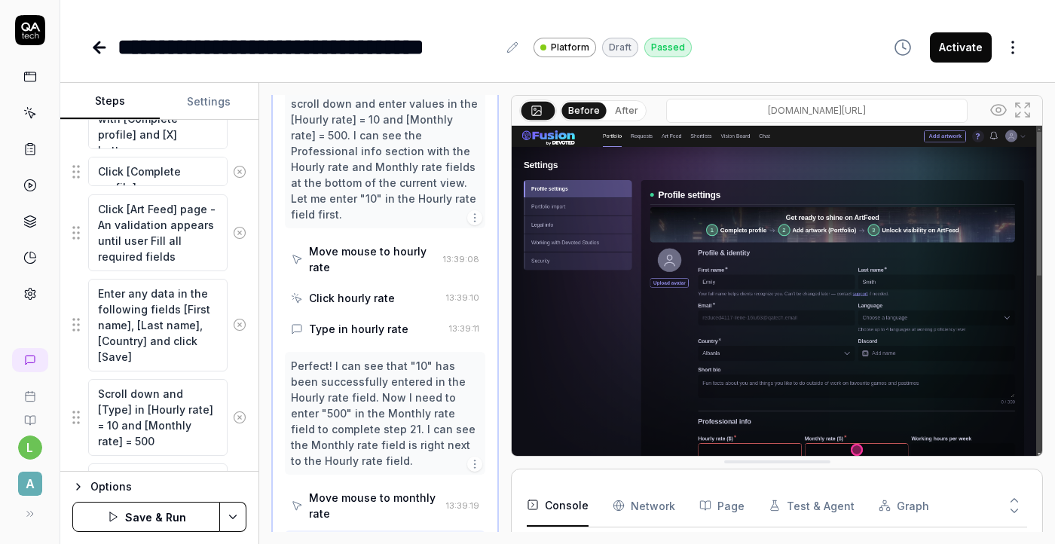
click at [393, 321] on div "Type in hourly rate" at bounding box center [358, 329] width 99 height 16
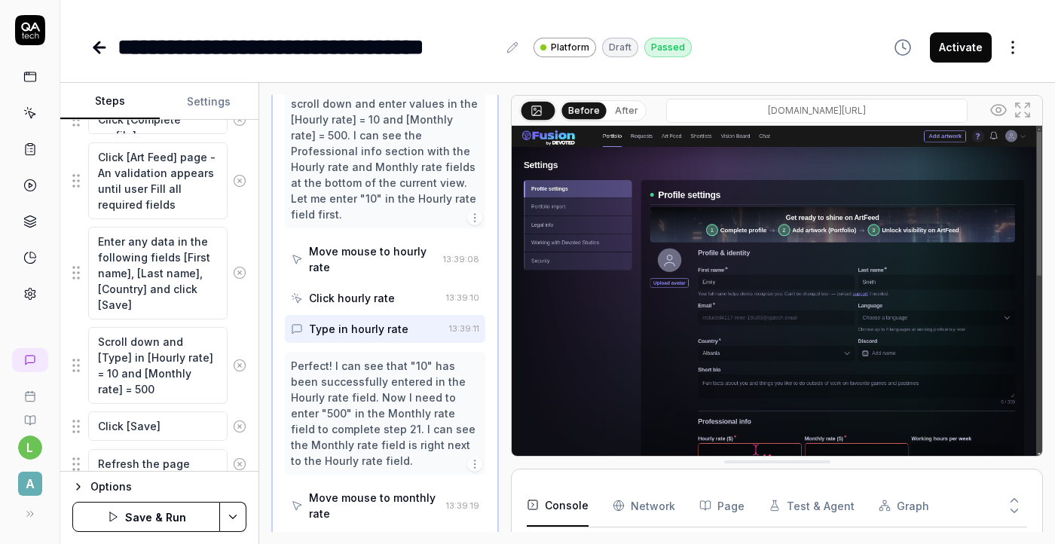
scroll to position [1584, 0]
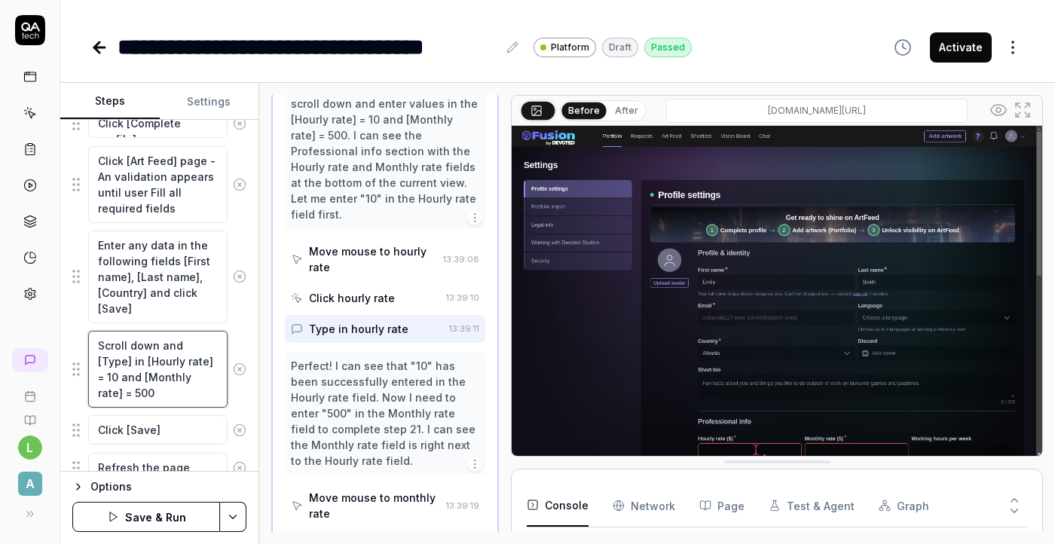
click at [176, 401] on textarea "Scroll down and [Type] in [Hourly rate] = 10 and [Monthly rate] = 500" at bounding box center [157, 369] width 139 height 77
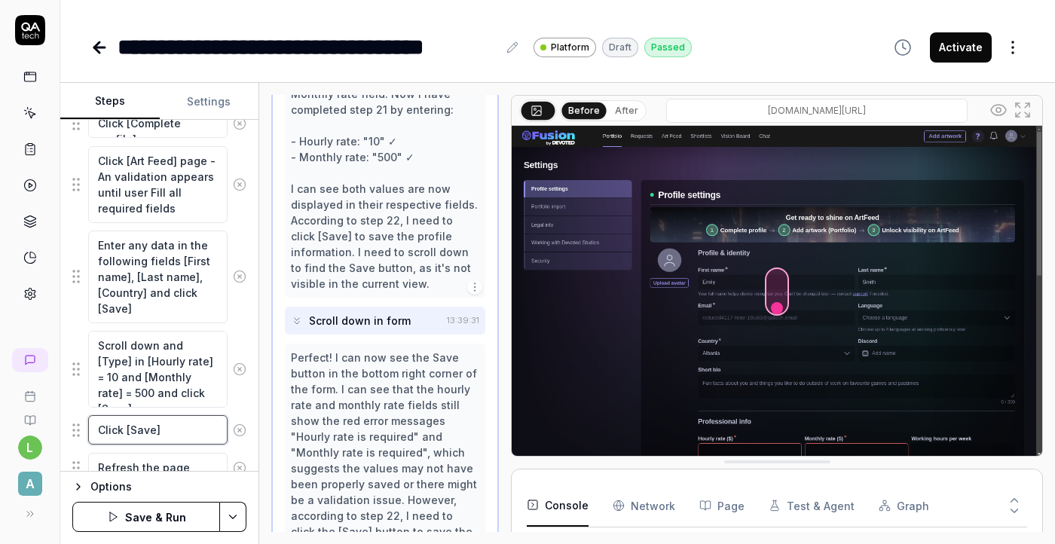
scroll to position [1754, 0]
drag, startPoint x: 175, startPoint y: 431, endPoint x: 78, endPoint y: 432, distance: 97.2
click at [78, 432] on div "Click [Save]" at bounding box center [159, 431] width 174 height 32
click at [240, 431] on icon at bounding box center [240, 431] width 14 height 14
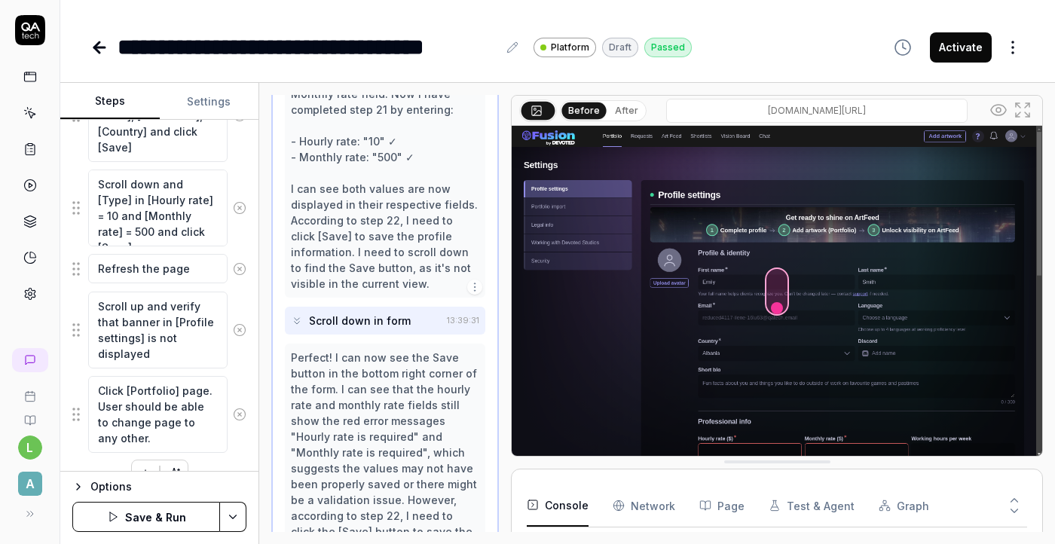
scroll to position [1773, 0]
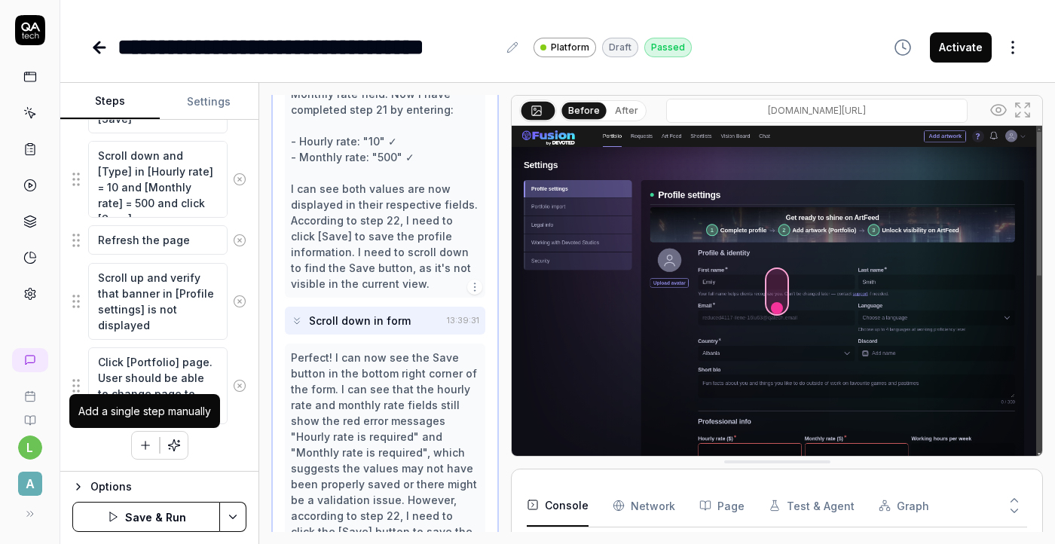
click at [143, 445] on icon "button" at bounding box center [146, 446] width 14 height 14
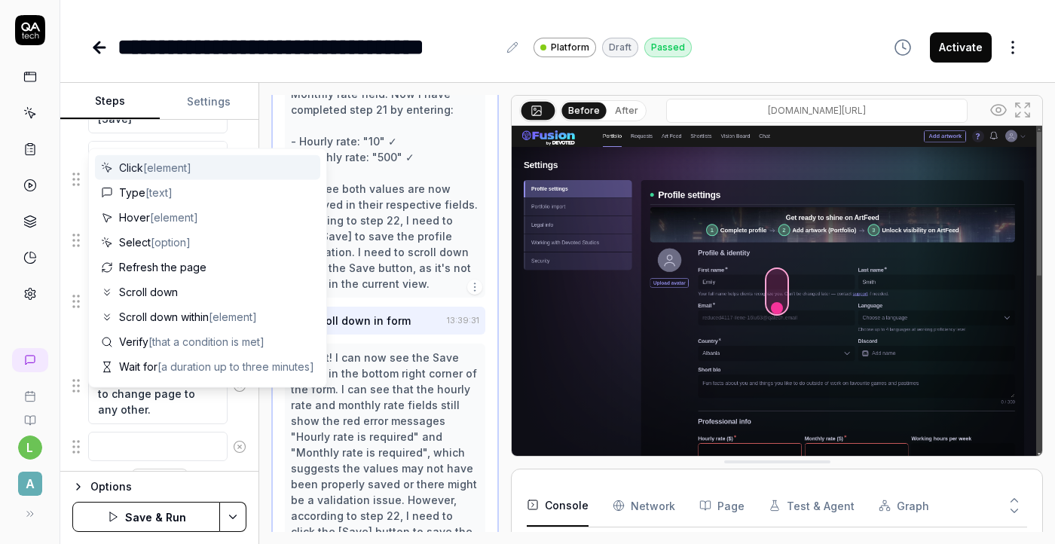
scroll to position [1811, 0]
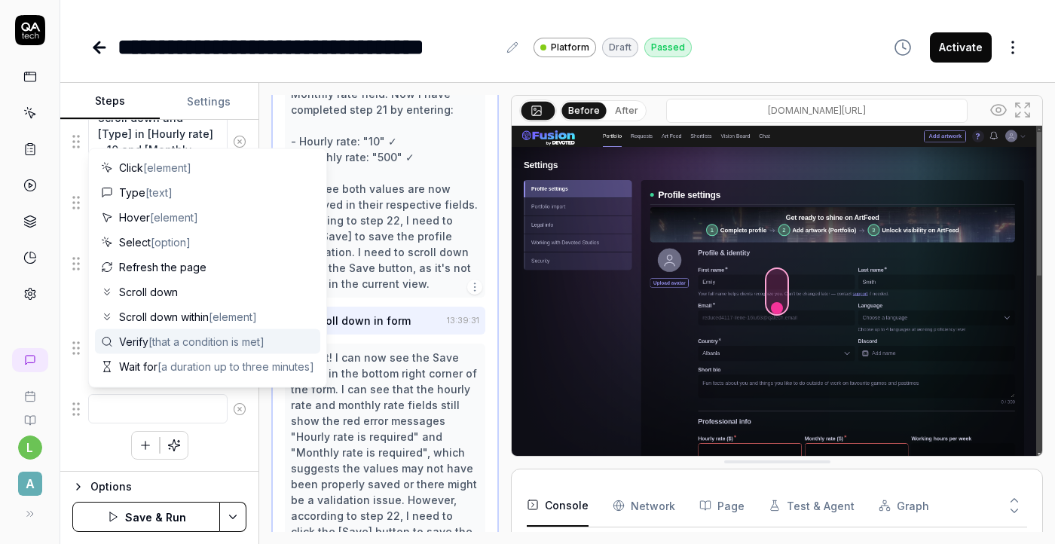
click at [167, 338] on span "[that a condition is met]" at bounding box center [206, 341] width 116 height 13
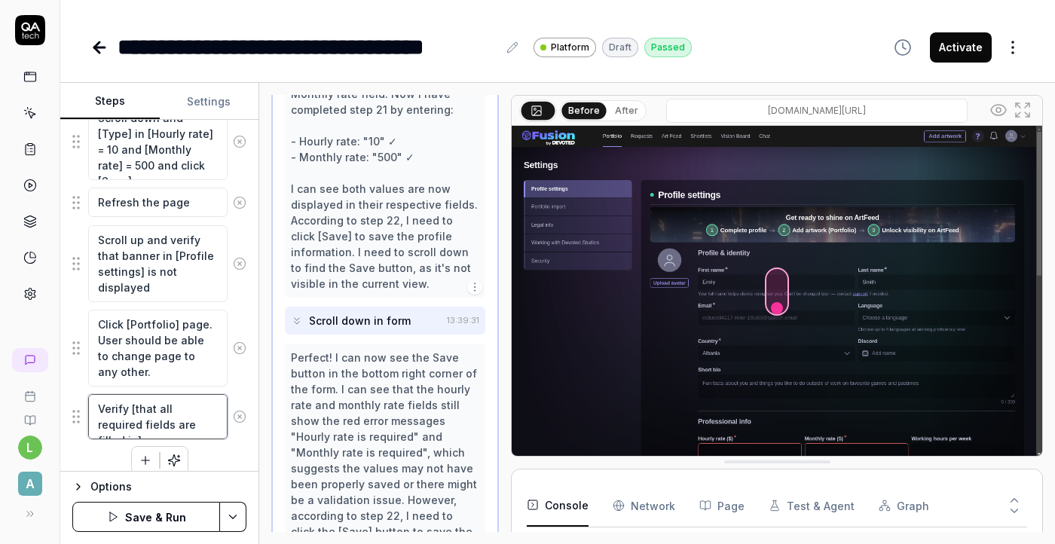
drag, startPoint x: 137, startPoint y: 405, endPoint x: 190, endPoint y: 428, distance: 57.7
click at [190, 428] on textarea "Verify [that all required fields are filled in]" at bounding box center [157, 416] width 139 height 45
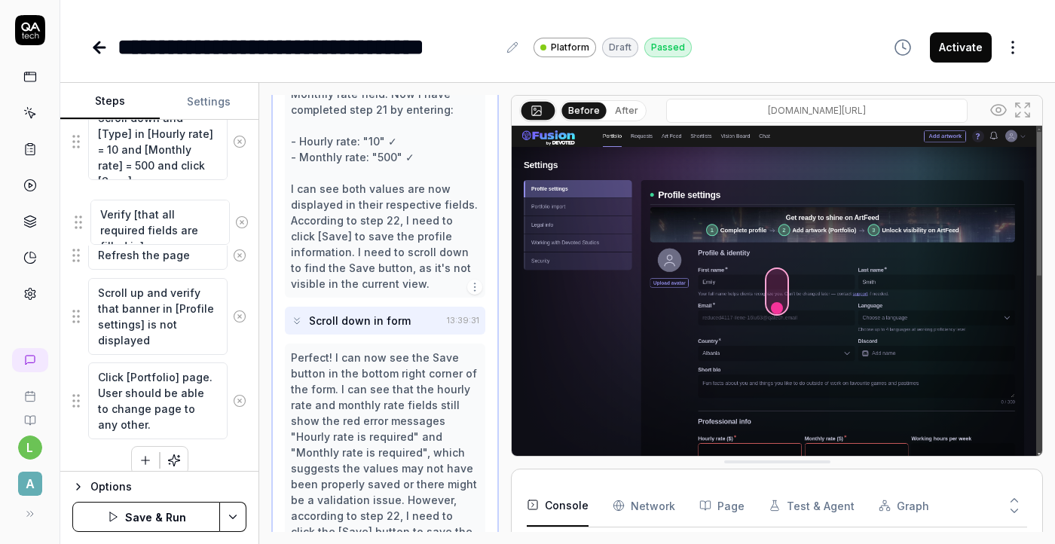
drag, startPoint x: 75, startPoint y: 420, endPoint x: 77, endPoint y: 226, distance: 193.7
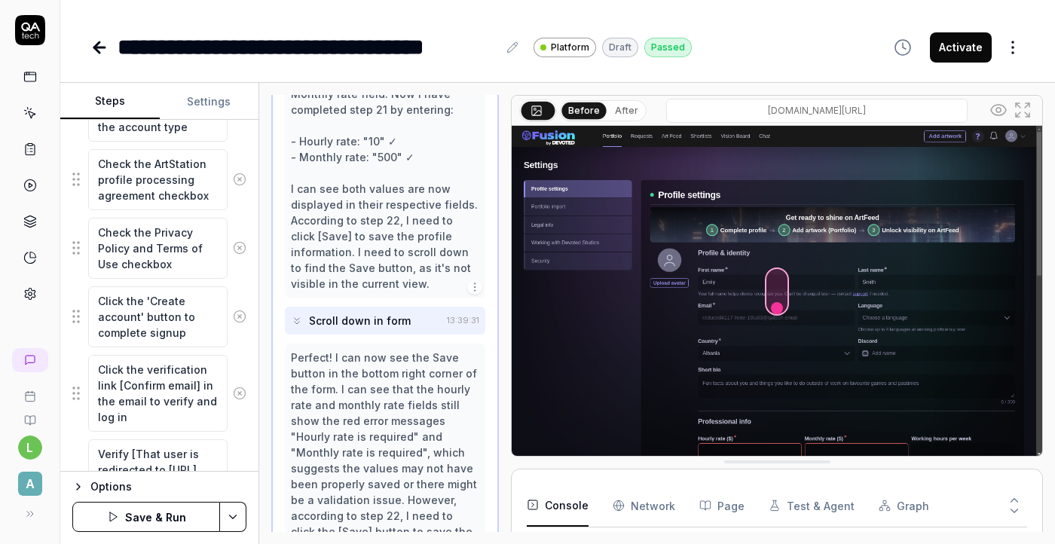
scroll to position [542, 0]
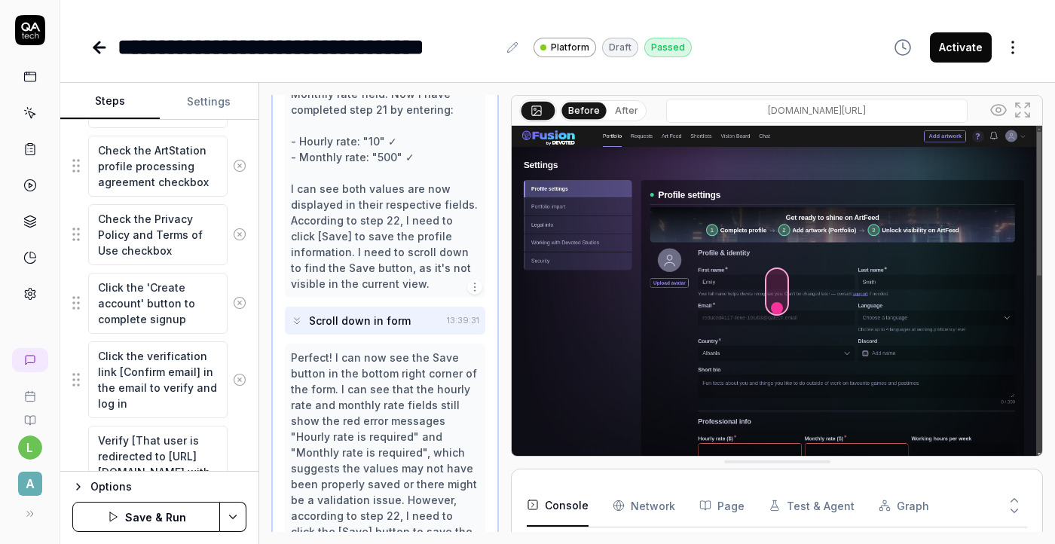
click at [173, 515] on button "Save & Run" at bounding box center [146, 517] width 148 height 30
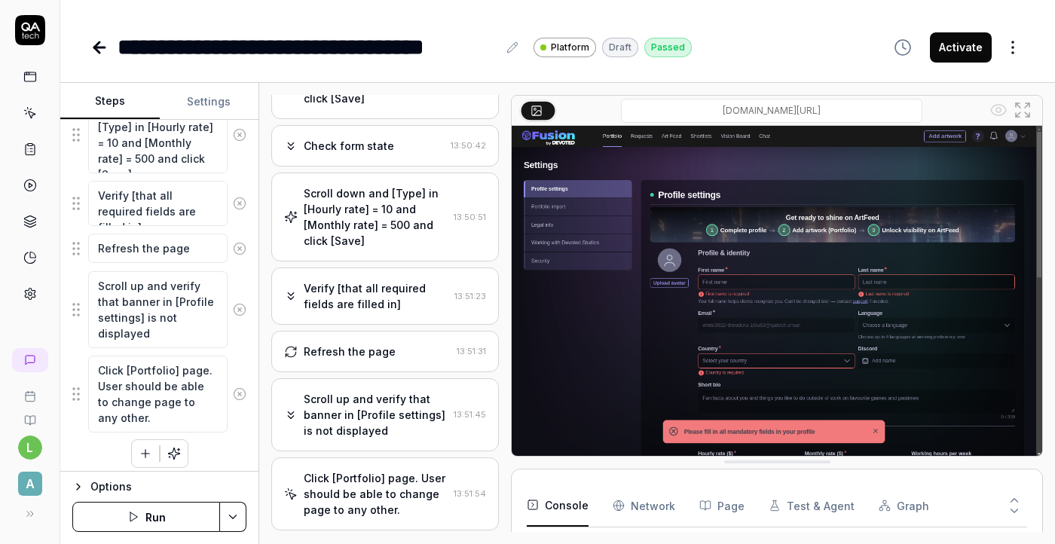
scroll to position [1826, 0]
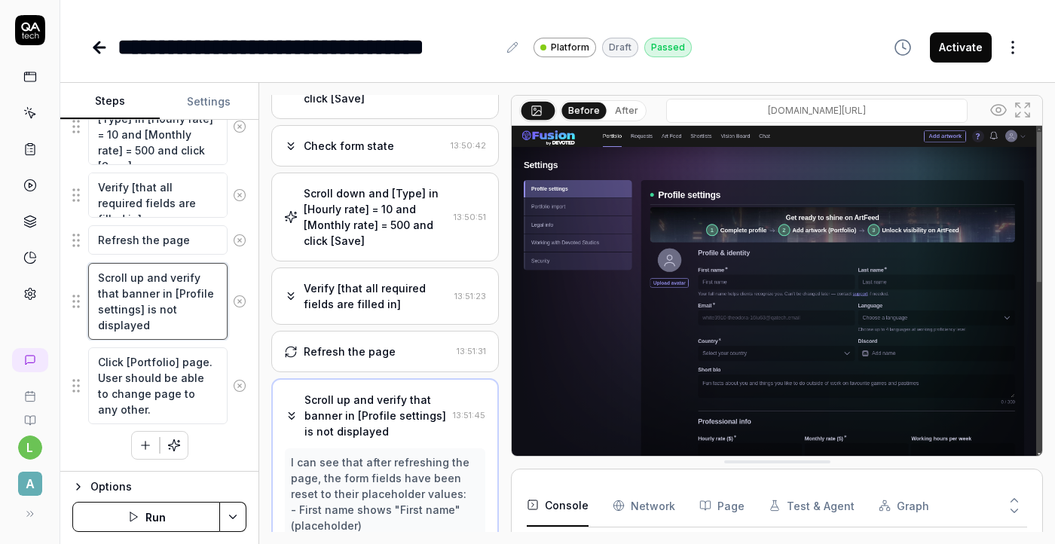
click at [168, 308] on textarea "Scroll up and verify that banner in [Profile settings] is not displayed" at bounding box center [157, 301] width 139 height 77
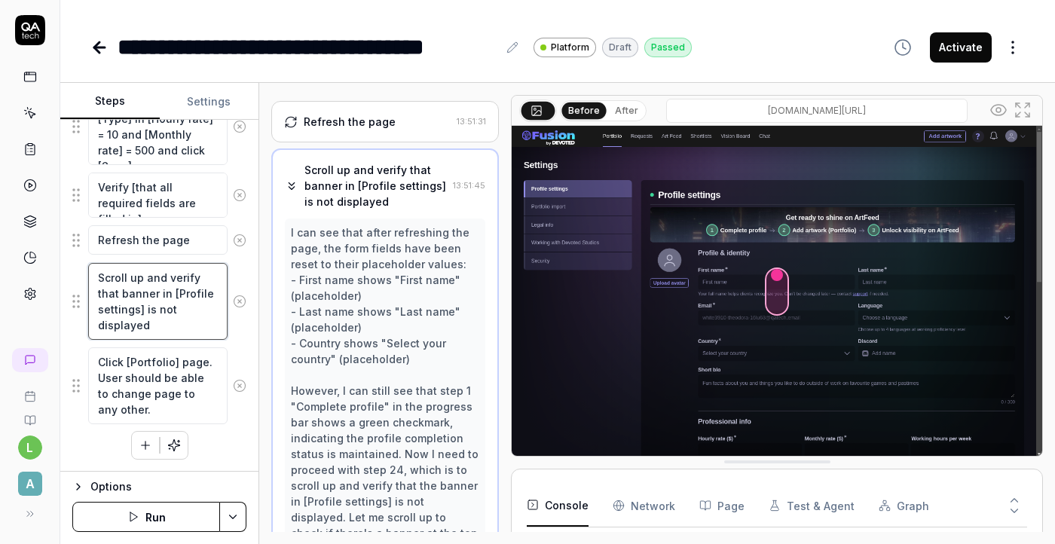
scroll to position [1887, 0]
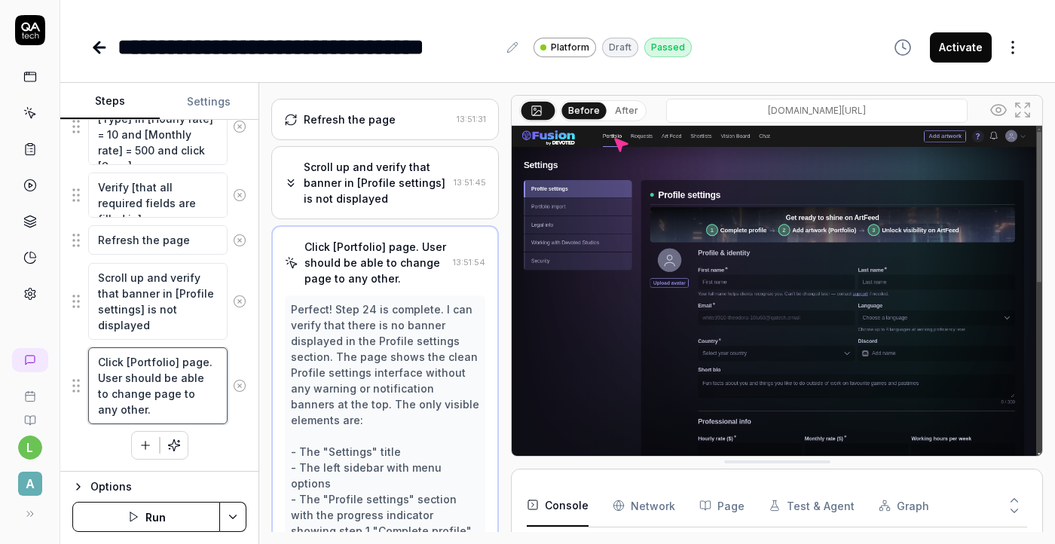
click at [167, 371] on textarea "Click [Portfolio] page. User should be able to change page to any other." at bounding box center [157, 385] width 139 height 77
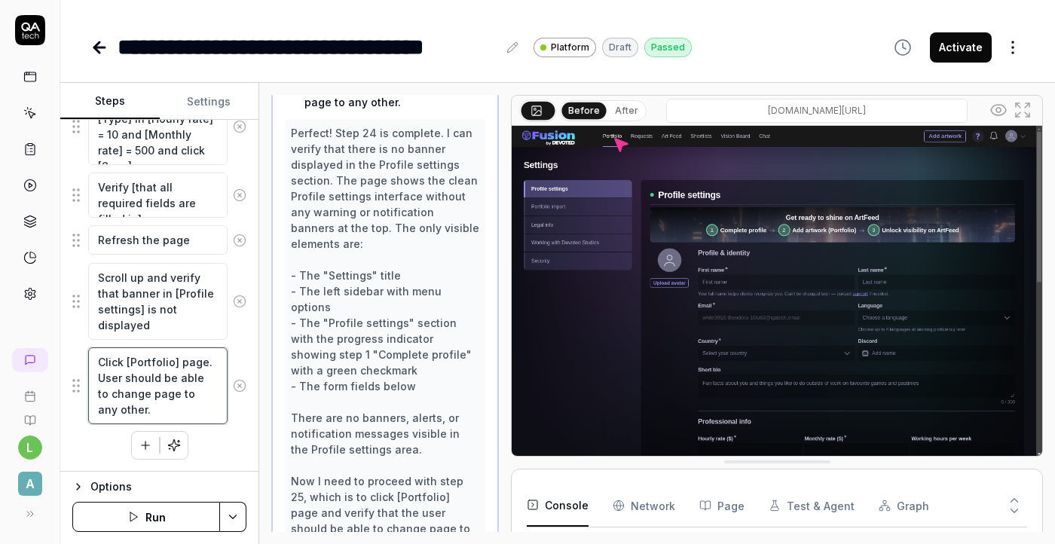
scroll to position [2076, 0]
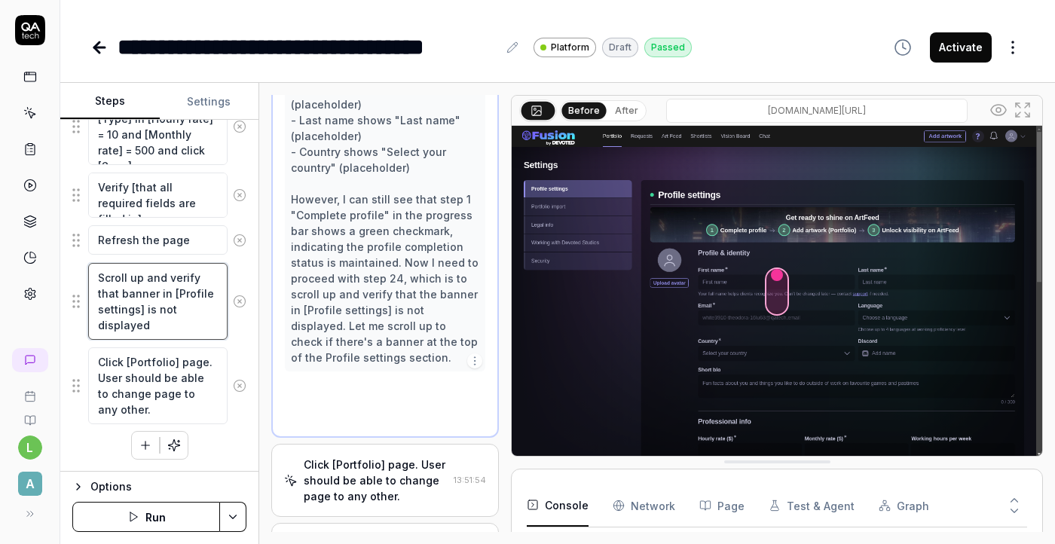
click at [188, 287] on textarea "Scroll up and verify that banner in [Profile settings] is not displayed" at bounding box center [157, 301] width 139 height 77
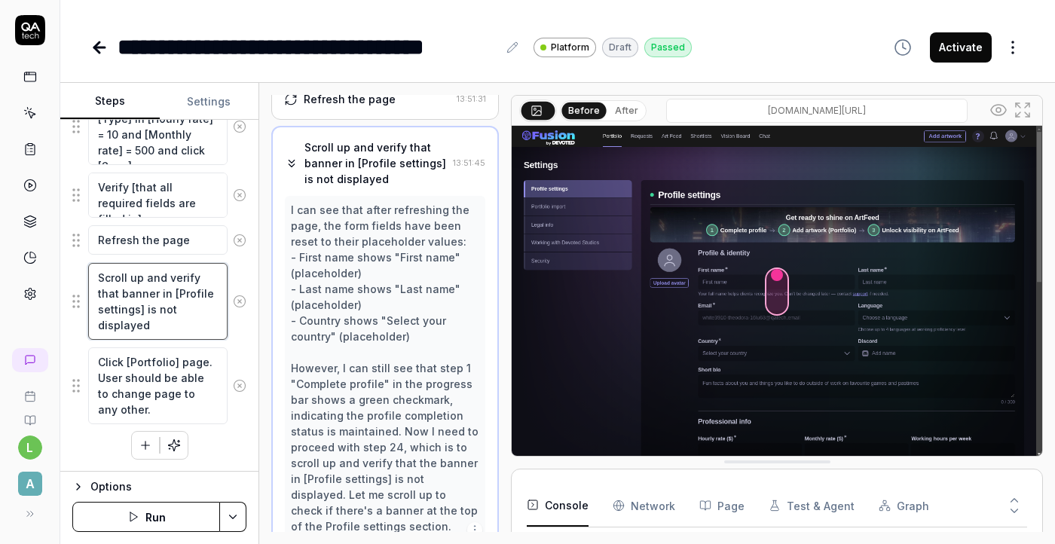
scroll to position [1887, 0]
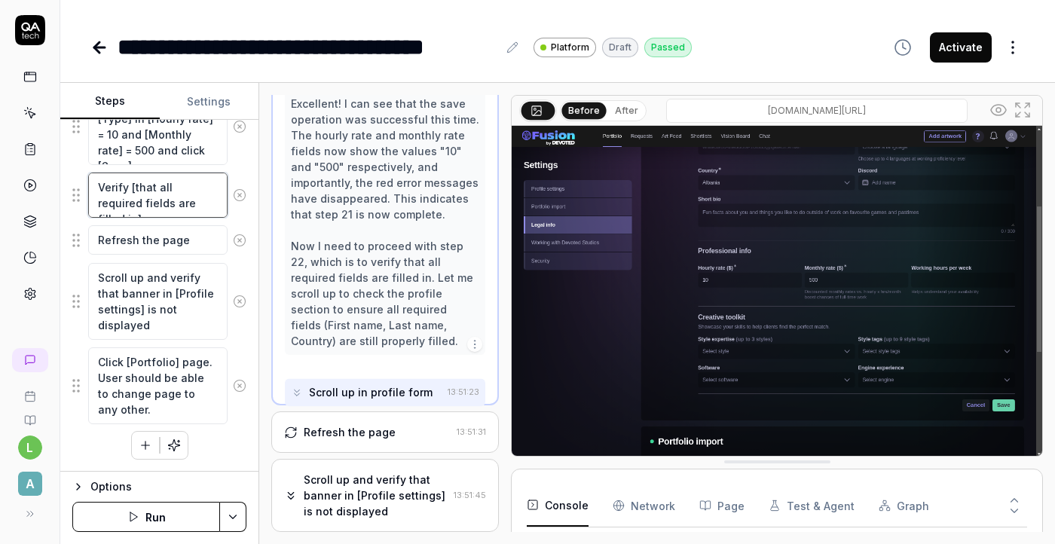
click at [200, 202] on textarea "Verify [that all required fields are filled in]" at bounding box center [157, 195] width 139 height 45
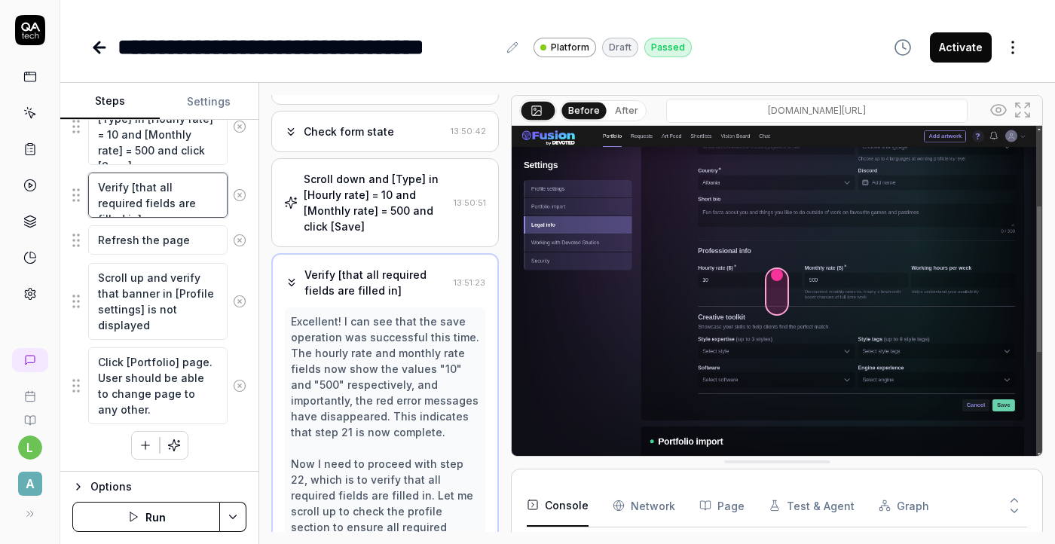
scroll to position [1665, 0]
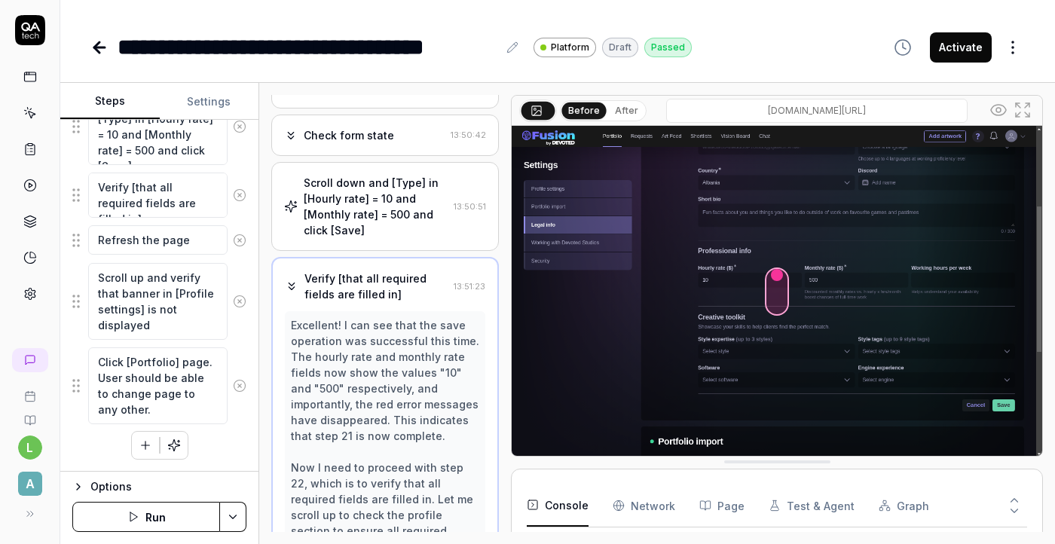
click at [142, 447] on icon "button" at bounding box center [146, 446] width 14 height 14
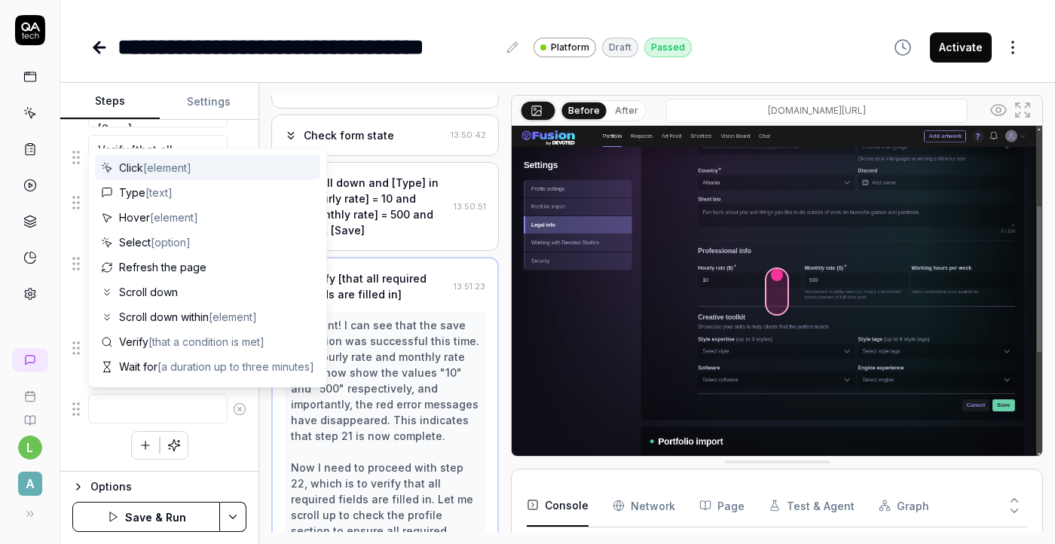
click at [197, 167] on div "Click [element]" at bounding box center [207, 167] width 225 height 25
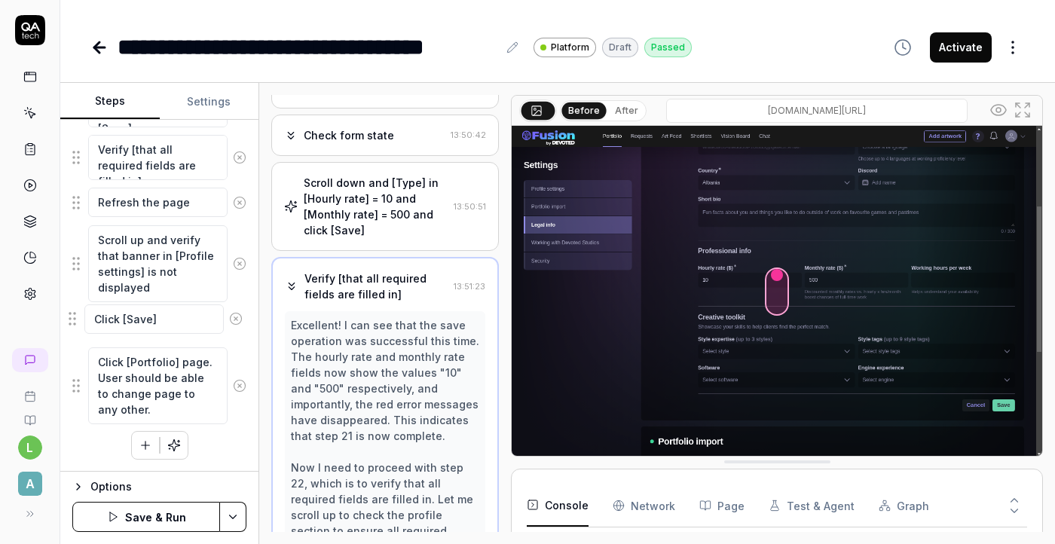
drag, startPoint x: 79, startPoint y: 417, endPoint x: 75, endPoint y: 329, distance: 87.5
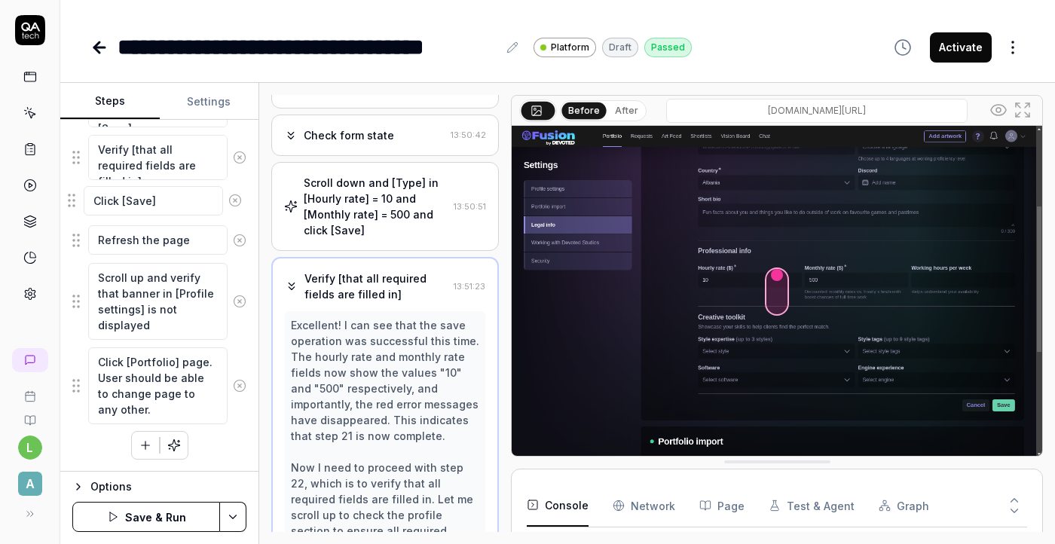
drag, startPoint x: 75, startPoint y: 329, endPoint x: 72, endPoint y: 208, distance: 121.4
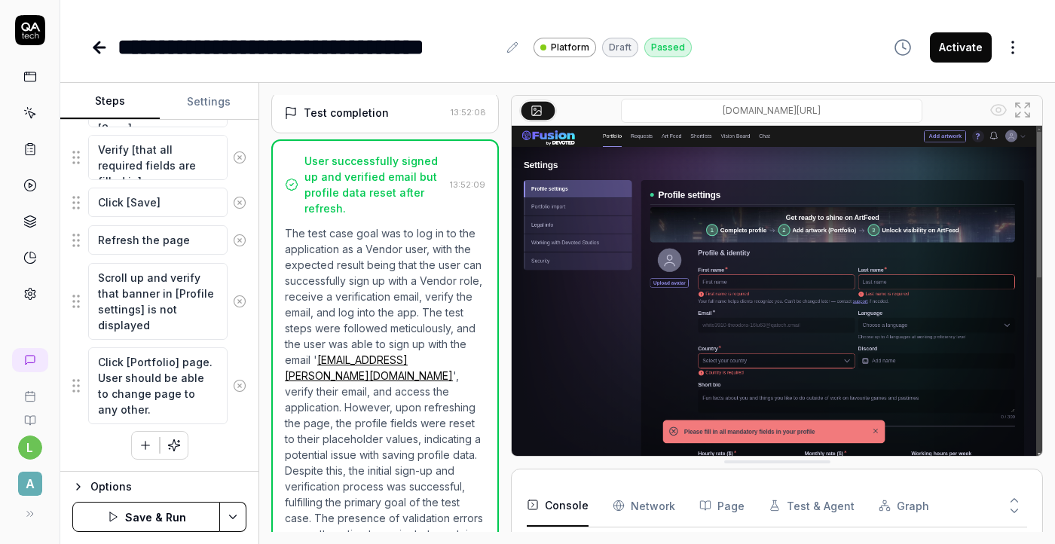
scroll to position [2110, 0]
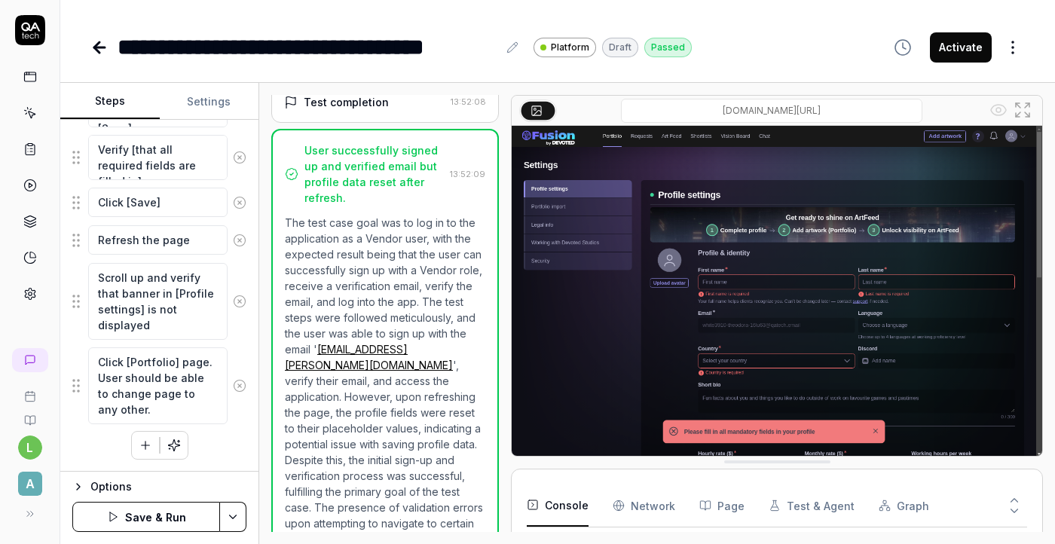
click at [170, 516] on button "Save & Run" at bounding box center [146, 517] width 148 height 30
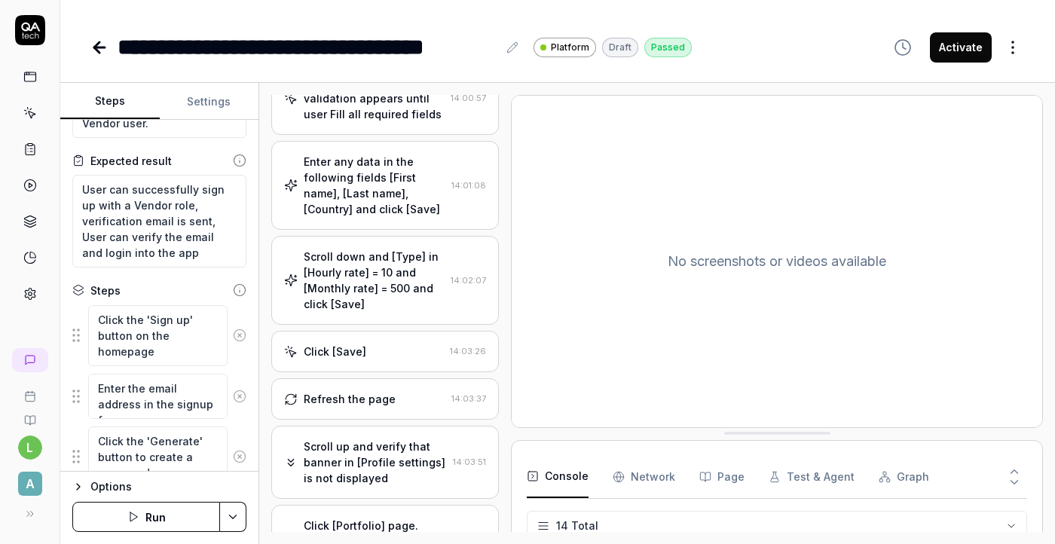
scroll to position [60, 0]
click at [145, 262] on textarea "User can successfully sign up with a Vendor role, verification email is sent, U…" at bounding box center [159, 222] width 174 height 93
drag, startPoint x: 149, startPoint y: 235, endPoint x: 128, endPoint y: 239, distance: 21.4
click at [128, 239] on textarea "User can successfully sign up with a Vendor role, verification email is sent, U…" at bounding box center [159, 222] width 174 height 93
click at [635, 479] on Requests "Network" at bounding box center [644, 477] width 63 height 42
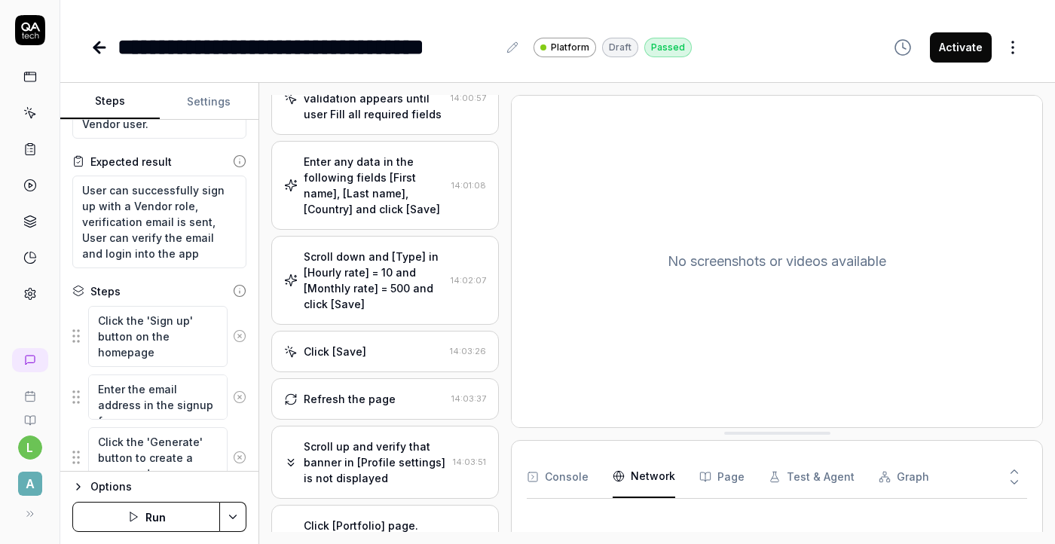
click at [563, 477] on div "Console Network Page Test & Agent Graph" at bounding box center [777, 553] width 532 height 226
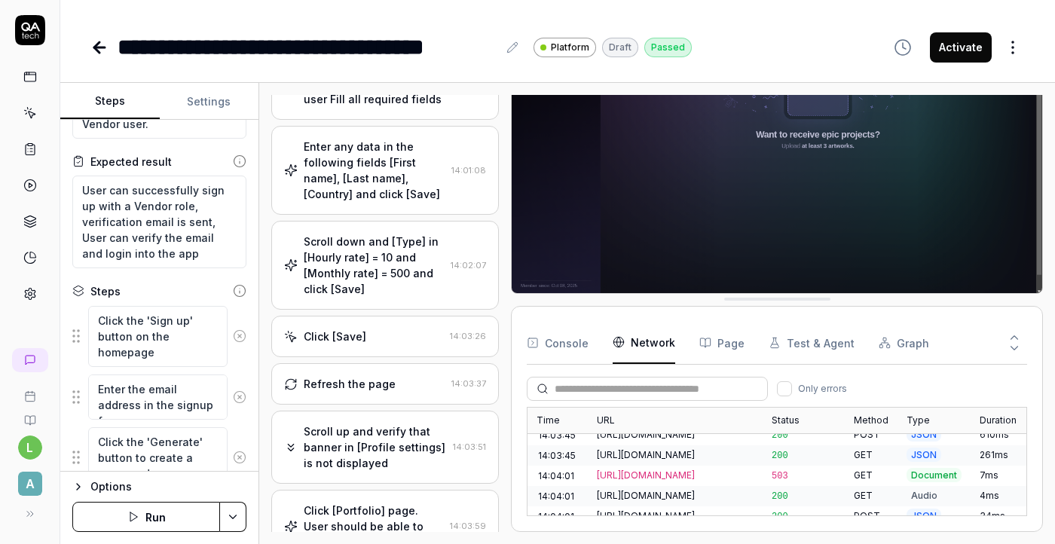
scroll to position [3719, 0]
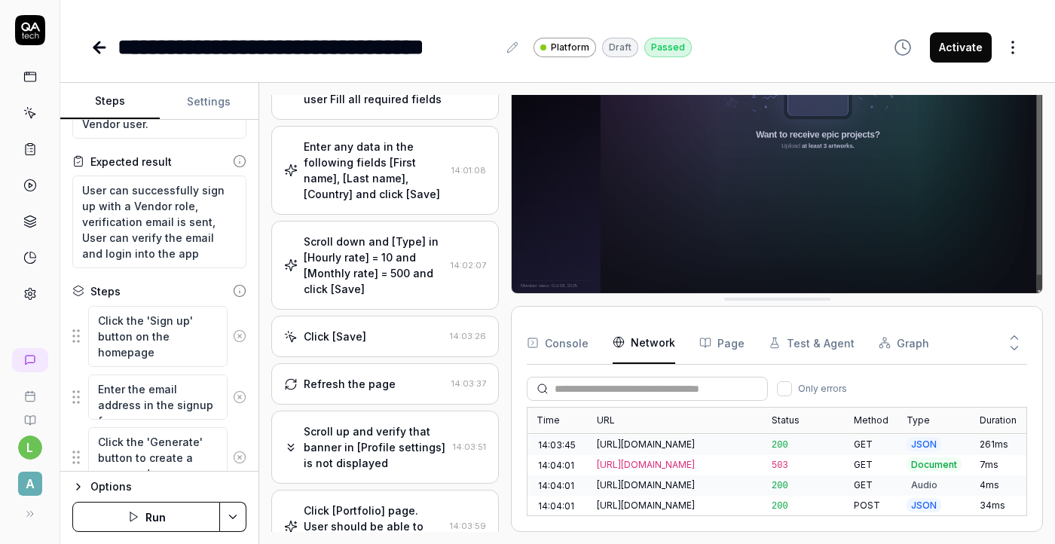
click at [423, 503] on div "Click [Portfolio] page. User should be able to change page to any other." at bounding box center [374, 526] width 140 height 47
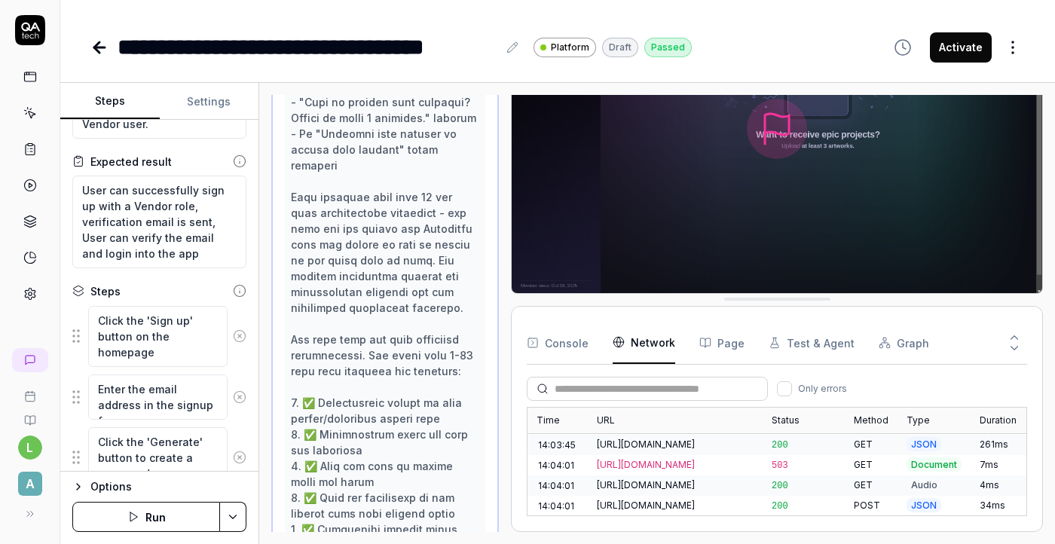
scroll to position [2514, 0]
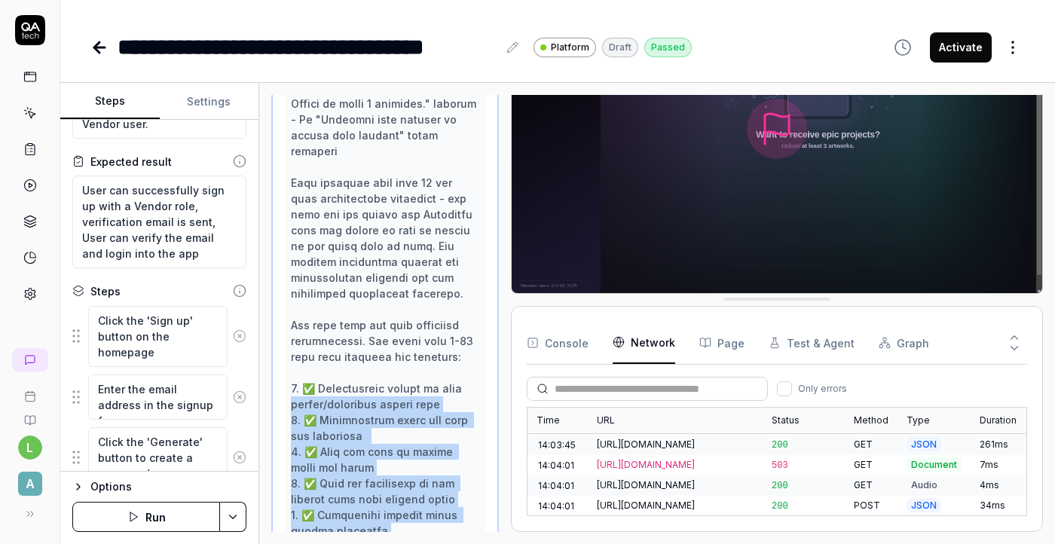
drag, startPoint x: 425, startPoint y: 470, endPoint x: 291, endPoint y: 240, distance: 265.5
click at [291, 240] on div at bounding box center [385, 285] width 188 height 696
drag, startPoint x: 291, startPoint y: 226, endPoint x: 456, endPoint y: 479, distance: 302.3
click at [456, 479] on div at bounding box center [385, 285] width 200 height 708
copy div "1. ✅ Successfully signed up with vendor/freelance artist role 2. ✅ Verification…"
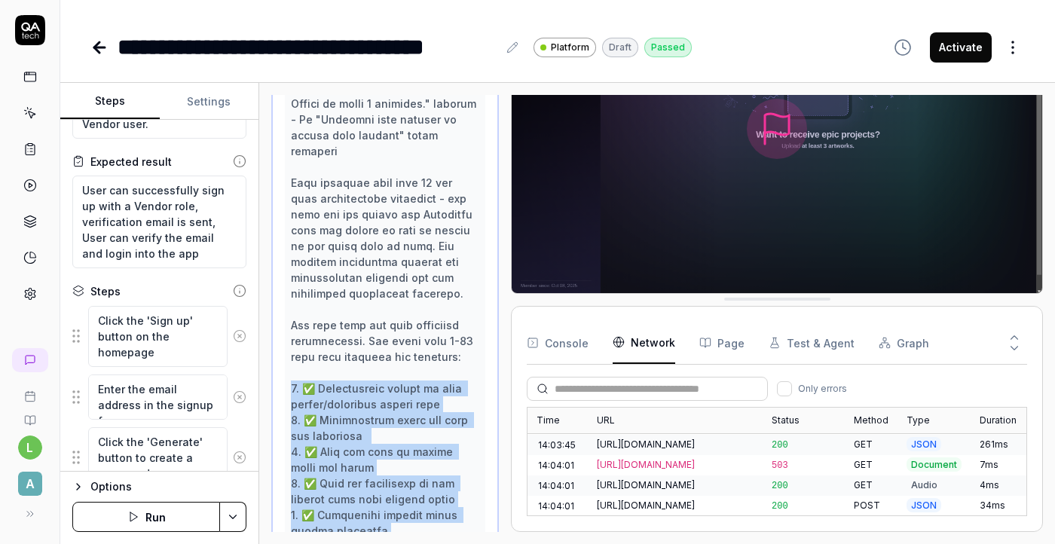
scroll to position [0, 0]
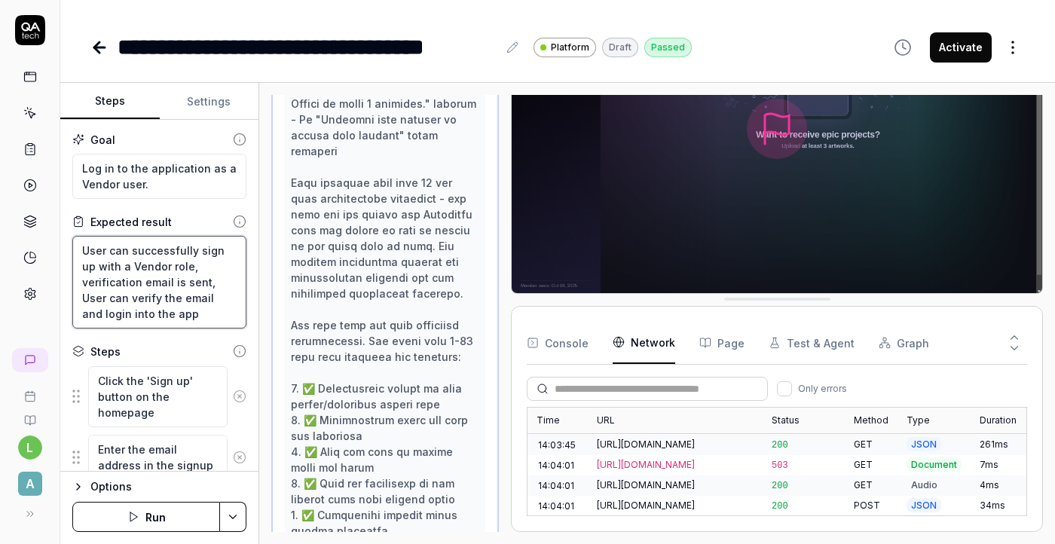
click at [129, 316] on textarea "User can successfully sign up with a Vendor role, verification email is sent, U…" at bounding box center [159, 282] width 174 height 93
drag, startPoint x: 129, startPoint y: 316, endPoint x: 73, endPoint y: 243, distance: 91.4
click at [73, 243] on textarea "User can successfully sign up with a Vendor role, verification email is sent, U…" at bounding box center [159, 282] width 174 height 93
paste textarea "1. ✅ Successfully signed up with vendor/freelance artist role 2. ✅ Verification…"
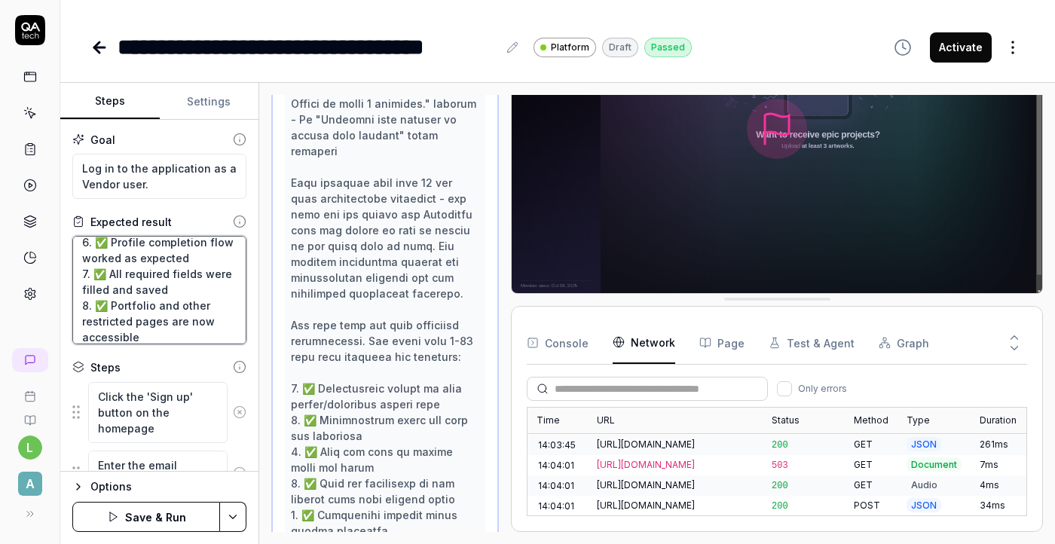
drag, startPoint x: 106, startPoint y: 299, endPoint x: 146, endPoint y: 335, distance: 54.5
click at [147, 335] on textarea "1. ✅ Successfully signed up with vendor/freelance artist role 2. ✅ Verification…" at bounding box center [159, 290] width 174 height 109
click at [220, 311] on textarea "1. ✅ Successfully signed up with vendor/freelance artist role 2. ✅ Verification…" at bounding box center [159, 290] width 174 height 109
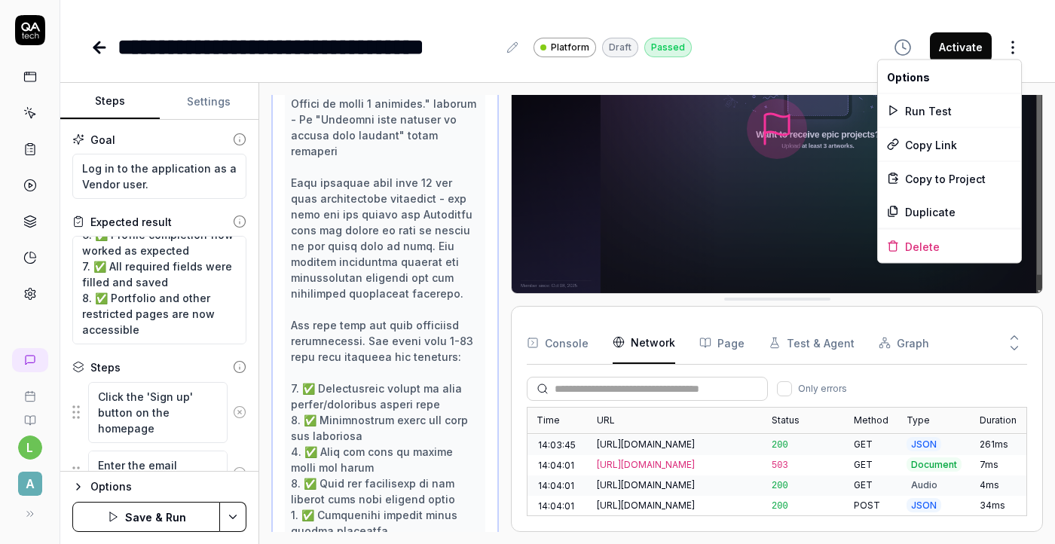
click at [1017, 52] on html "**********" at bounding box center [527, 272] width 1055 height 544
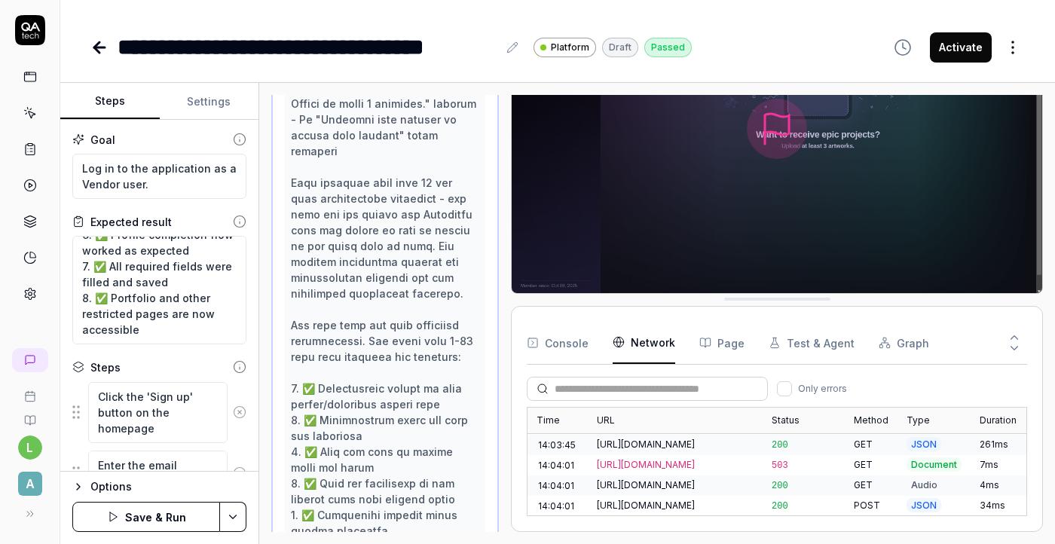
click at [219, 277] on html "**********" at bounding box center [527, 272] width 1055 height 544
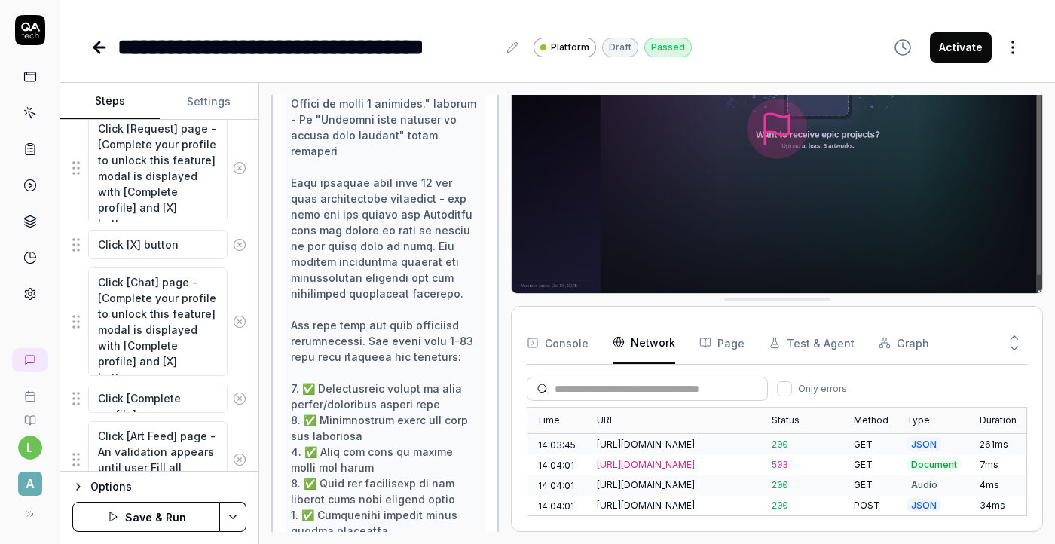
scroll to position [1880, 0]
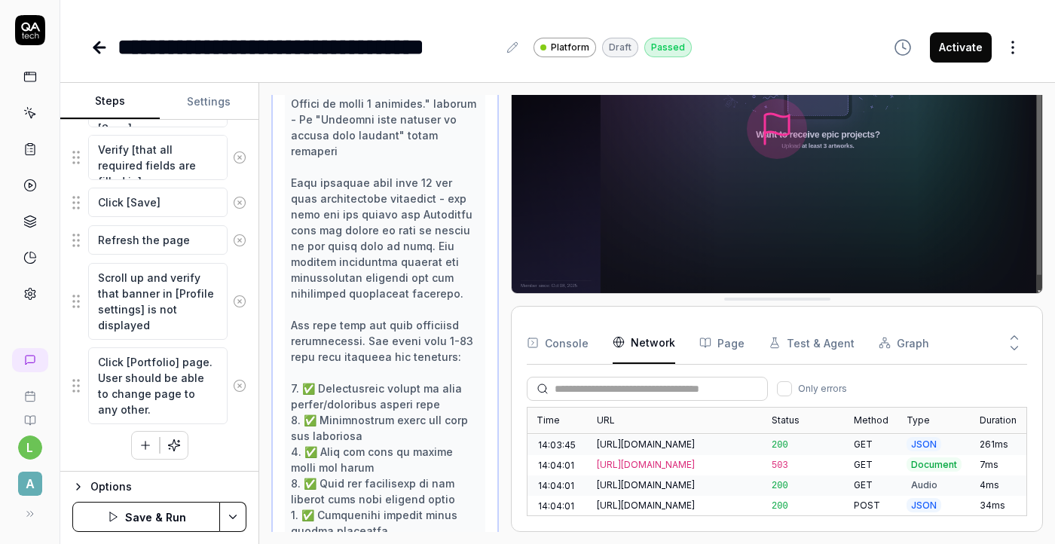
click at [79, 490] on icon "button" at bounding box center [78, 487] width 12 height 12
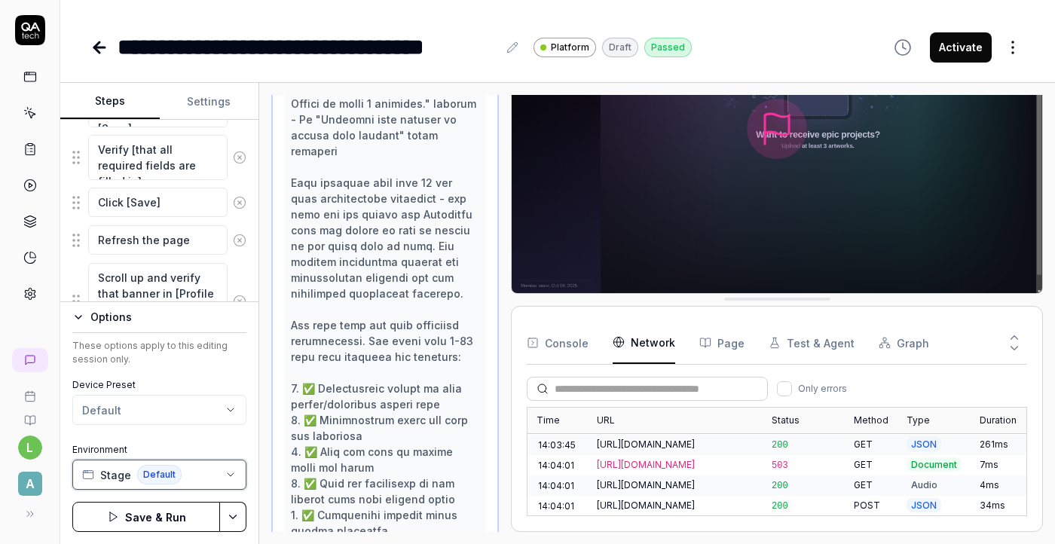
click at [235, 473] on icon "button" at bounding box center [231, 475] width 12 height 12
click at [64, 532] on div "Options These options apply to this editing session only. Device Preset Default…" at bounding box center [159, 422] width 198 height 243
click at [81, 318] on icon "button" at bounding box center [78, 317] width 12 height 12
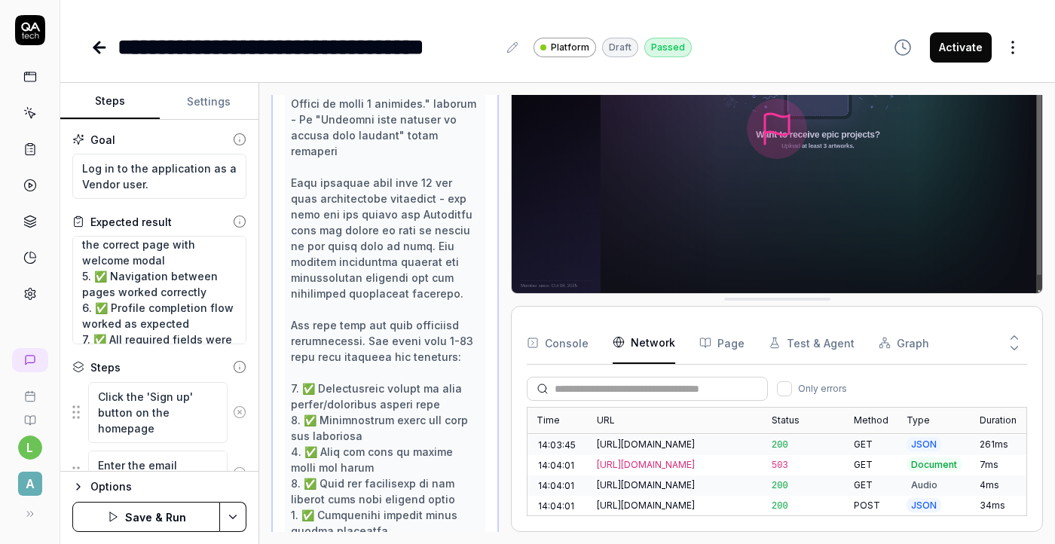
scroll to position [206, 0]
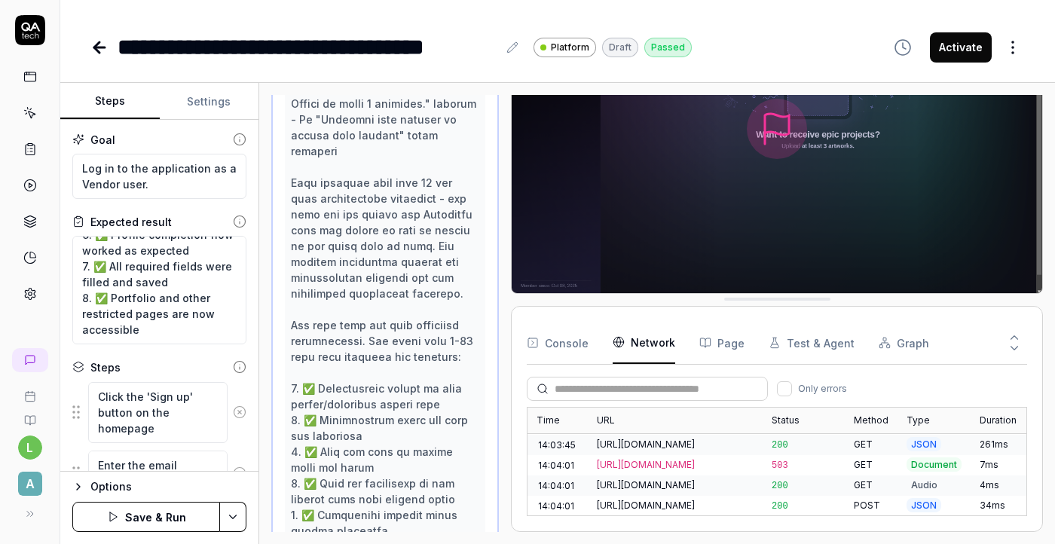
click at [576, 343] on button "Console" at bounding box center [558, 343] width 62 height 42
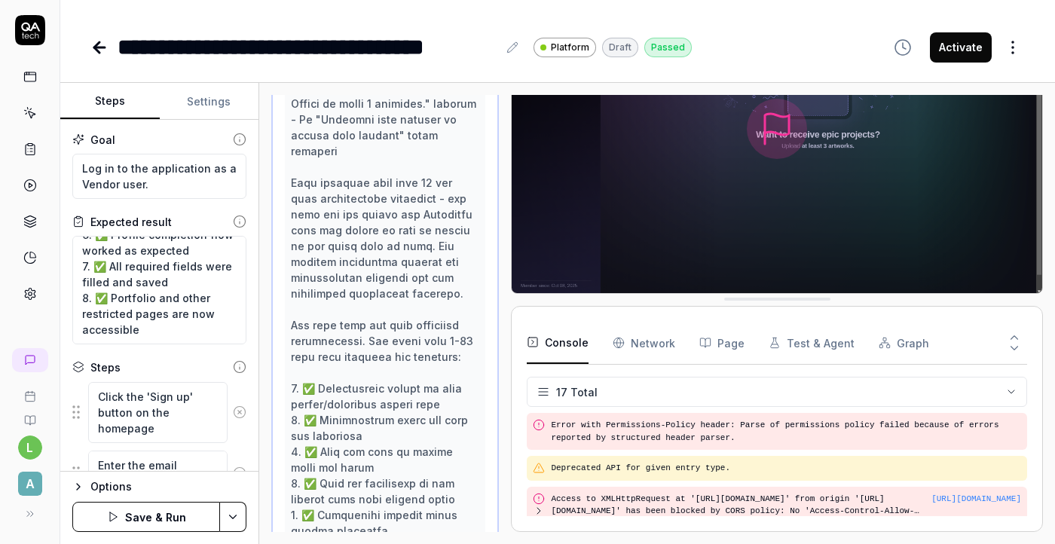
scroll to position [520, 0]
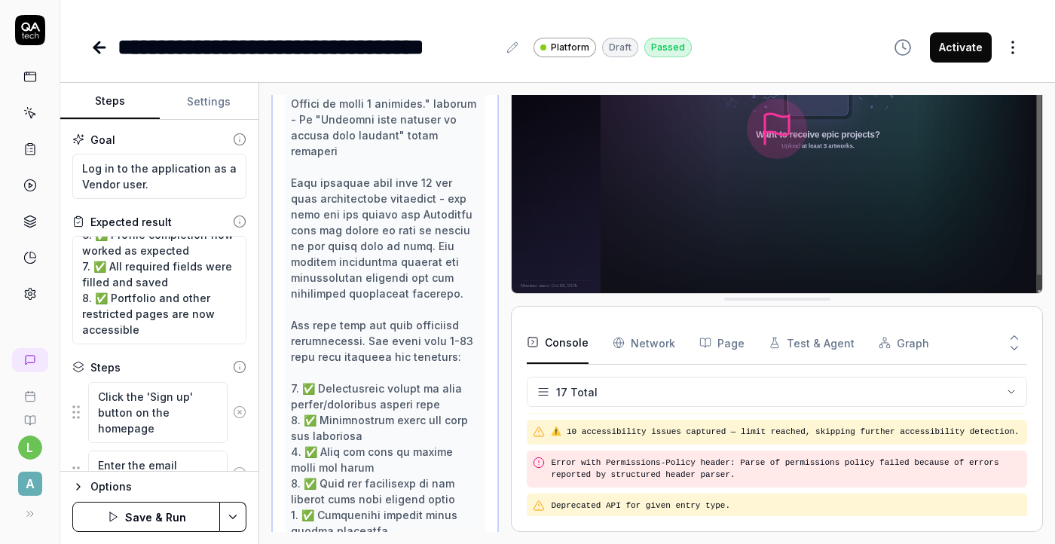
click at [877, 185] on img at bounding box center [777, 129] width 531 height 332
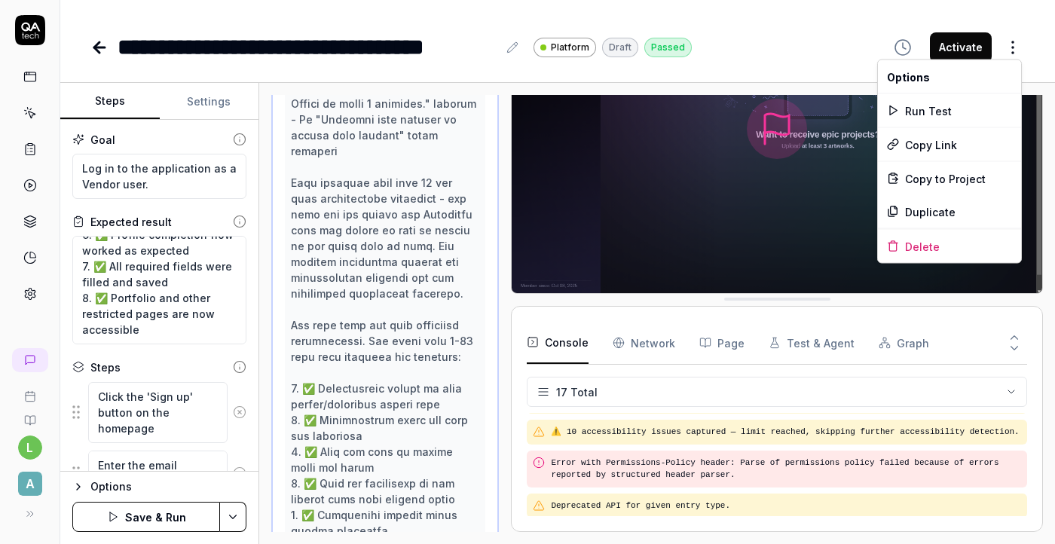
click at [1018, 50] on html "**********" at bounding box center [527, 272] width 1055 height 544
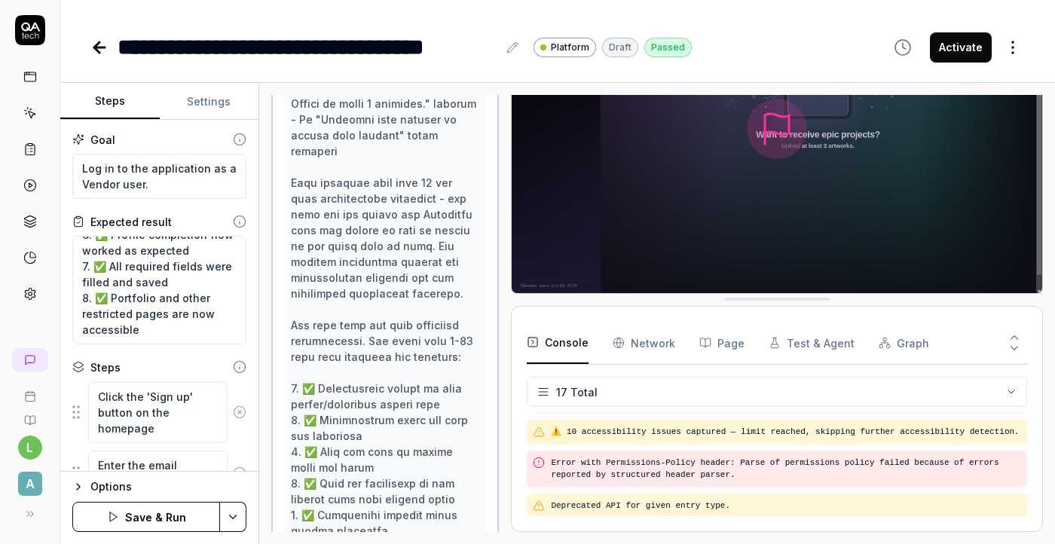
click at [1016, 51] on html "**********" at bounding box center [527, 272] width 1055 height 544
click at [173, 524] on button "Save & Run" at bounding box center [146, 517] width 148 height 30
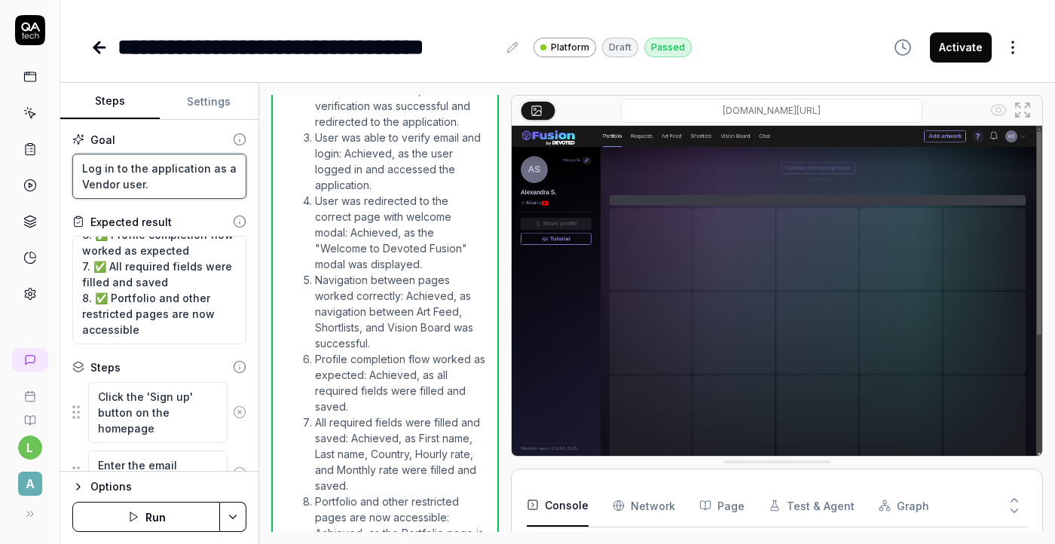
click at [165, 190] on textarea "Log in to the application as a Vendor user." at bounding box center [159, 176] width 174 height 45
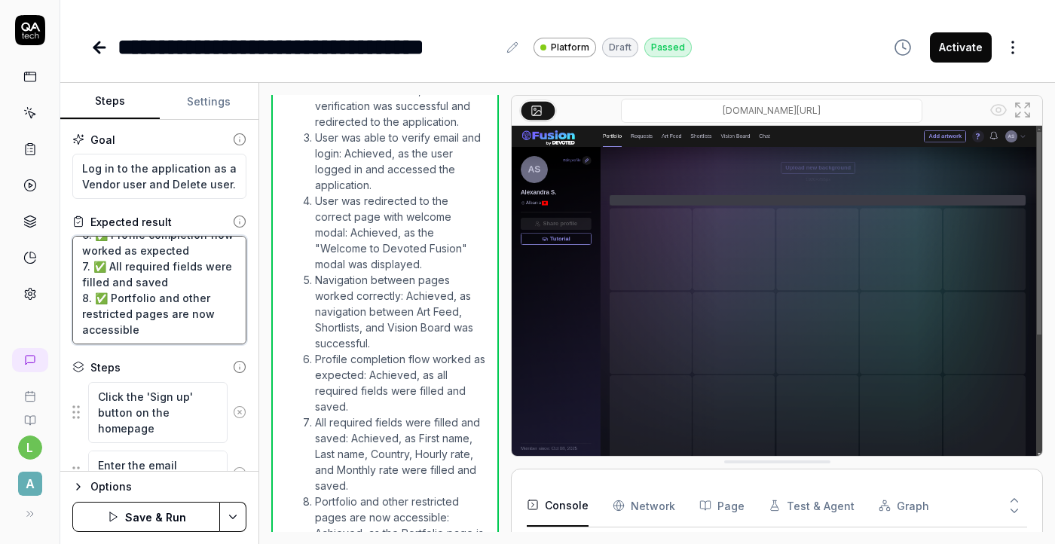
click at [152, 326] on textarea "1. ✅ Successfully signed up with vendor/freelance artist role 2. ✅ Verification…" at bounding box center [159, 290] width 174 height 109
drag, startPoint x: 95, startPoint y: 285, endPoint x: 171, endPoint y: 327, distance: 87.0
click at [173, 329] on textarea "1. ✅ Successfully signed up with vendor/freelance artist role 2. ✅ Verification…" at bounding box center [159, 290] width 174 height 109
click at [158, 334] on textarea "1. ✅ Successfully signed up with vendor/freelance artist role 2. ✅ Verification…" at bounding box center [159, 290] width 174 height 109
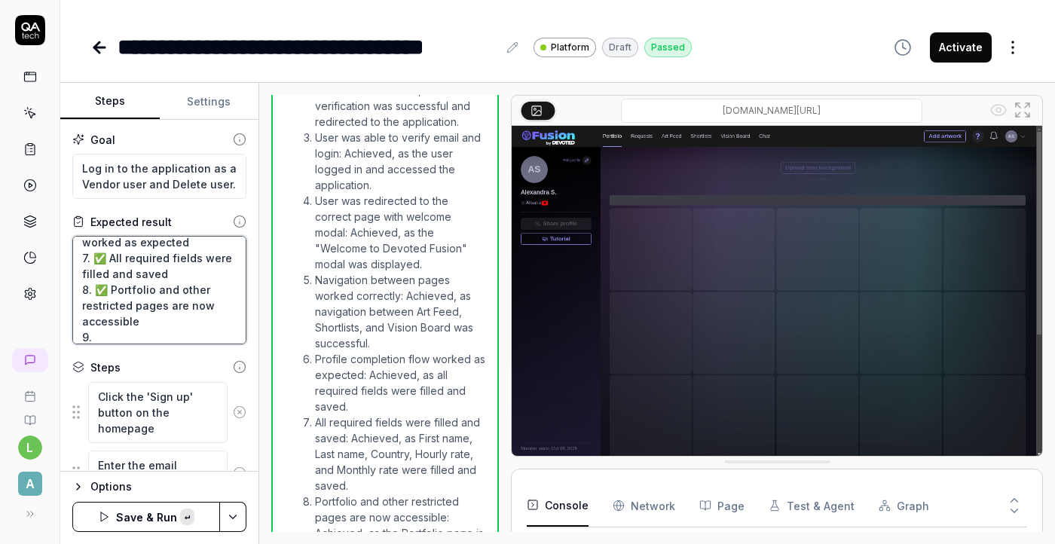
paste textarea "✅ Portfolio and other restricted pages are now accessible 9."
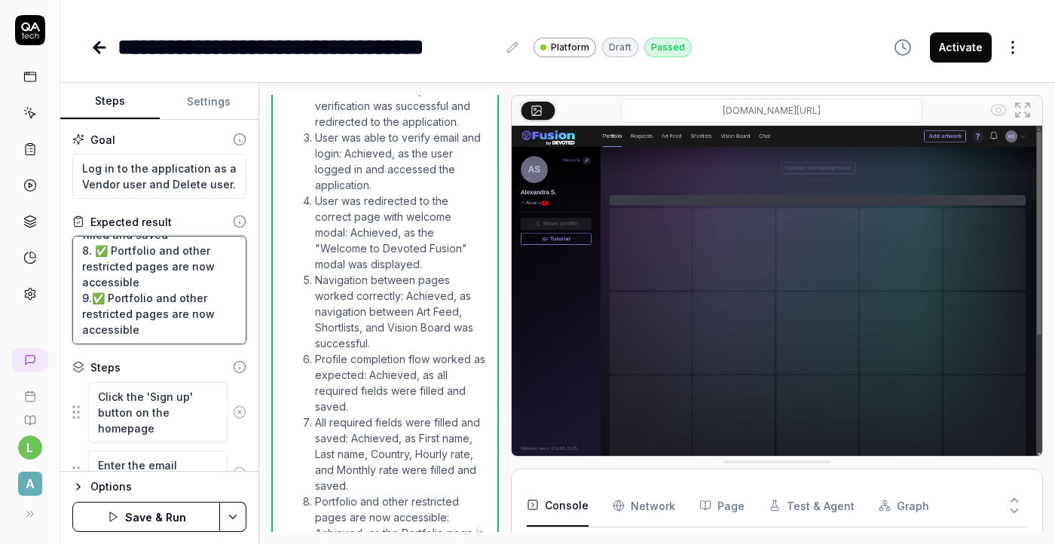
drag, startPoint x: 105, startPoint y: 289, endPoint x: 148, endPoint y: 328, distance: 58.7
click at [150, 329] on textarea "1. ✅ Successfully signed up with vendor/freelance artist role 2. ✅ Verification…" at bounding box center [159, 290] width 174 height 109
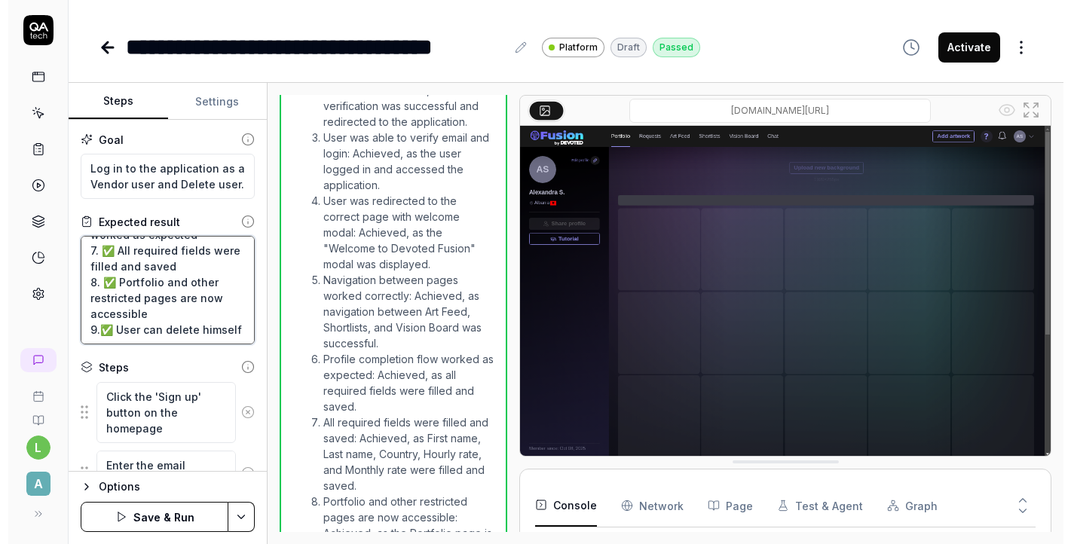
scroll to position [237, 0]
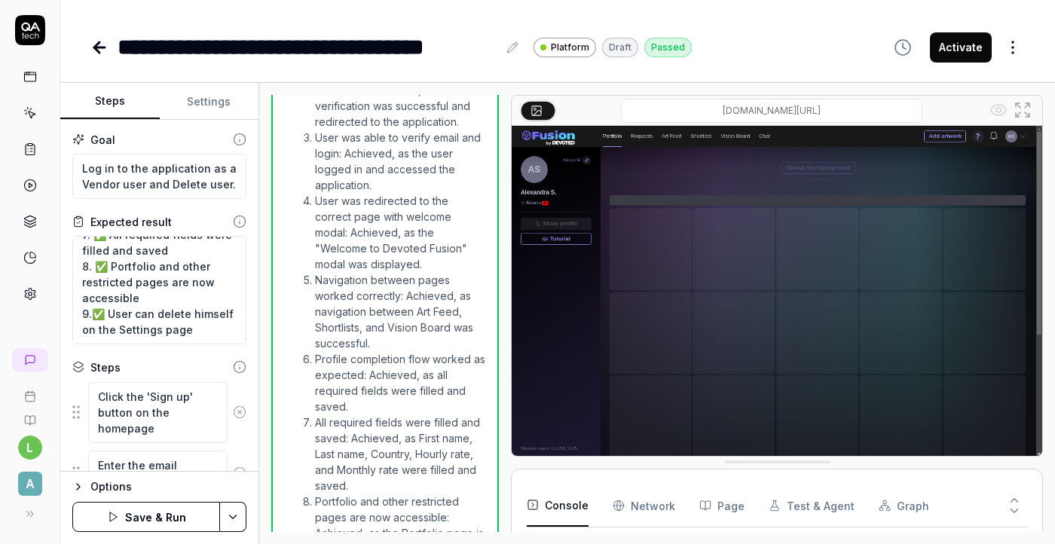
click at [758, 40] on div "**********" at bounding box center [557, 47] width 935 height 34
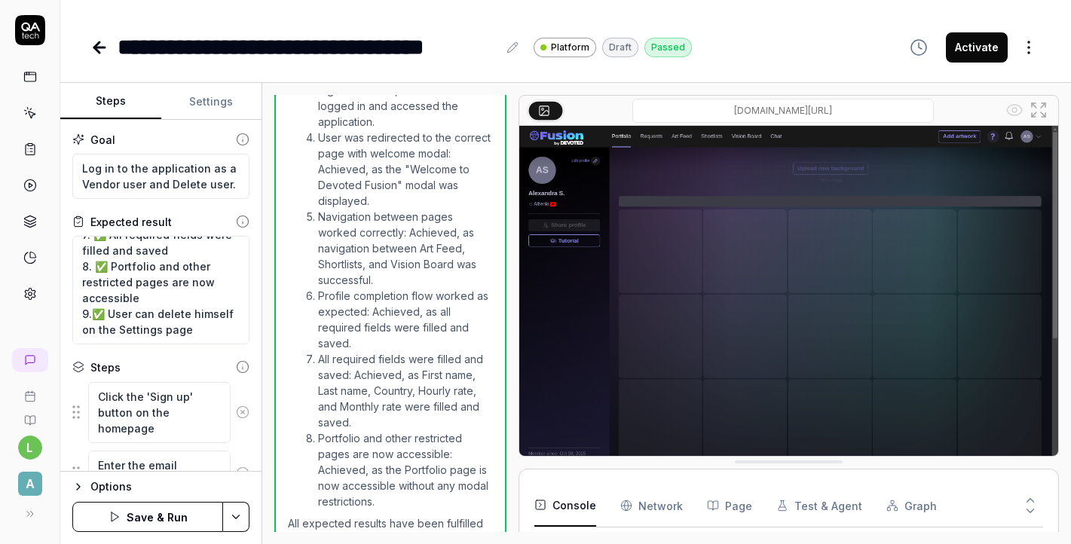
scroll to position [2280, 0]
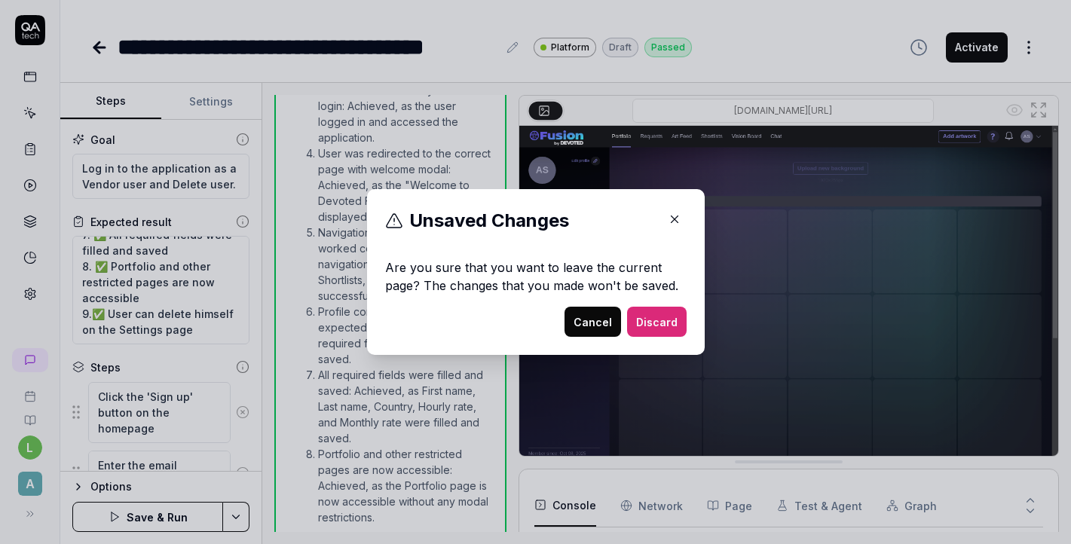
click at [595, 326] on button "Cancel" at bounding box center [593, 322] width 57 height 30
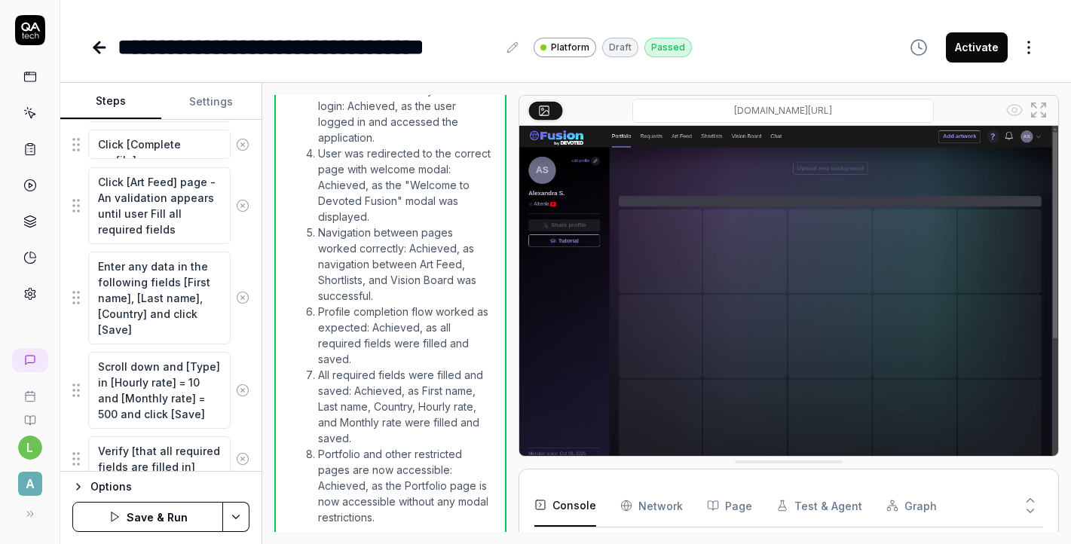
scroll to position [1864, 0]
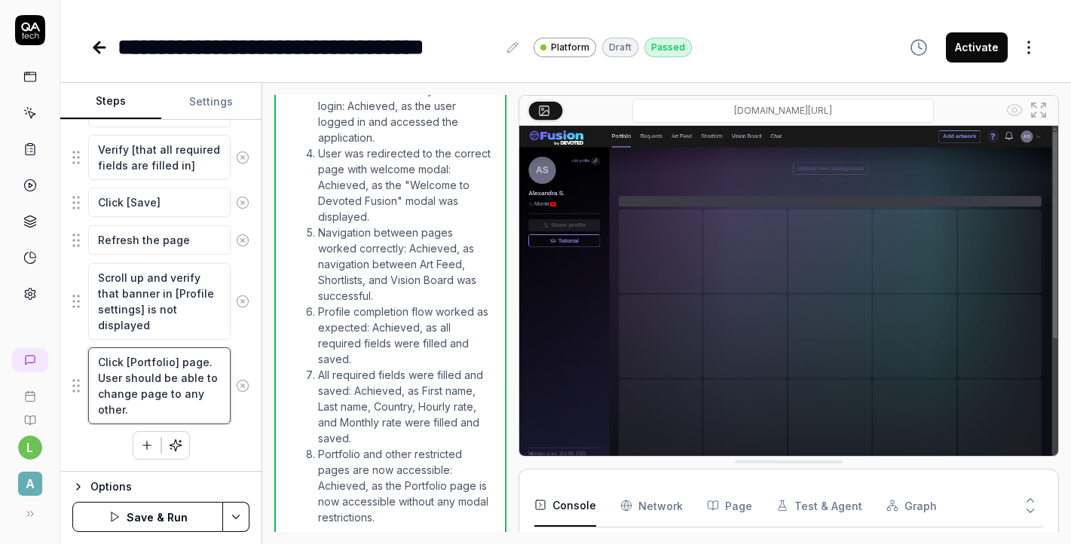
click at [136, 391] on textarea "Click [Portfolio] page. User should be able to change page to any other." at bounding box center [159, 385] width 142 height 77
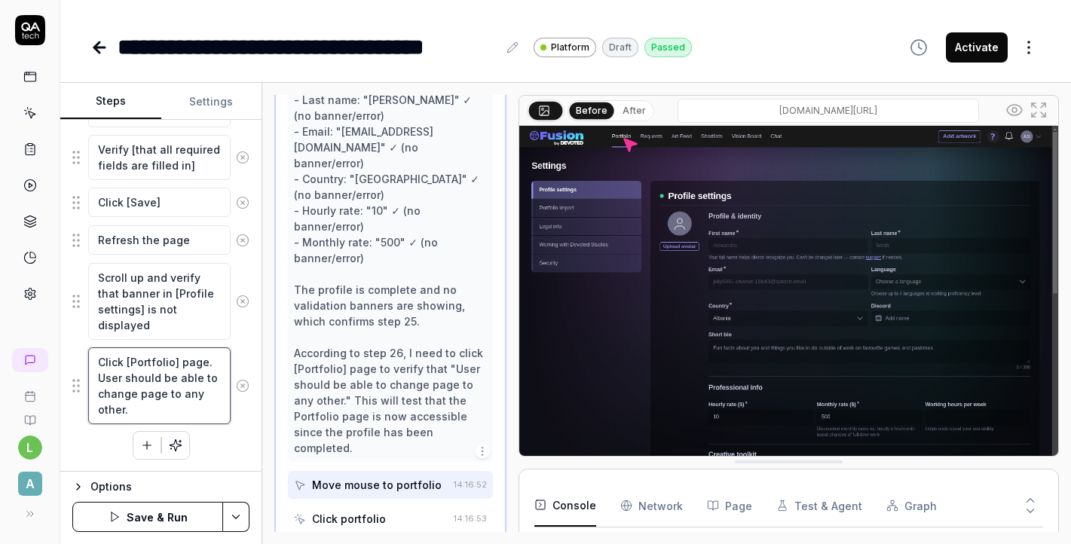
scroll to position [2060, 0]
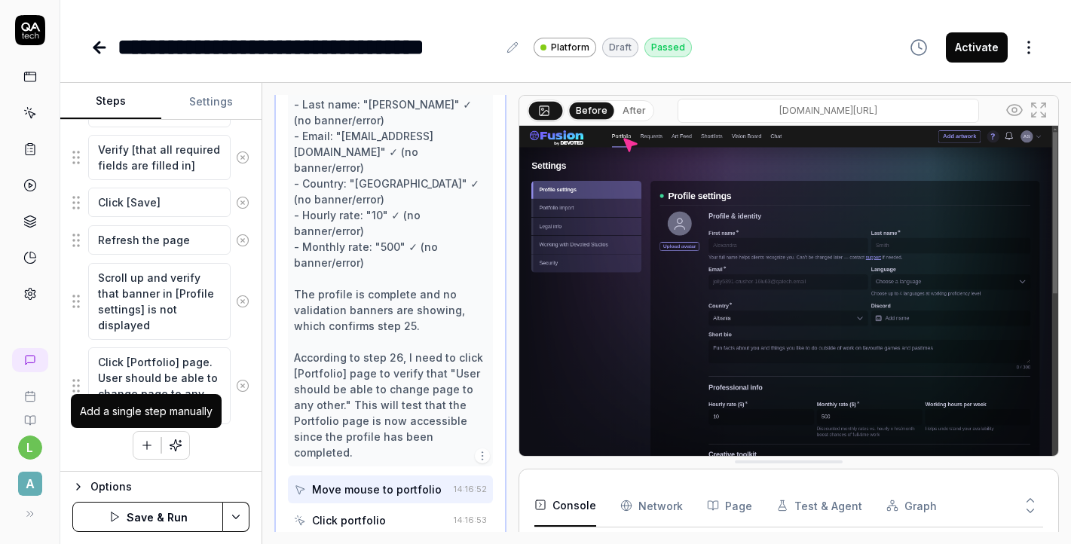
click at [148, 444] on icon "button" at bounding box center [147, 446] width 14 height 14
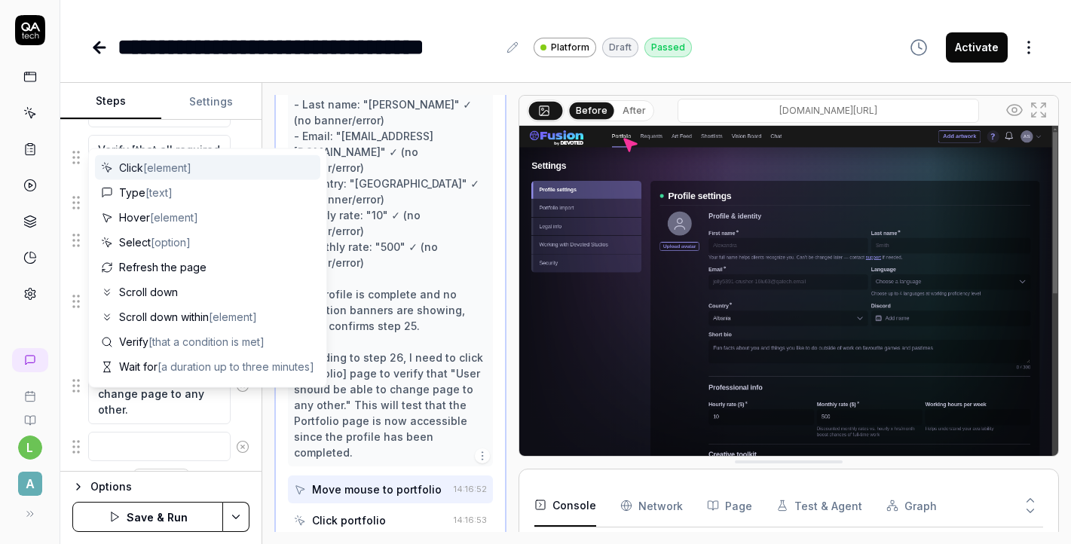
scroll to position [1902, 0]
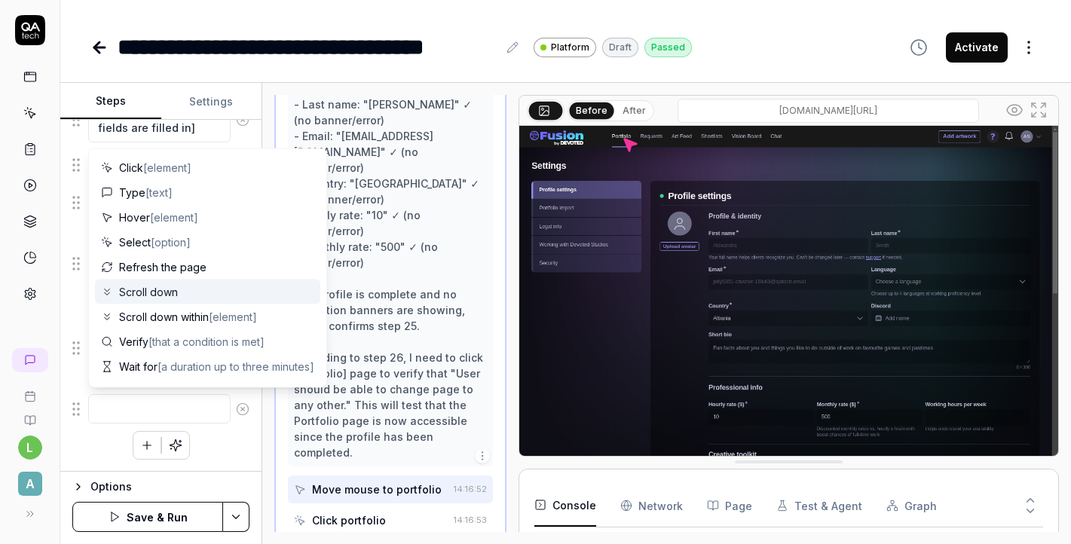
click at [183, 298] on div "Scroll down" at bounding box center [207, 292] width 225 height 25
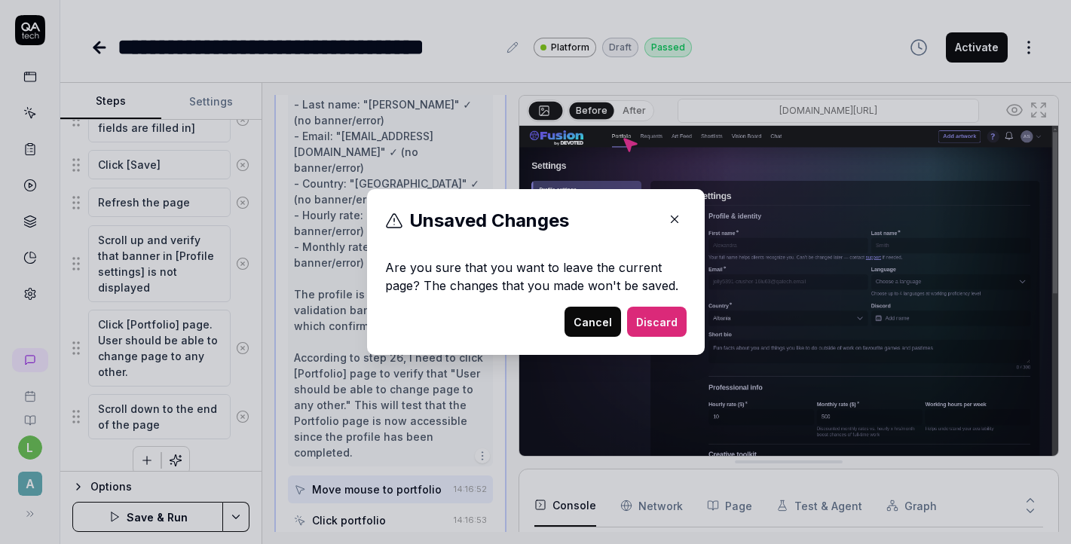
click at [600, 323] on button "Cancel" at bounding box center [593, 322] width 57 height 30
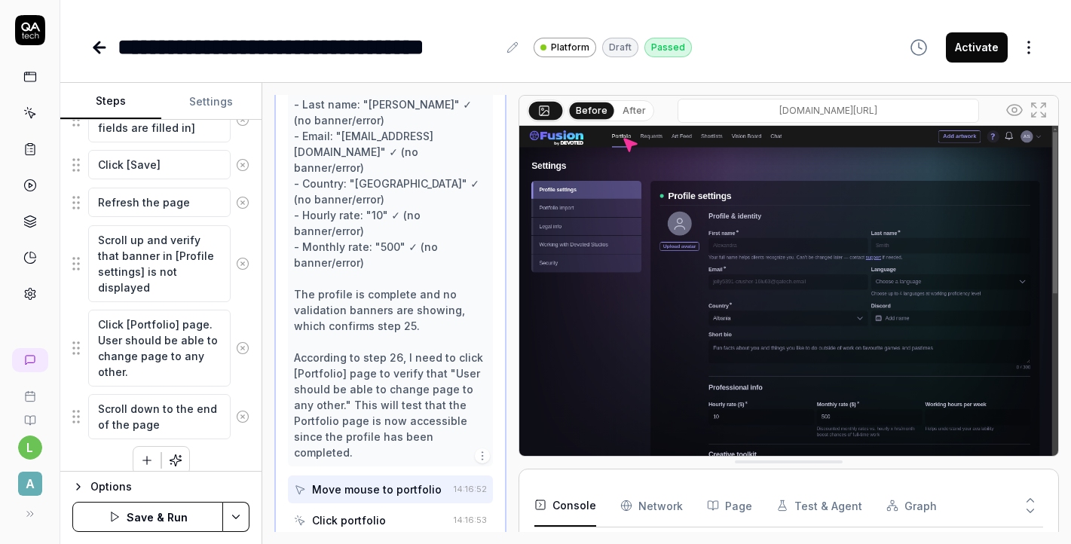
scroll to position [1917, 0]
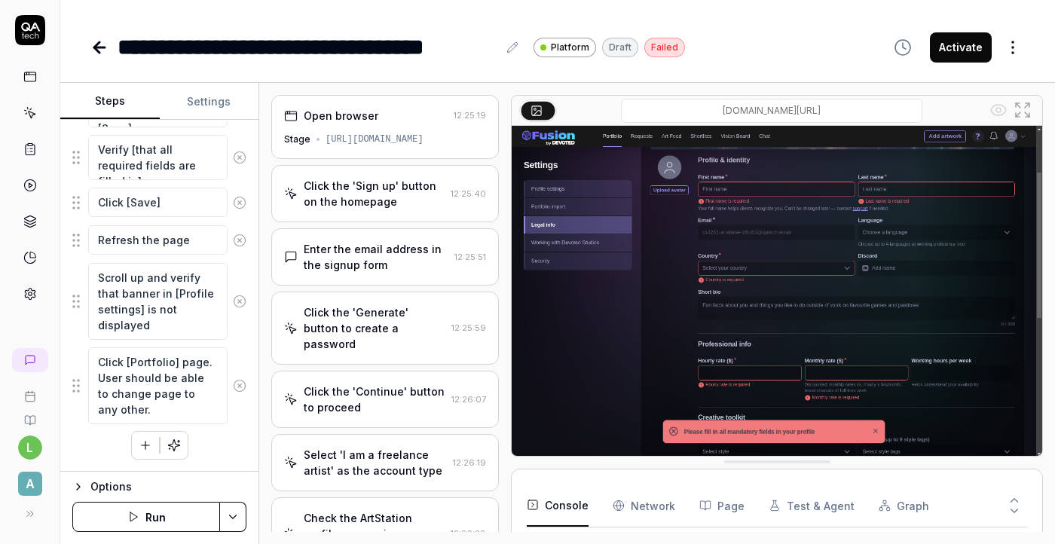
scroll to position [520, 0]
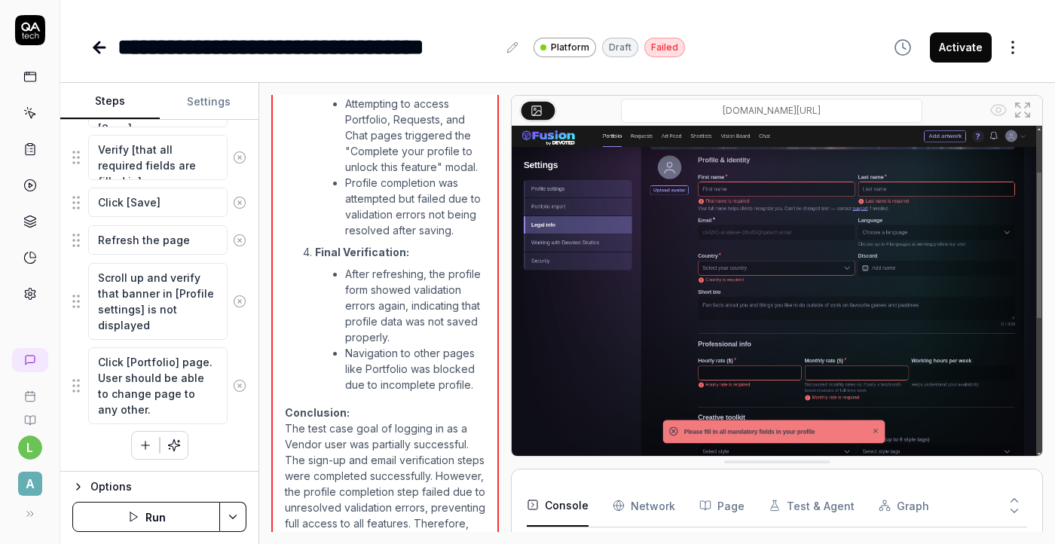
type textarea "*"
